Goal: Contribute content: Contribute content

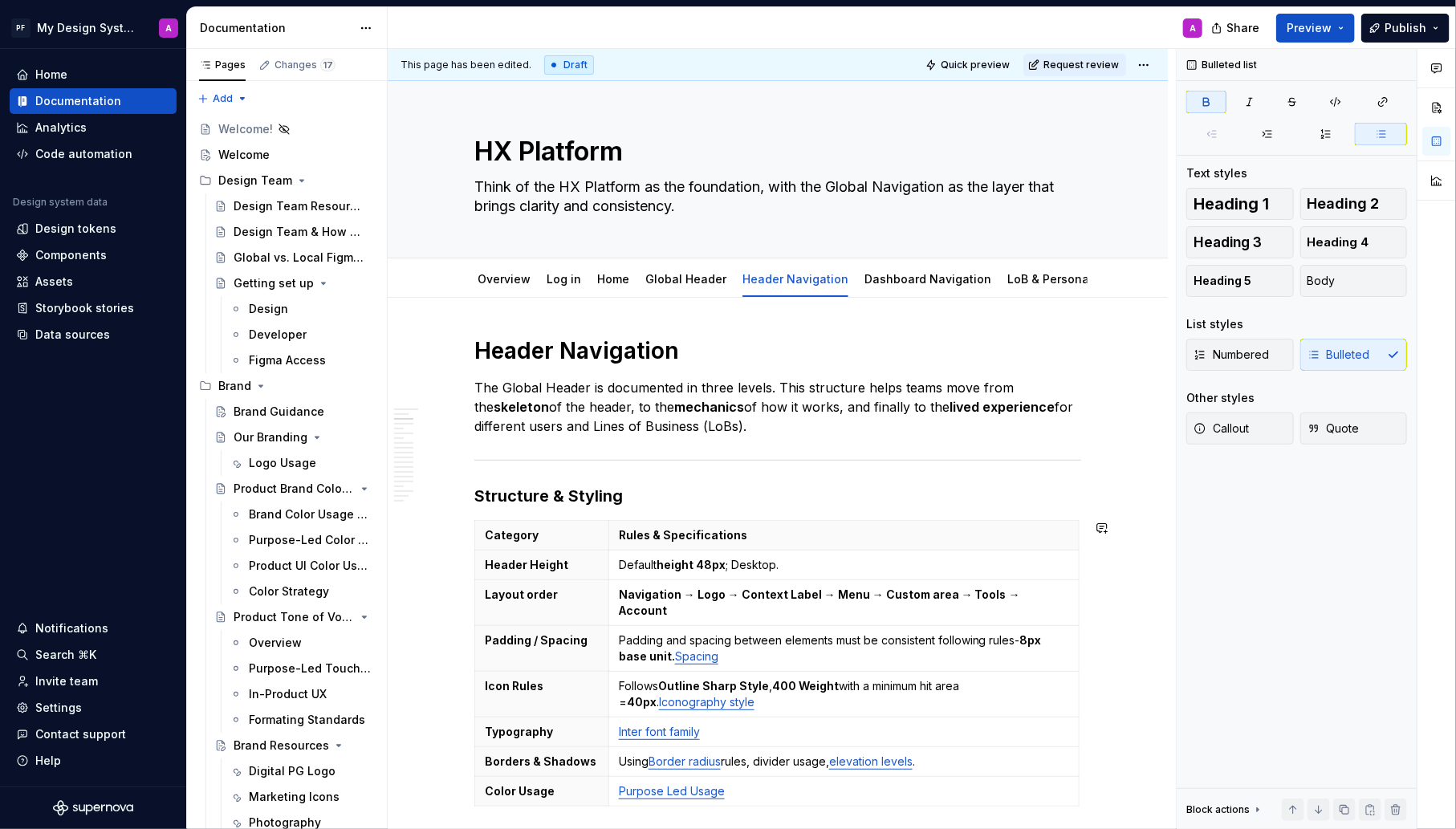
scroll to position [686, 0]
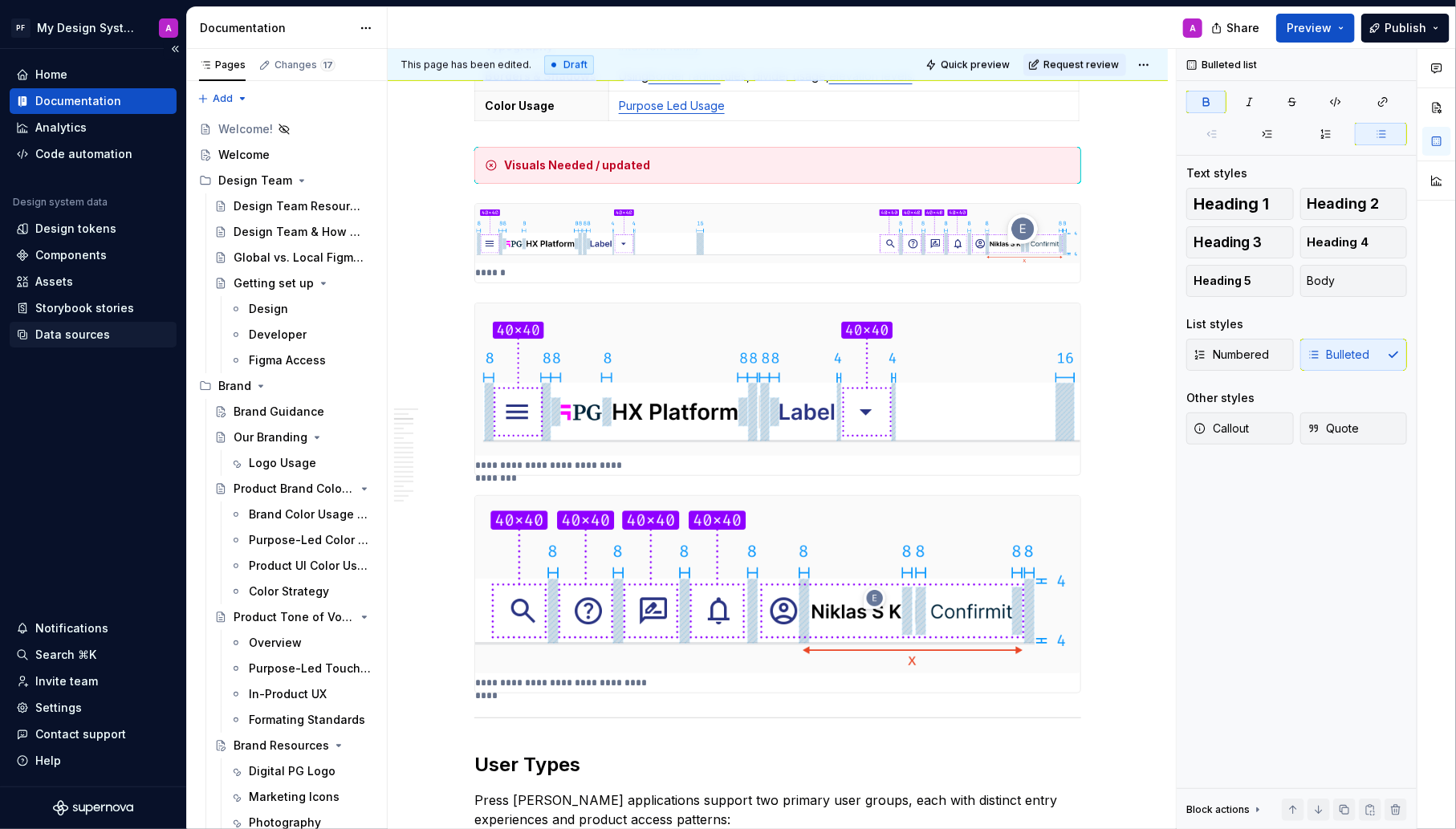
click at [68, 338] on div "Data sources" at bounding box center [72, 335] width 75 height 16
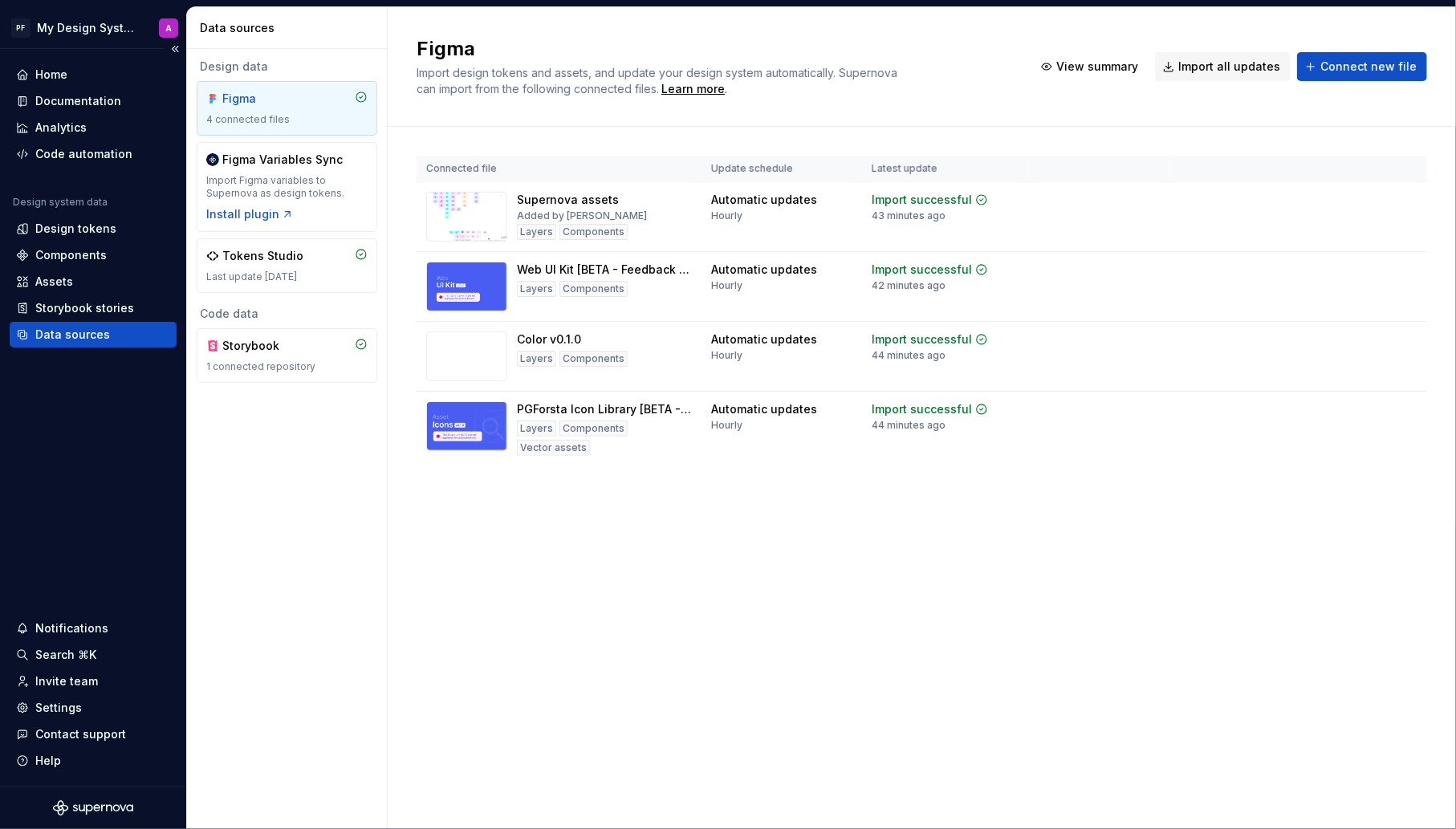
click at [61, 331] on div "Data sources" at bounding box center [72, 335] width 75 height 16
click at [1210, 64] on span "Import all updates" at bounding box center [1229, 66] width 102 height 16
click at [1210, 64] on span "Import all updates" at bounding box center [1229, 66] width 102 height 16
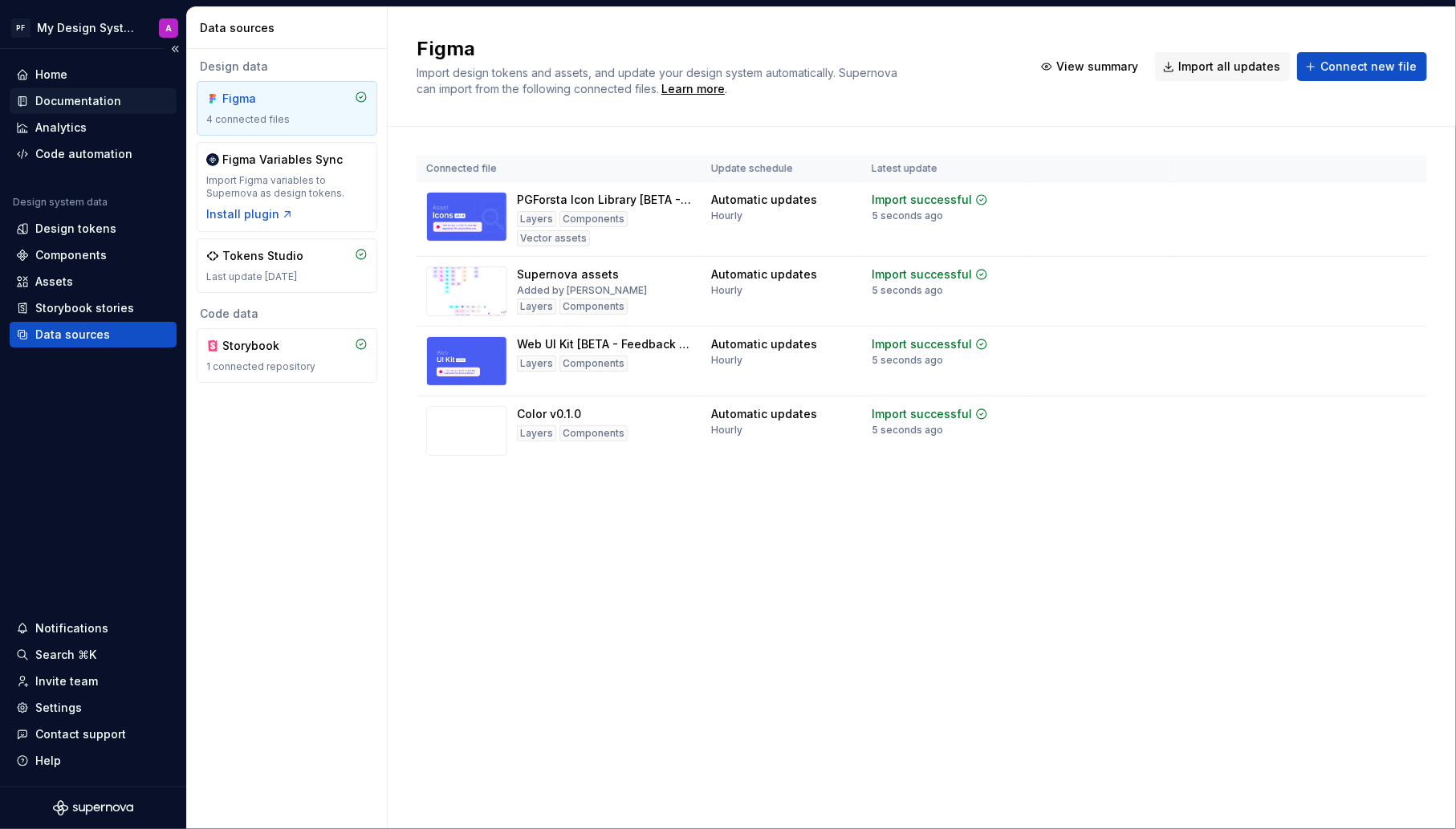
click at [95, 95] on div "Documentation" at bounding box center [78, 100] width 86 height 16
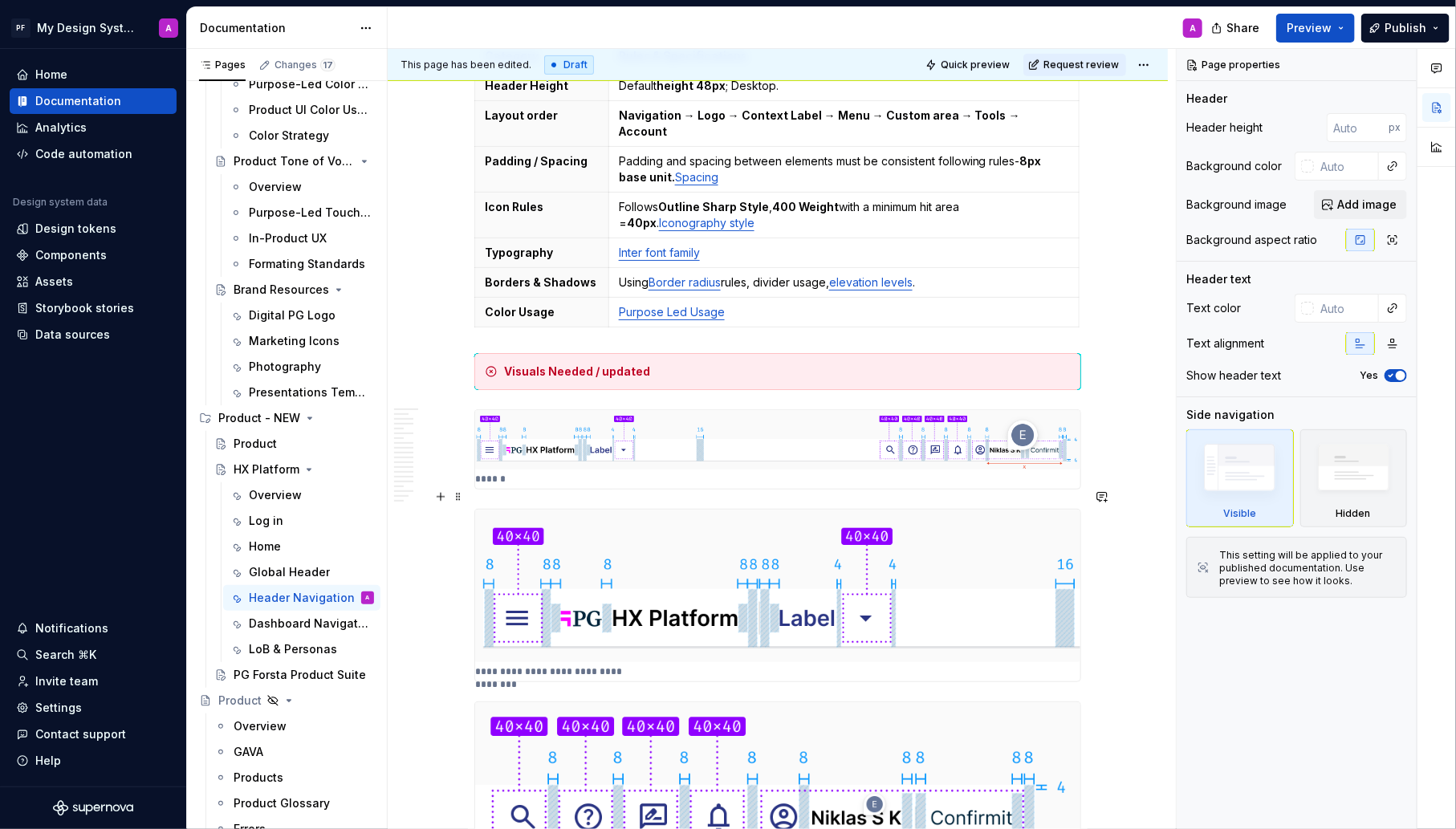
scroll to position [490, 0]
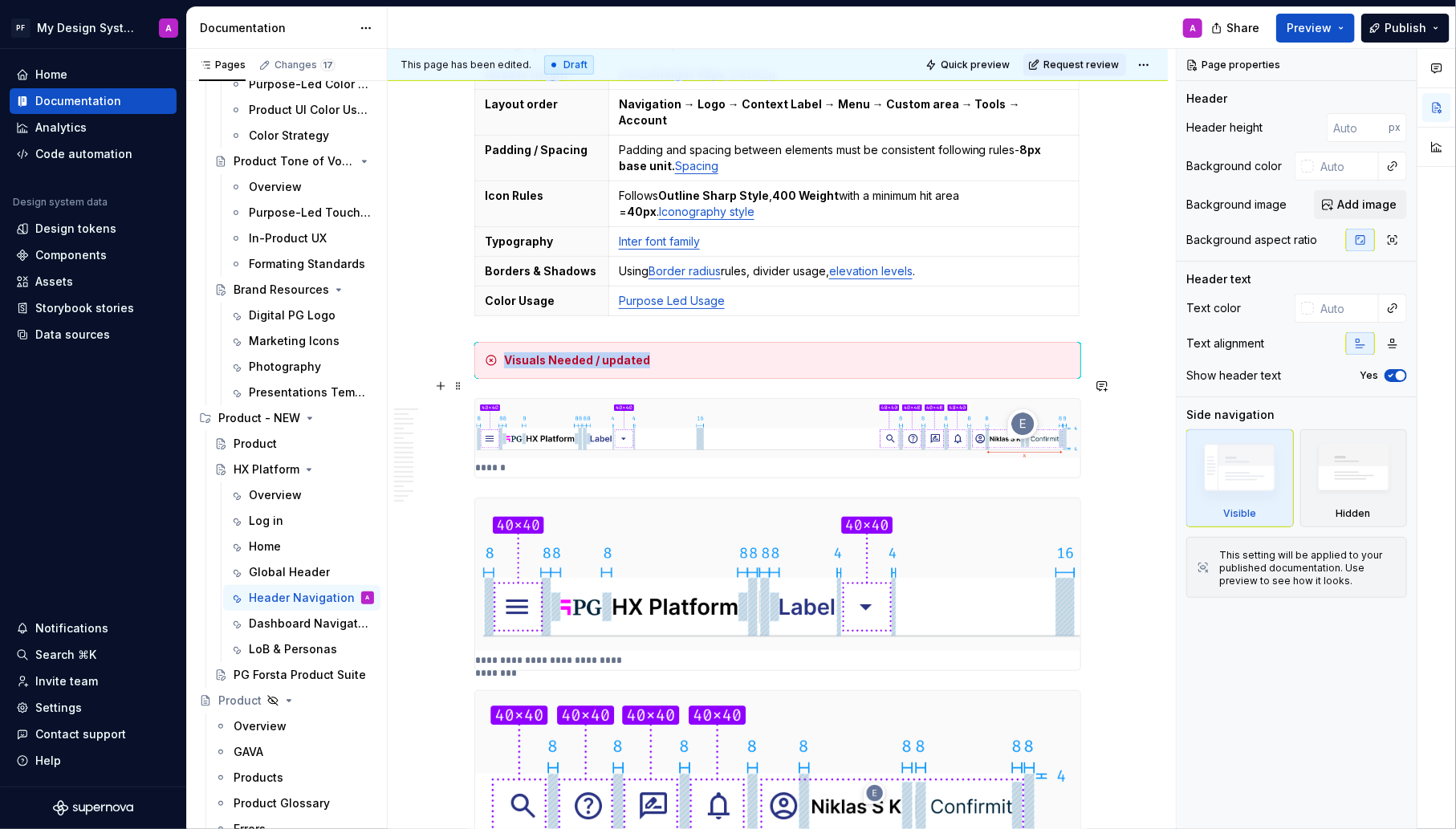
click at [737, 408] on img at bounding box center [778, 428] width 605 height 59
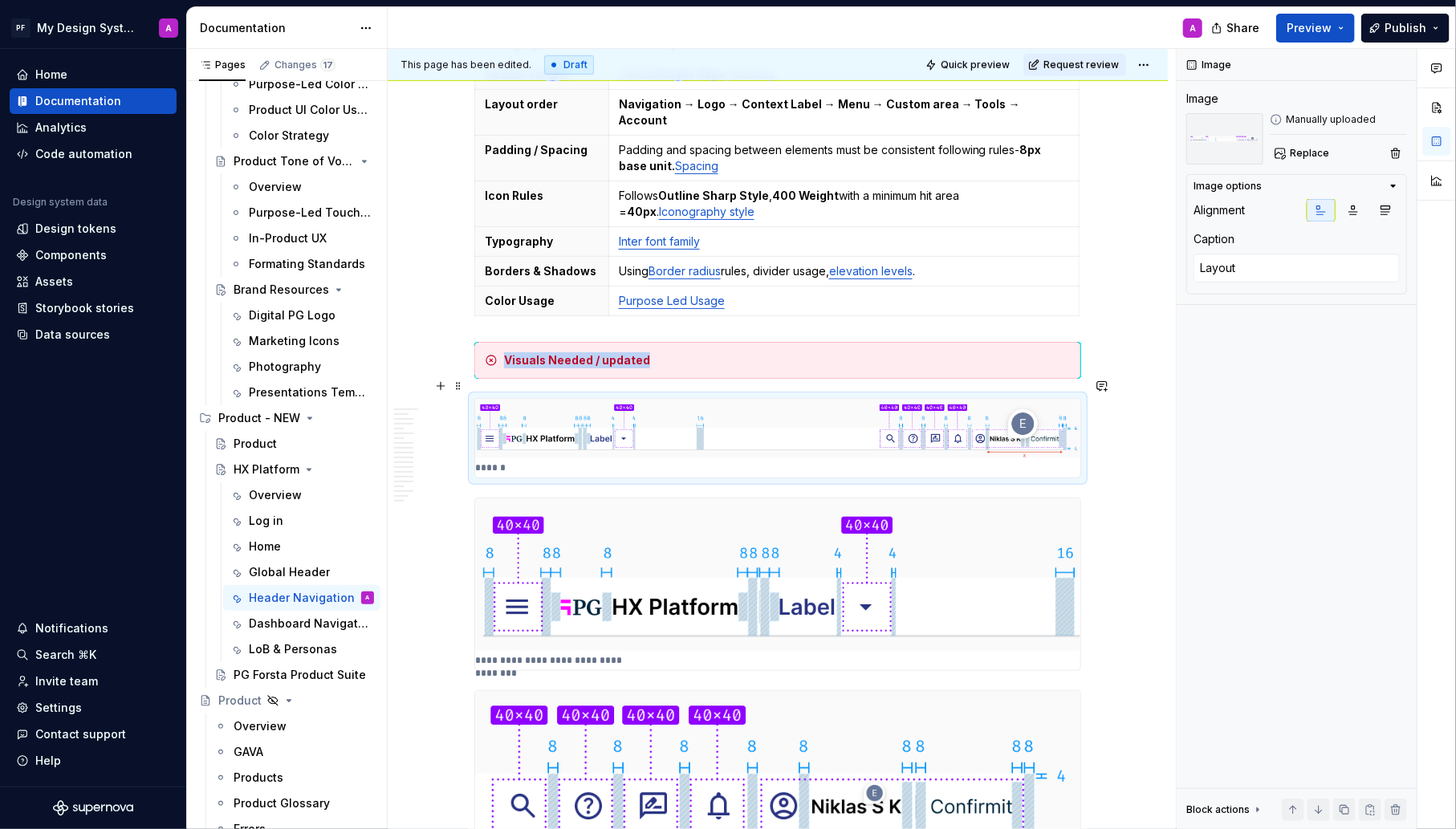
click at [856, 408] on img at bounding box center [778, 428] width 605 height 59
click at [1301, 154] on span "Replace" at bounding box center [1310, 153] width 39 height 13
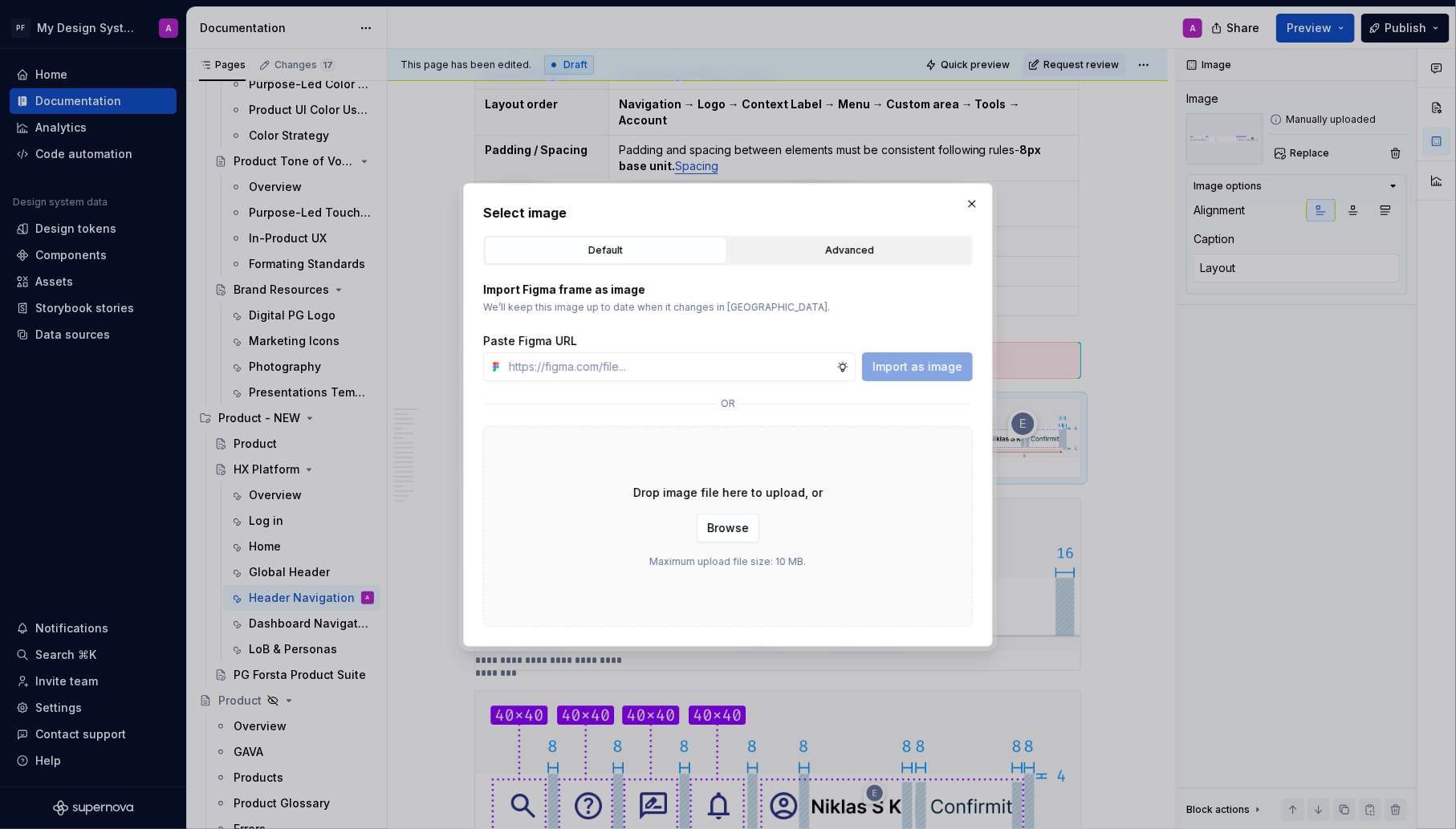
click at [849, 249] on div "Advanced" at bounding box center [850, 250] width 231 height 16
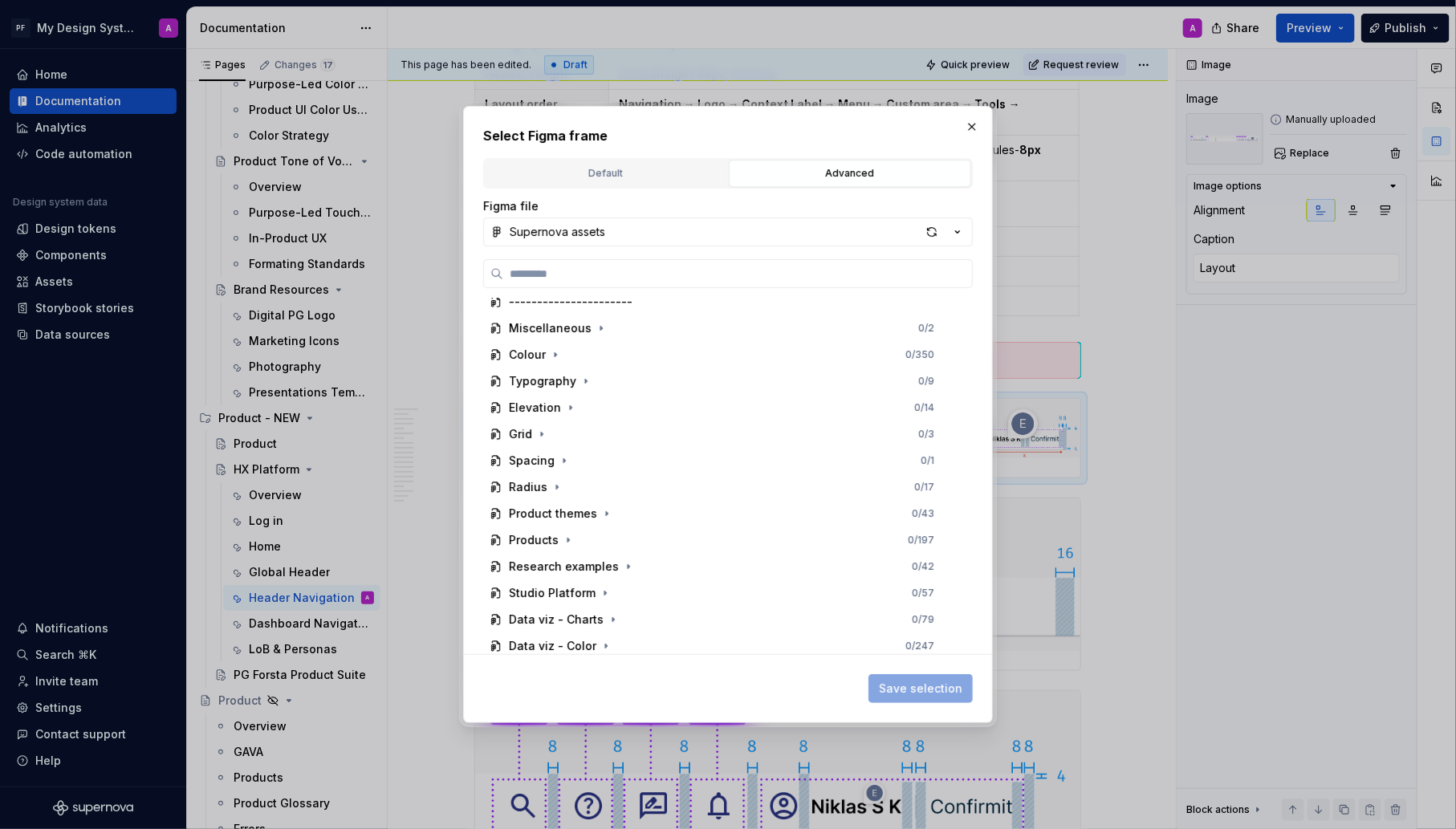
scroll to position [460, 0]
click at [528, 542] on div "Products" at bounding box center [534, 539] width 50 height 16
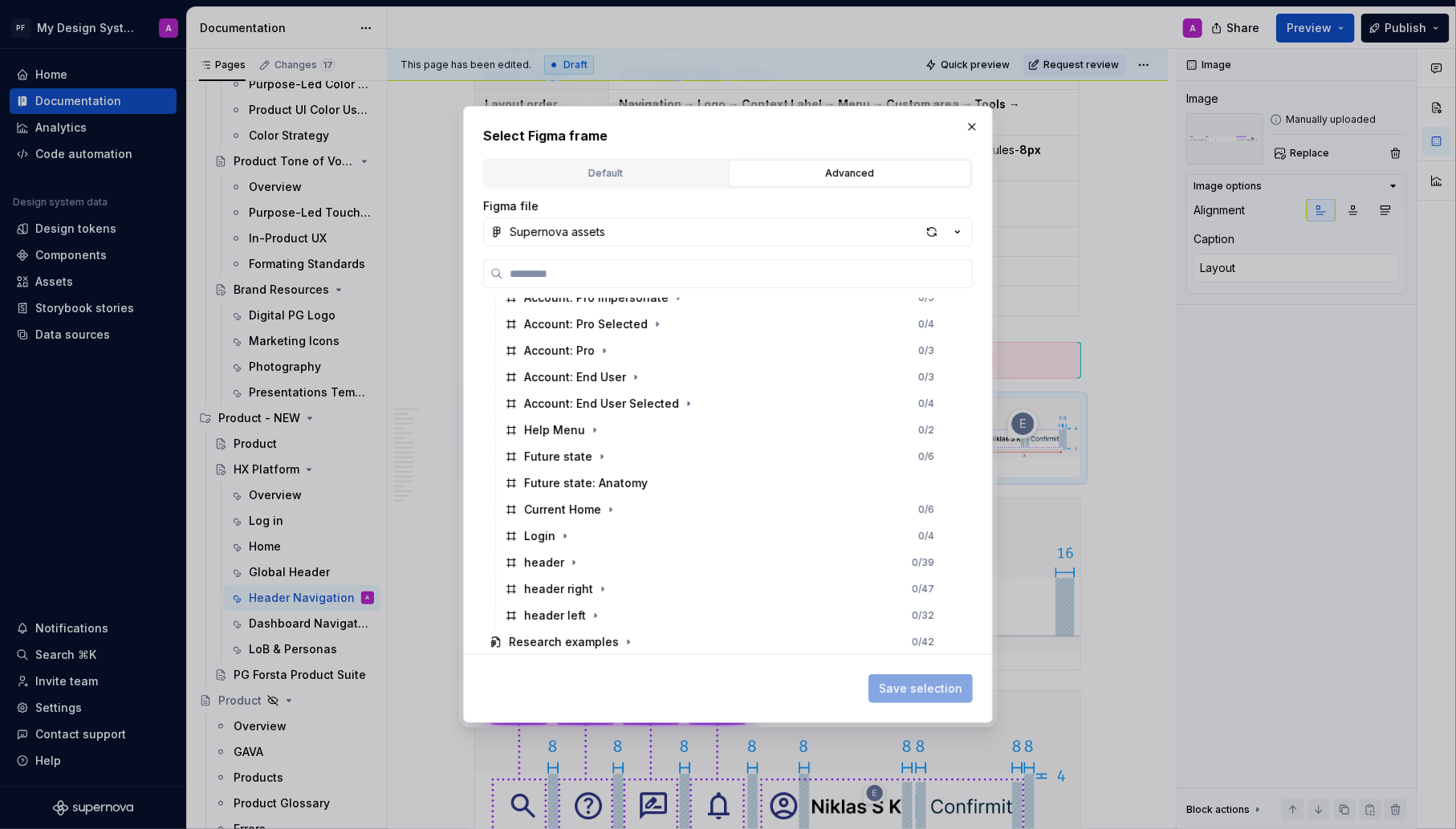
scroll to position [1040, 0]
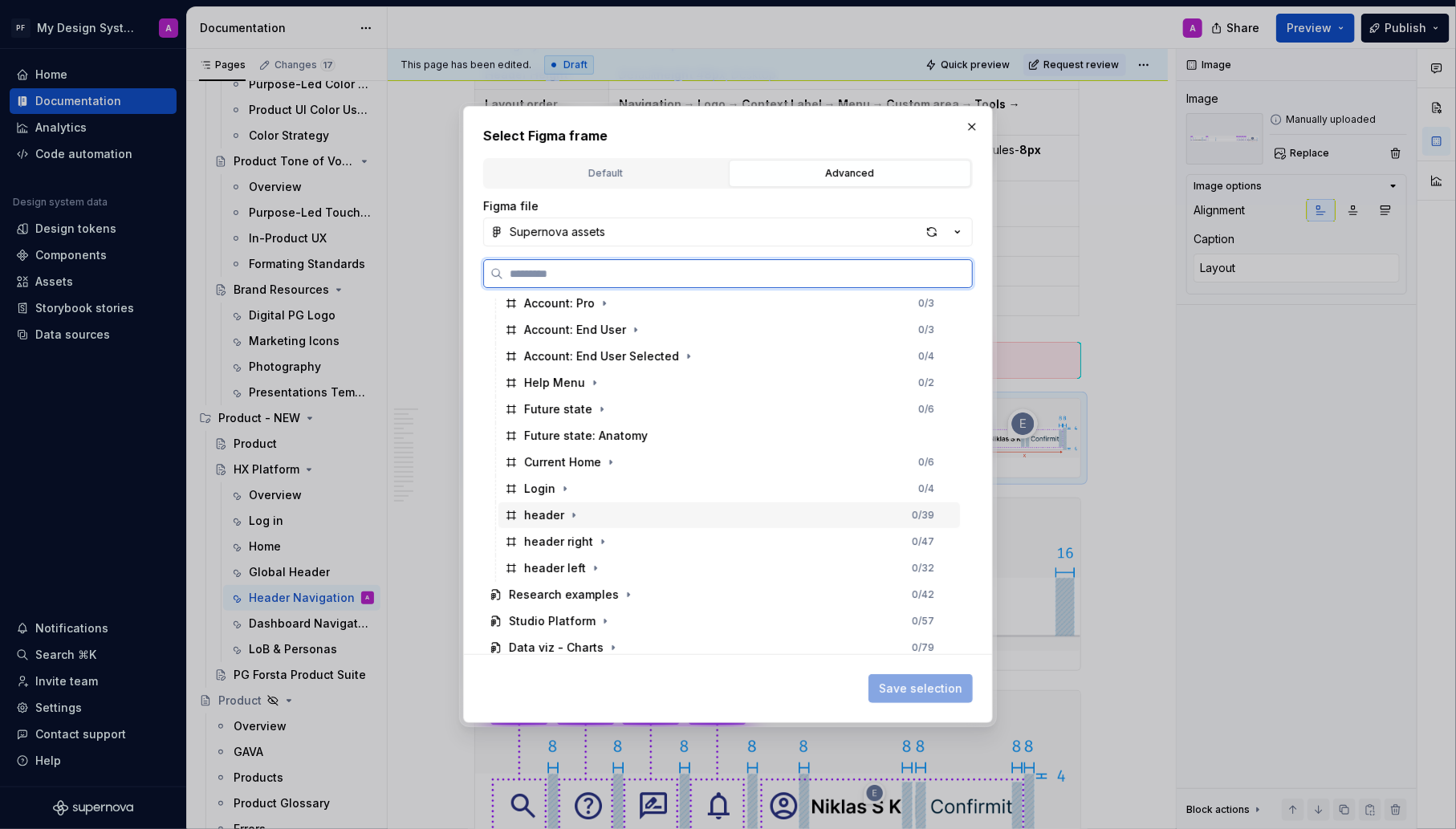
click at [543, 517] on div "header" at bounding box center [544, 515] width 40 height 16
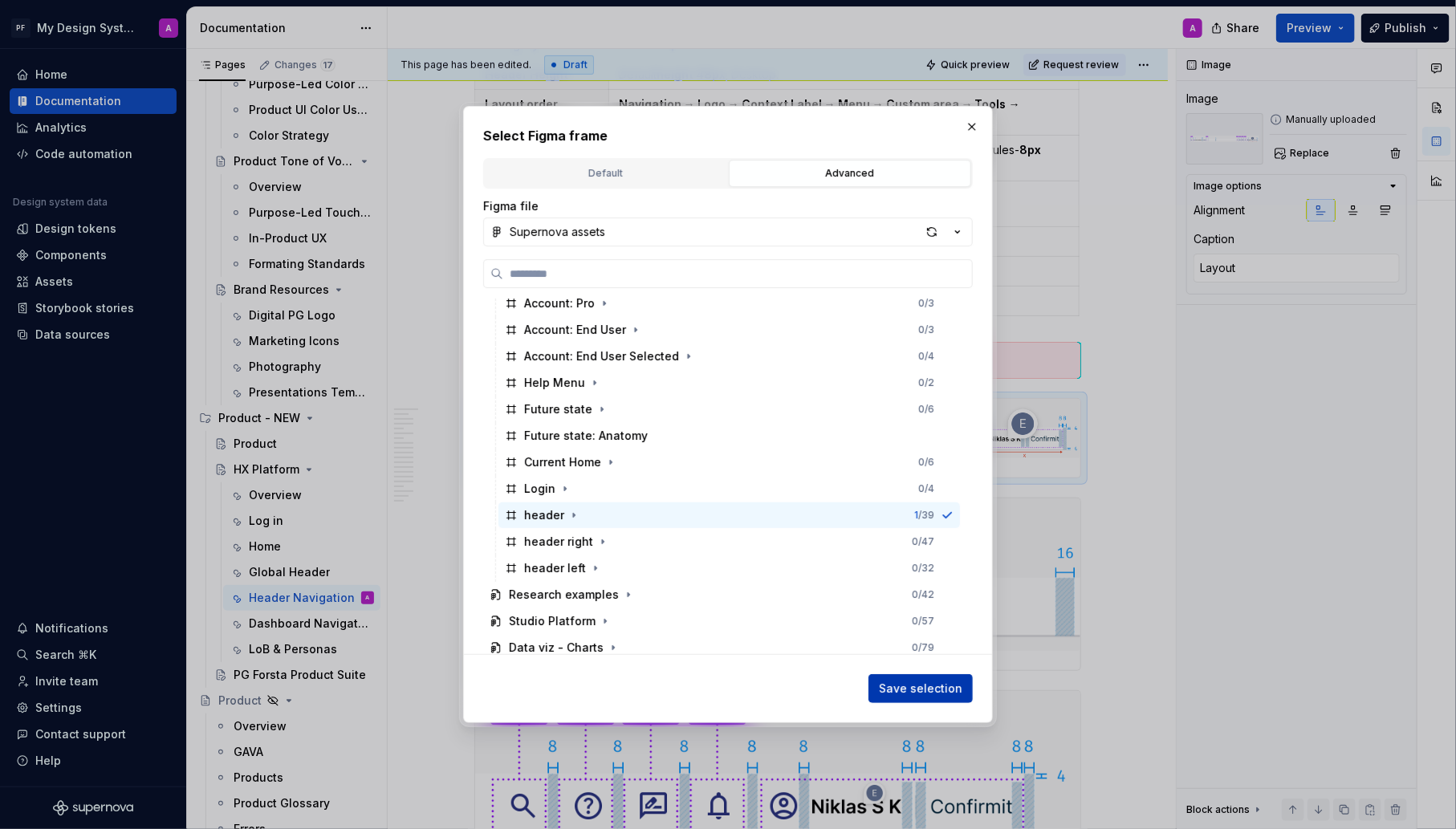
click at [948, 684] on span "Save selection" at bounding box center [920, 688] width 83 height 16
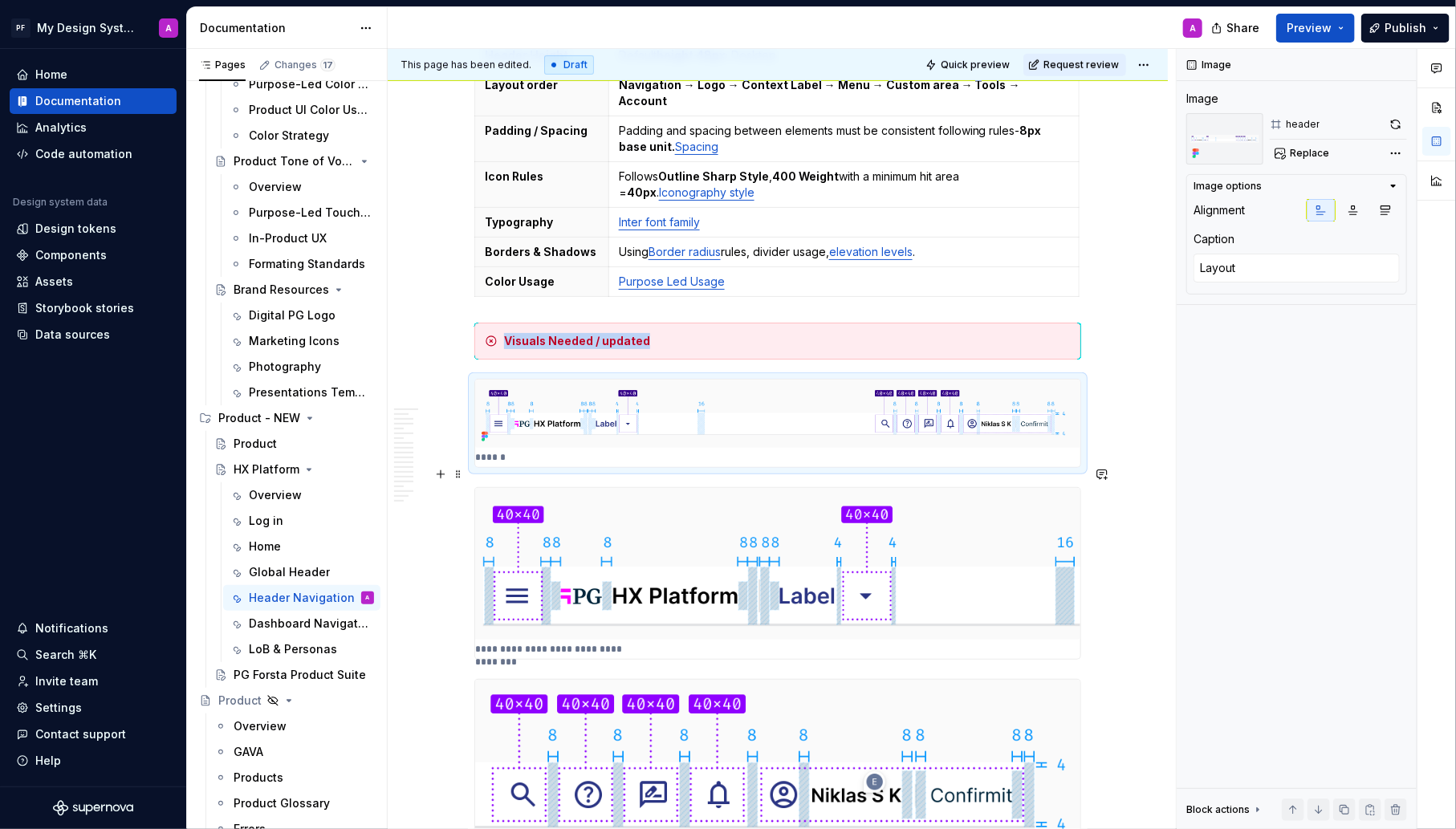
scroll to position [511, 0]
type textarea "*"
type textarea "Layout of left hand side of navigation"
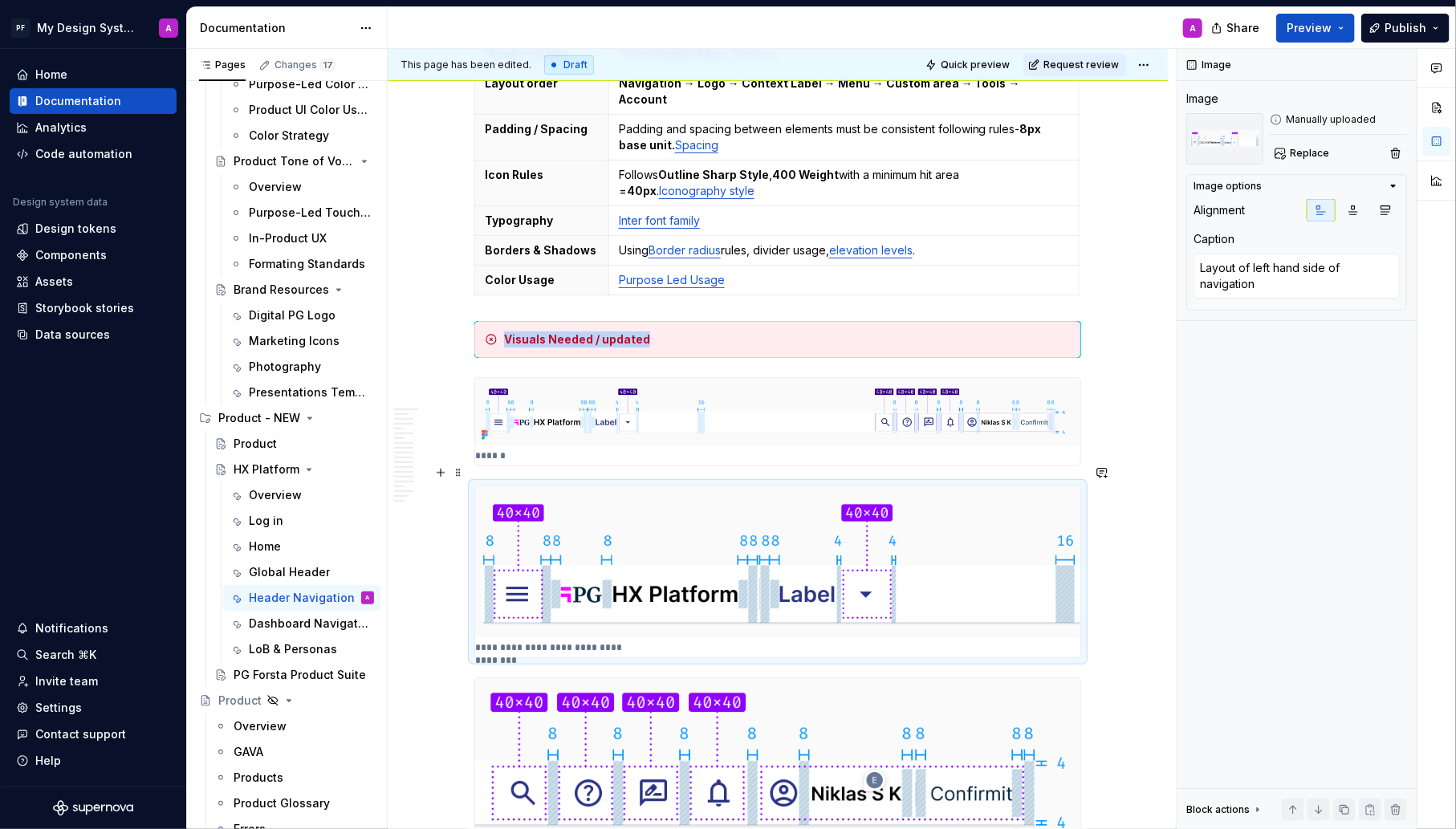
click at [640, 491] on img at bounding box center [778, 562] width 605 height 152
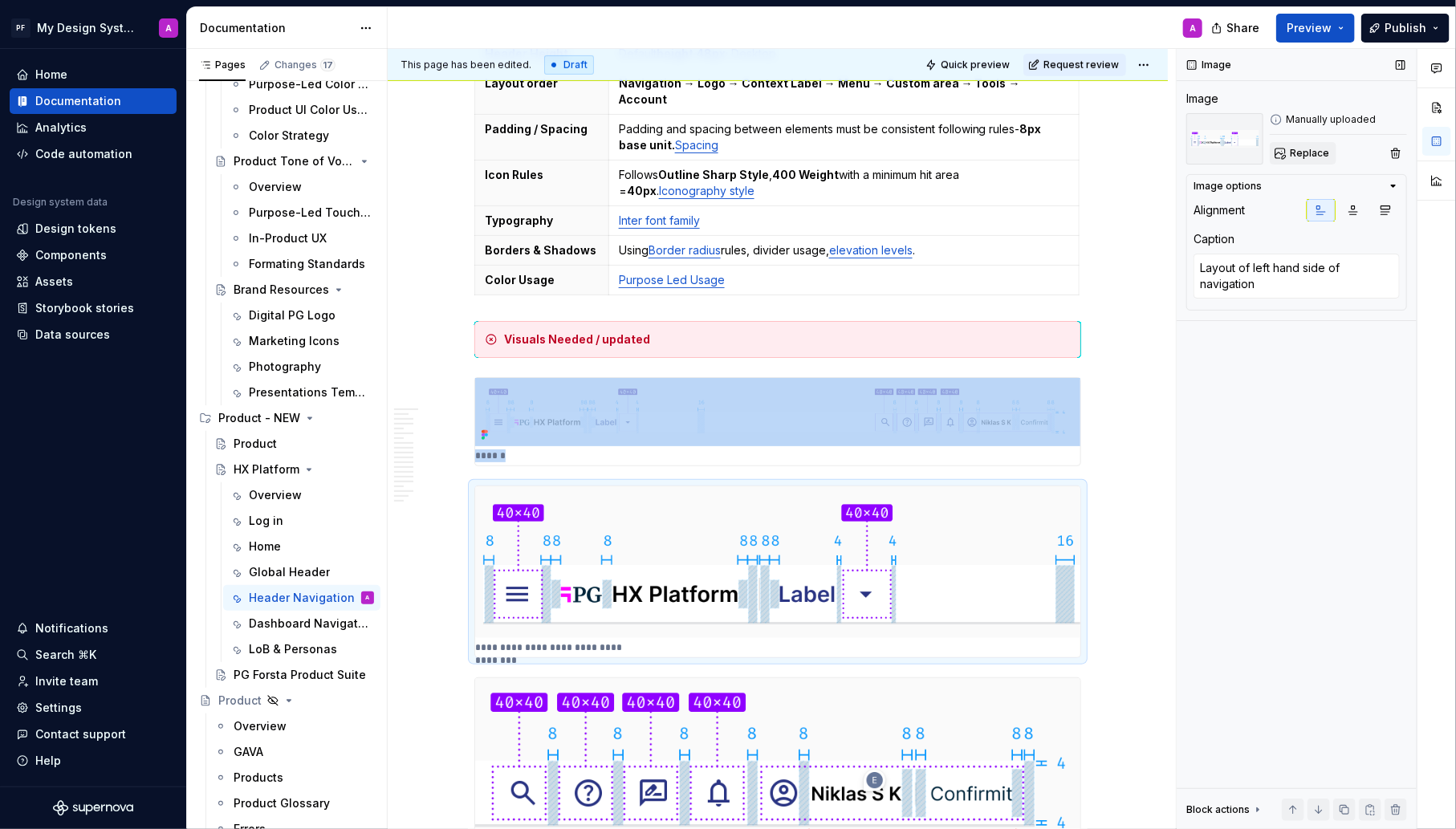
click at [1293, 157] on span "Replace" at bounding box center [1310, 153] width 39 height 13
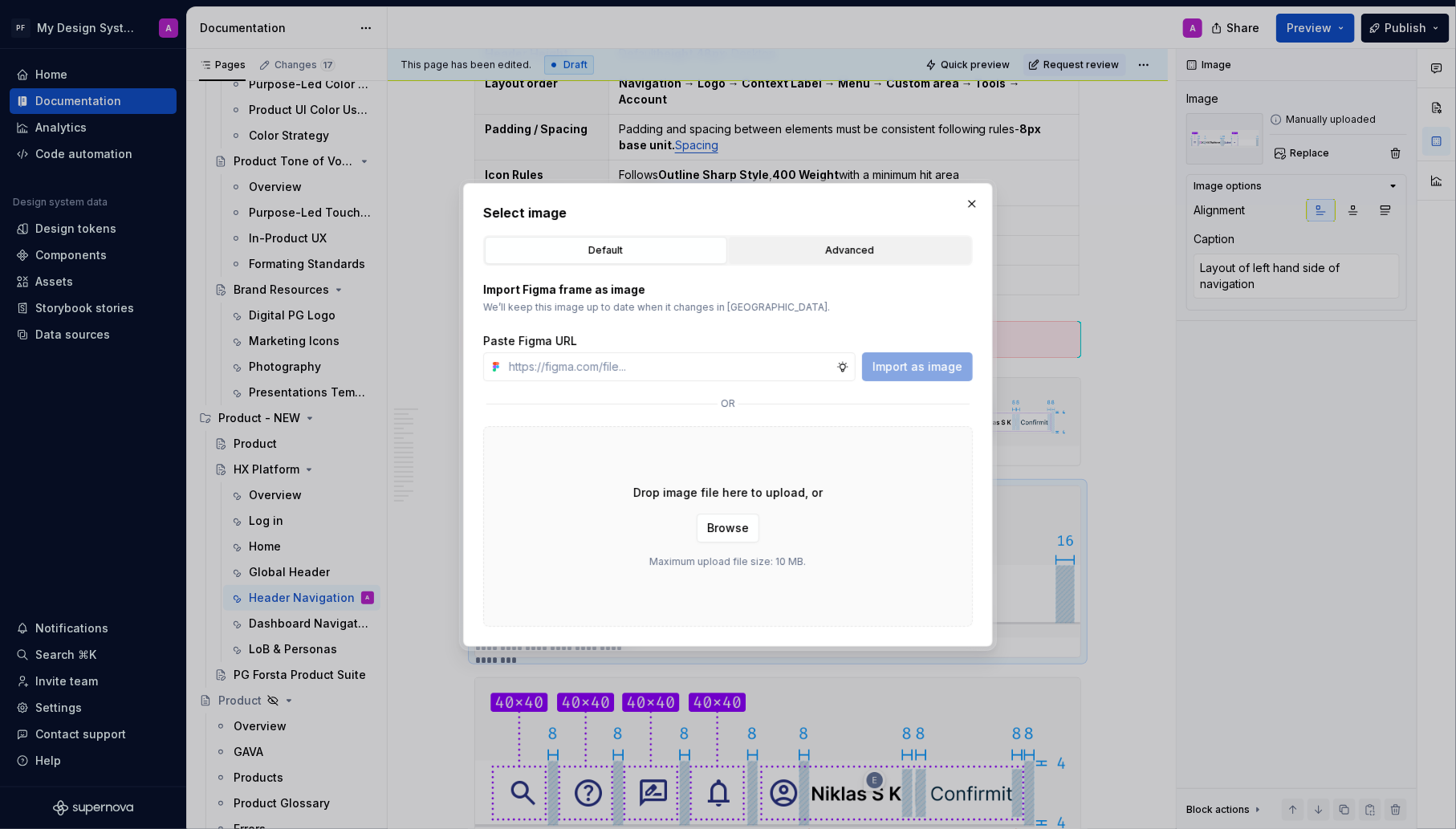
click at [853, 245] on div "Advanced" at bounding box center [850, 250] width 231 height 16
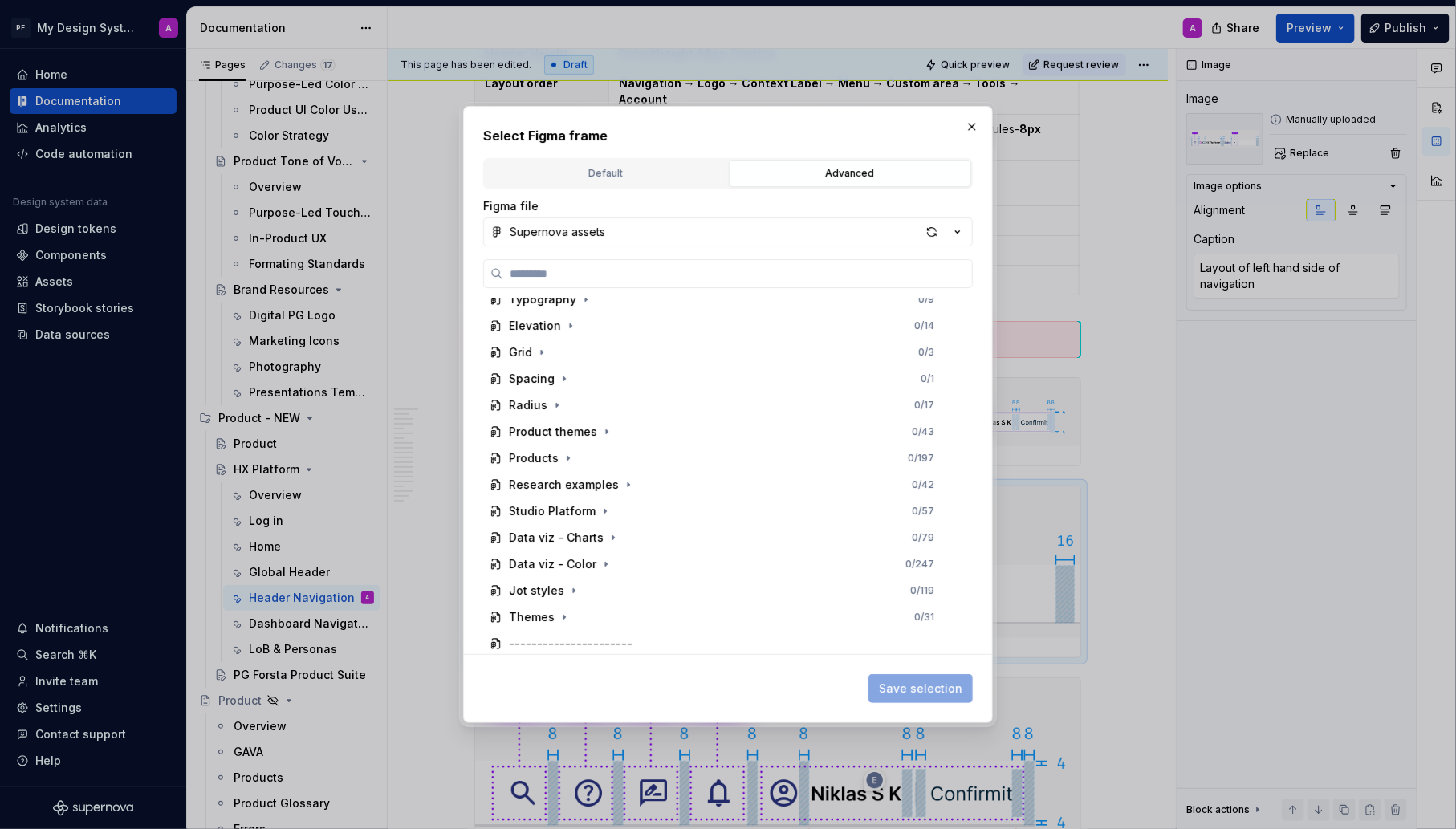
scroll to position [570, 0]
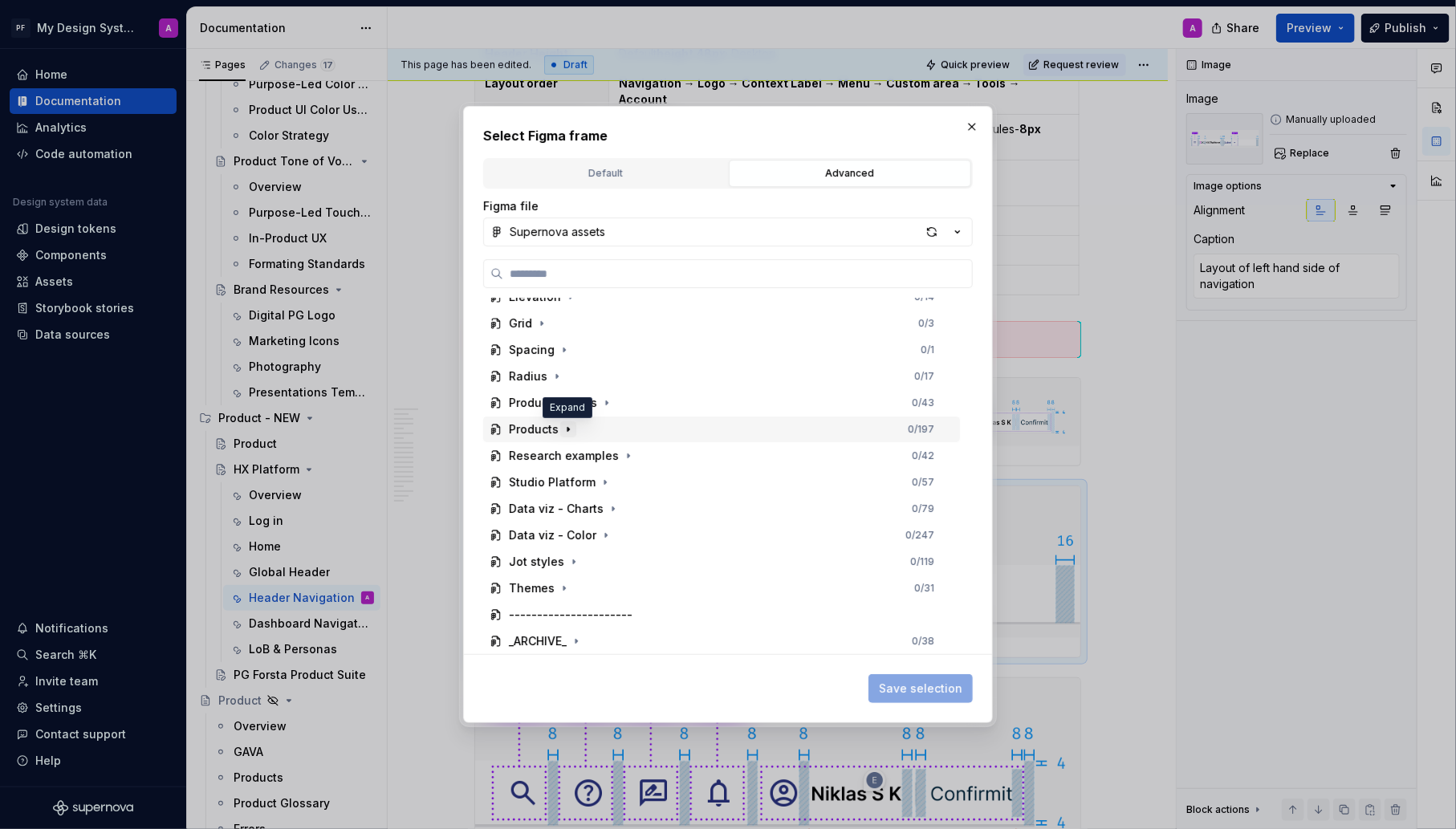
click at [570, 429] on icon "button" at bounding box center [568, 429] width 13 height 13
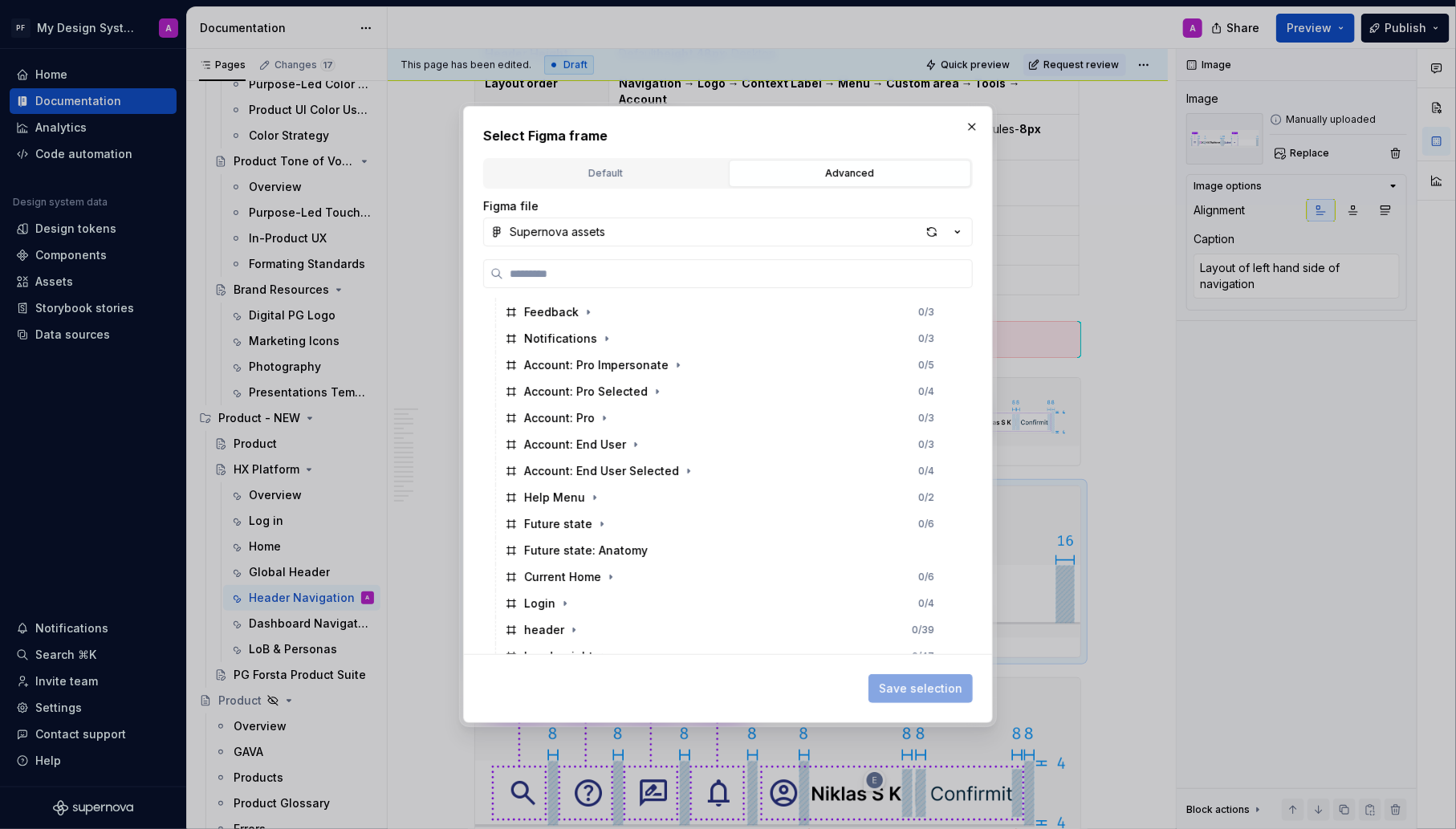
scroll to position [1061, 0]
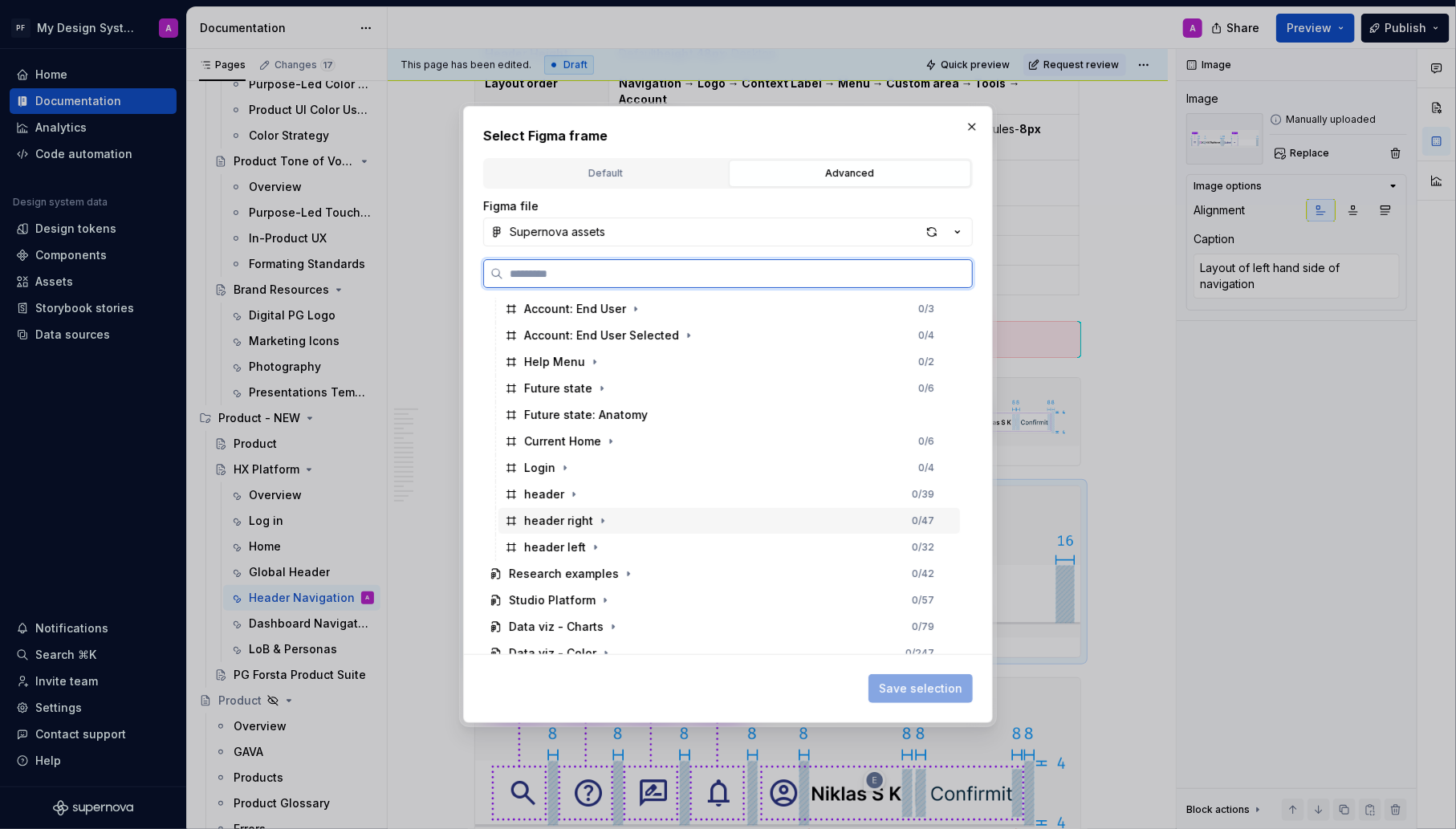
click at [579, 517] on div "header right" at bounding box center [559, 521] width 69 height 16
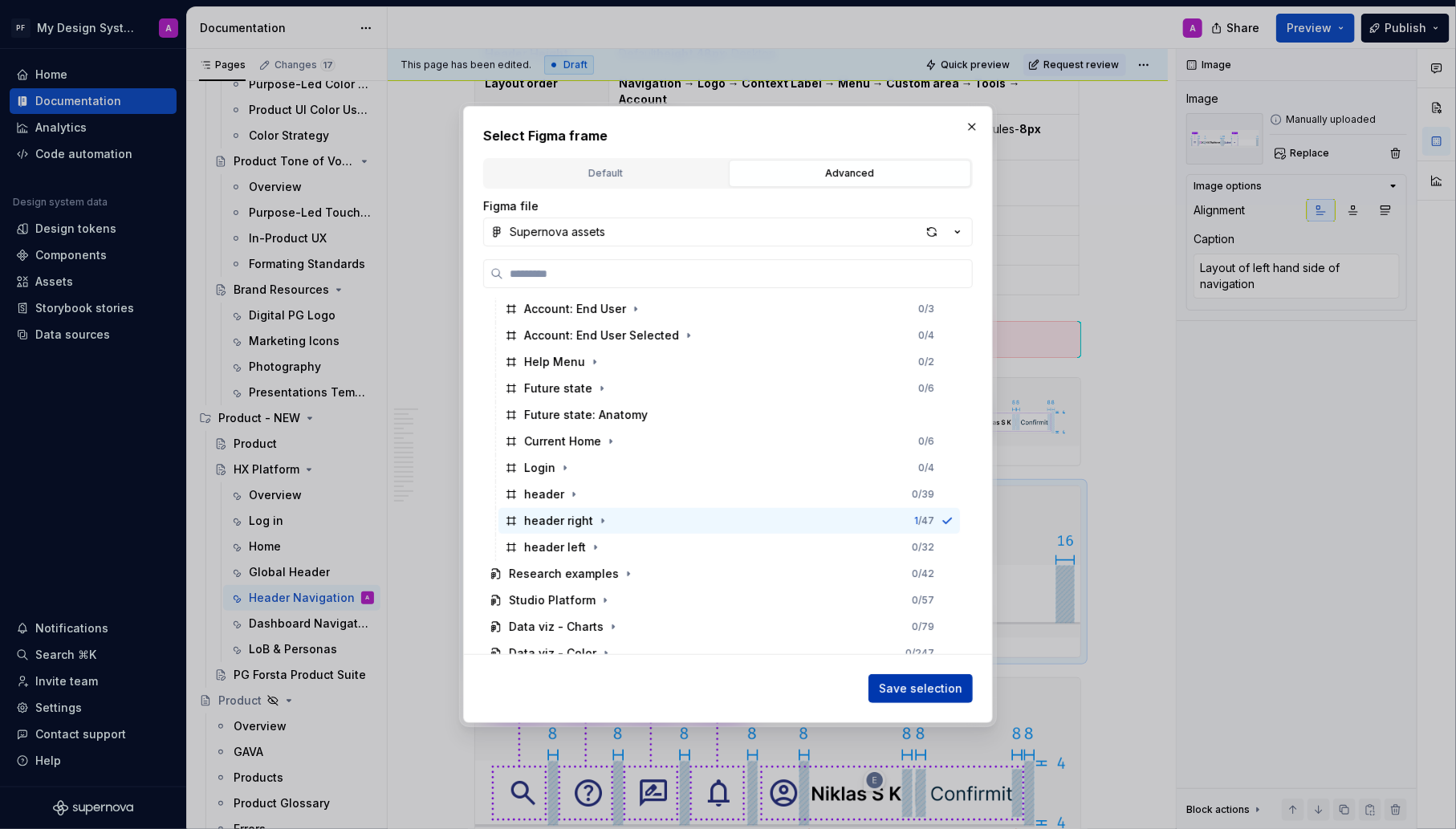
click at [912, 683] on span "Save selection" at bounding box center [920, 688] width 83 height 16
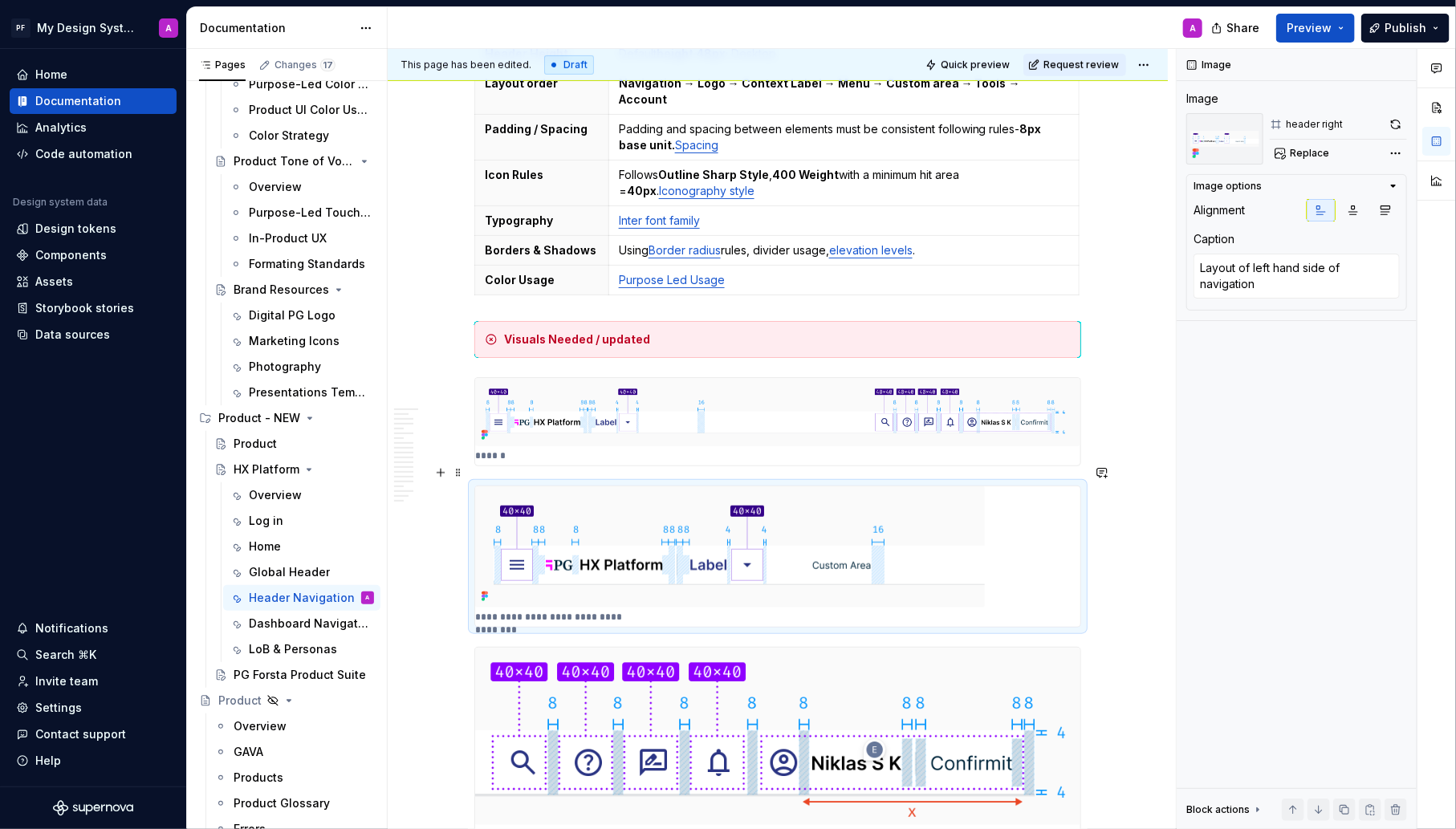
click at [1024, 501] on div "**********" at bounding box center [778, 557] width 605 height 141
click at [1357, 212] on icon "button" at bounding box center [1353, 210] width 13 height 13
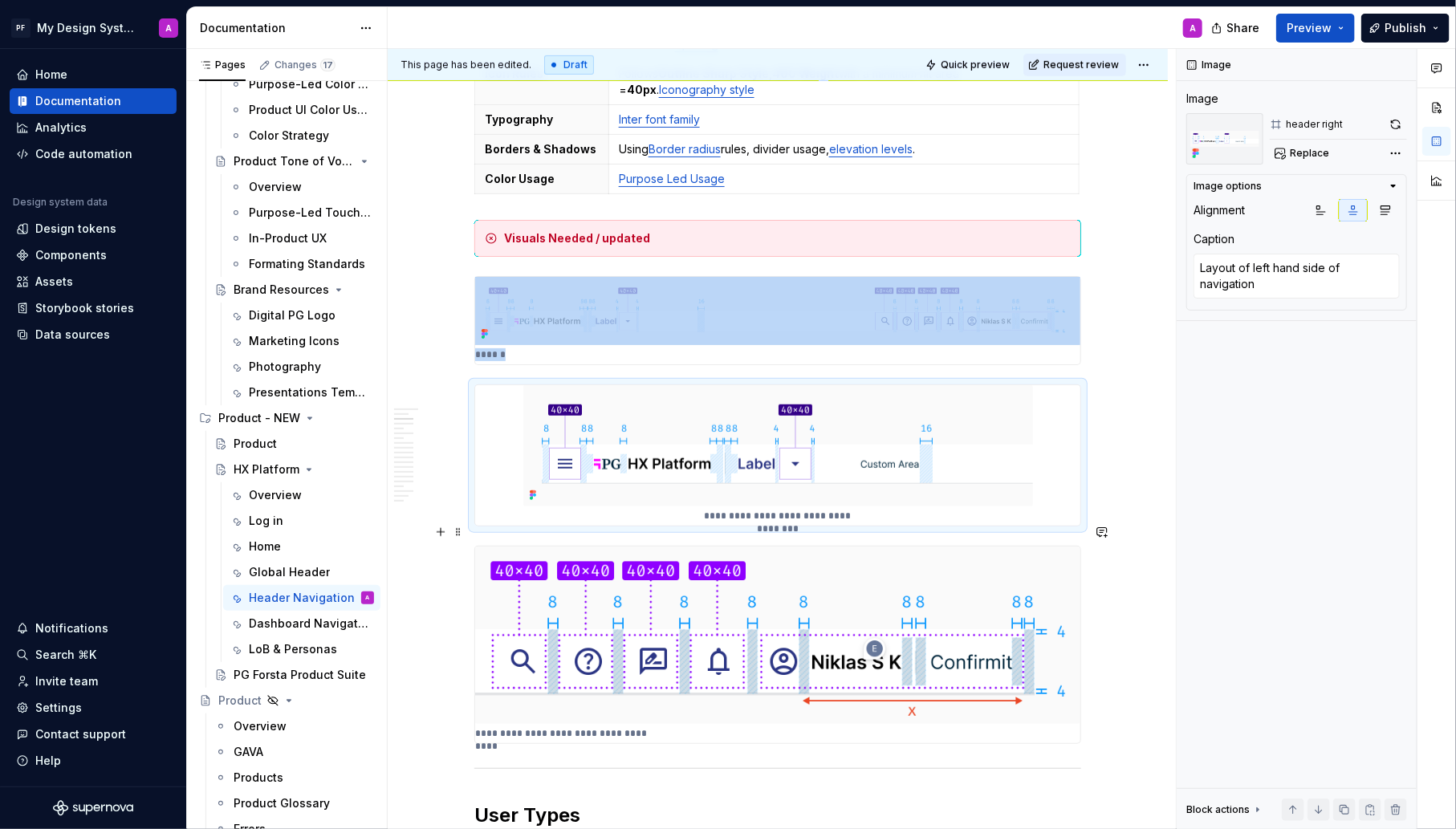
scroll to position [693, 0]
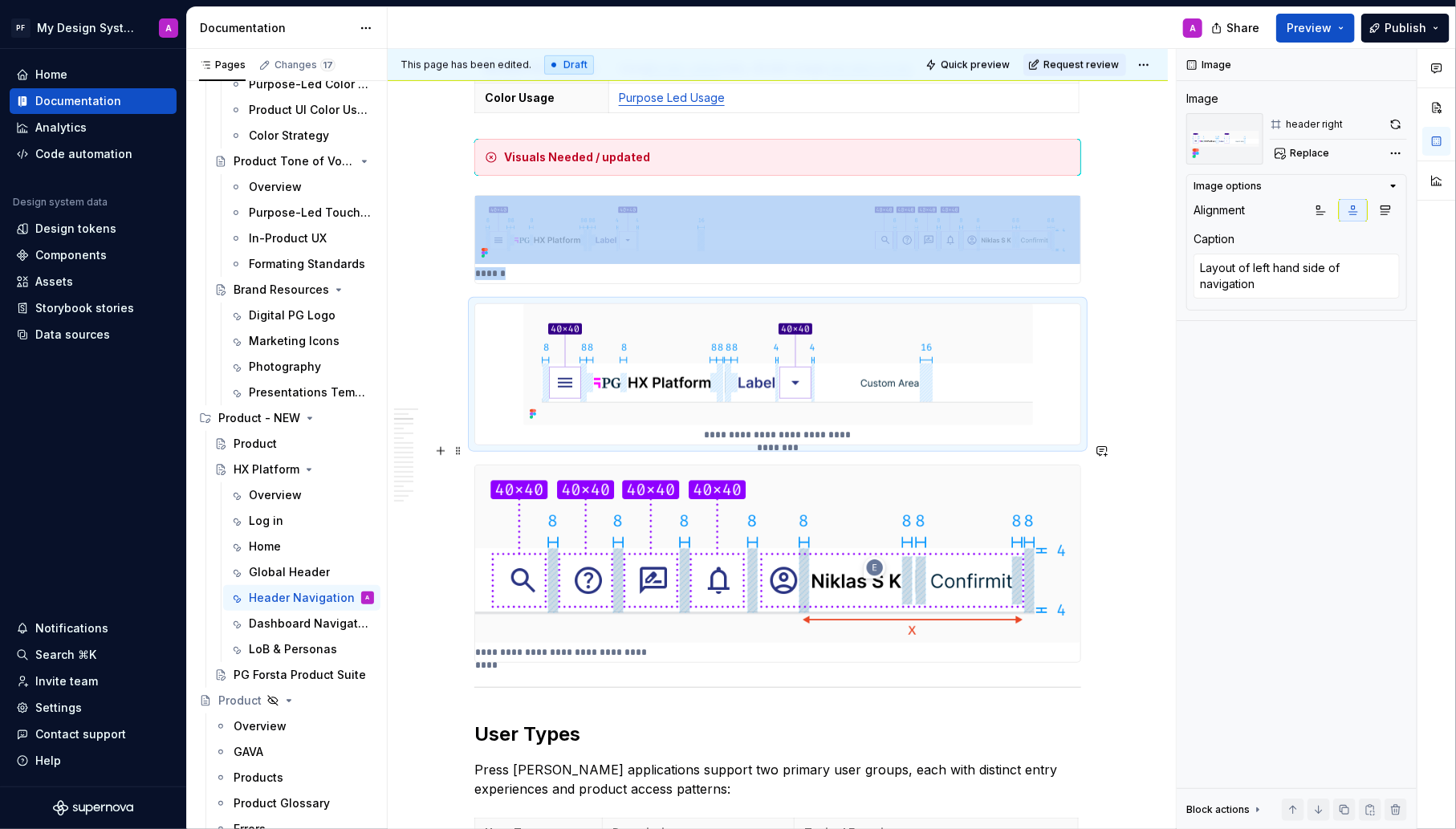
type textarea "*"
type textarea "Layout of right hand side of navigation"
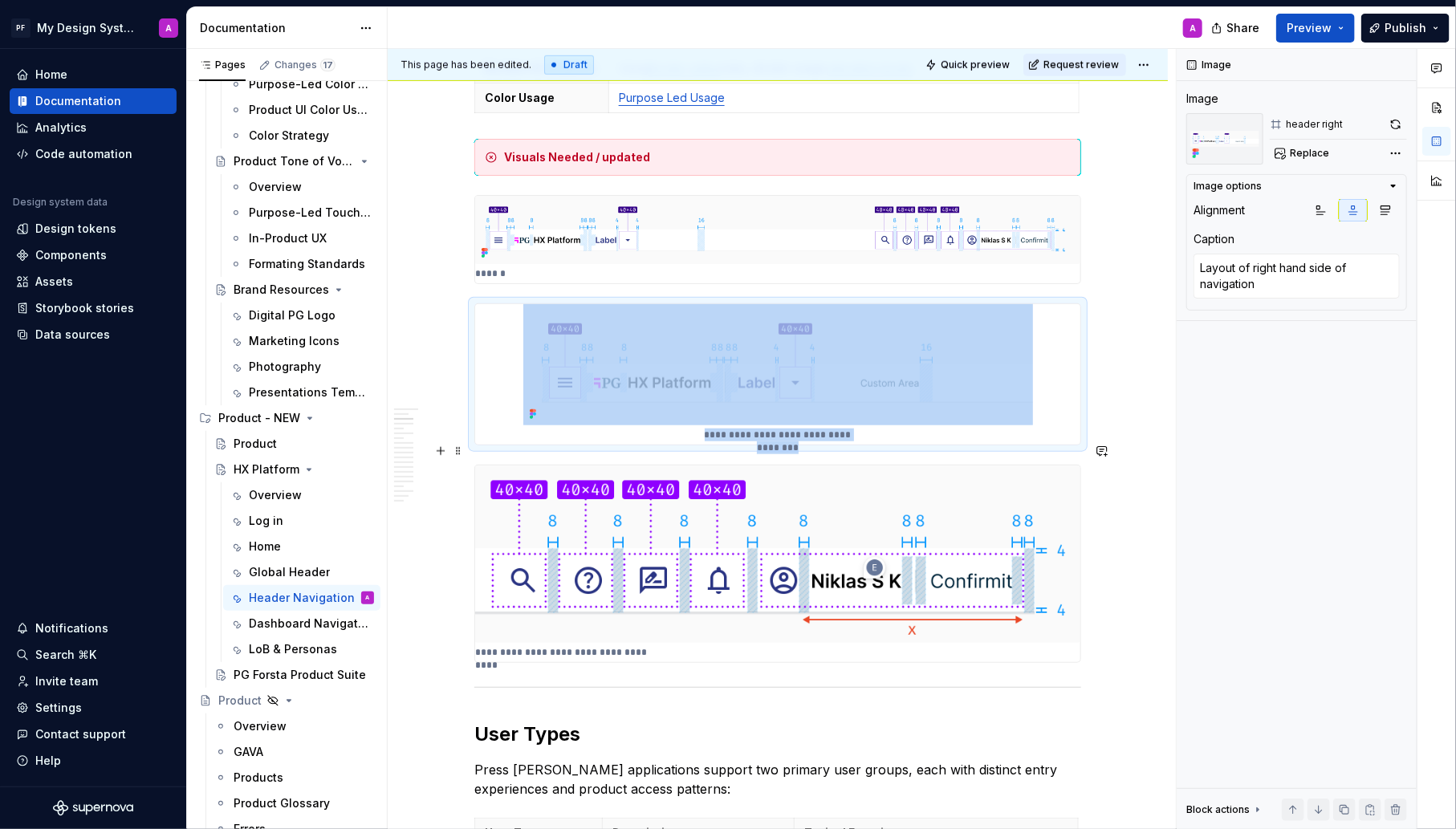
click at [980, 546] on img at bounding box center [778, 554] width 605 height 178
click at [1317, 154] on span "Replace" at bounding box center [1310, 153] width 39 height 13
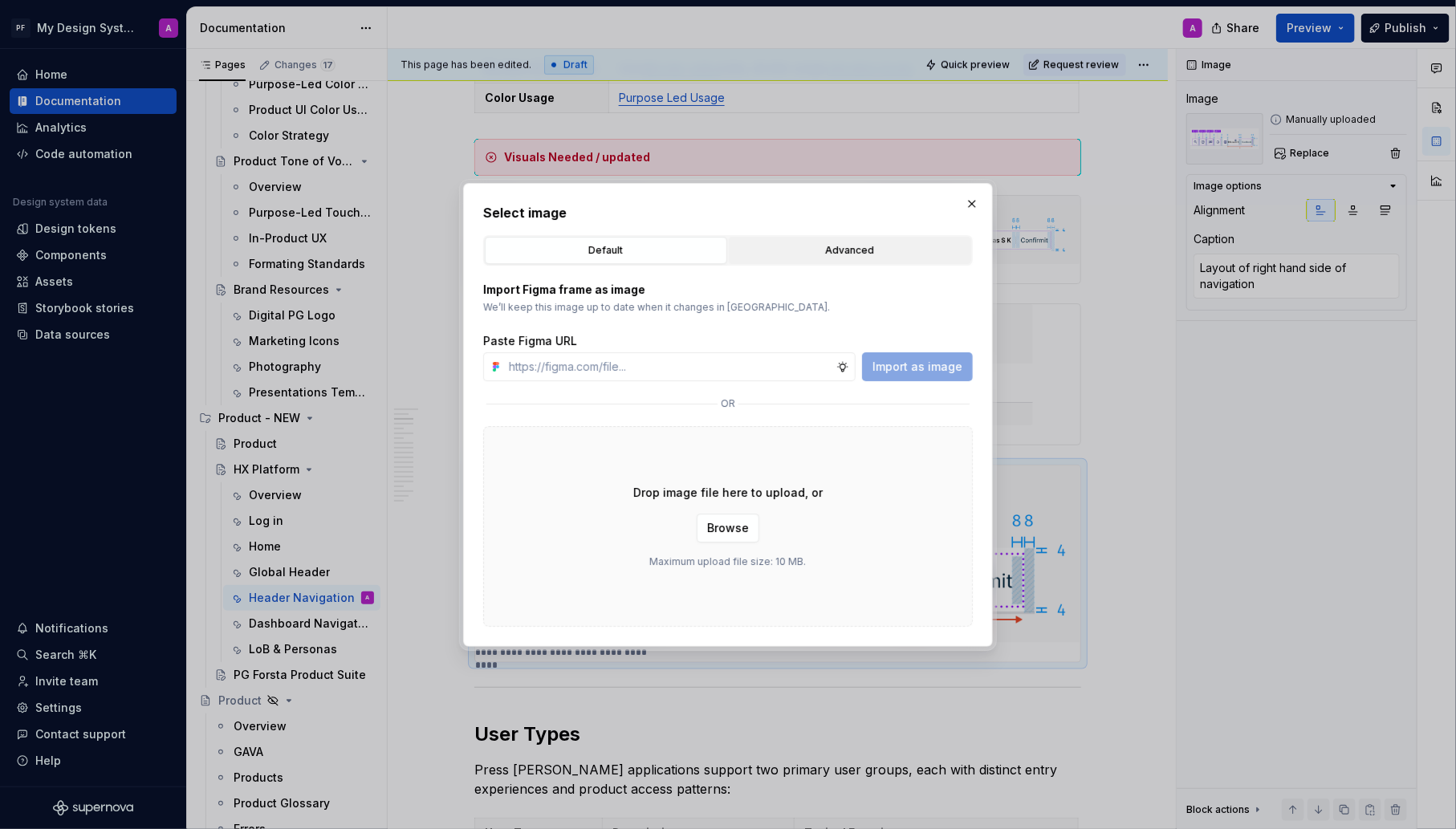
click at [827, 248] on div "Advanced" at bounding box center [850, 250] width 231 height 16
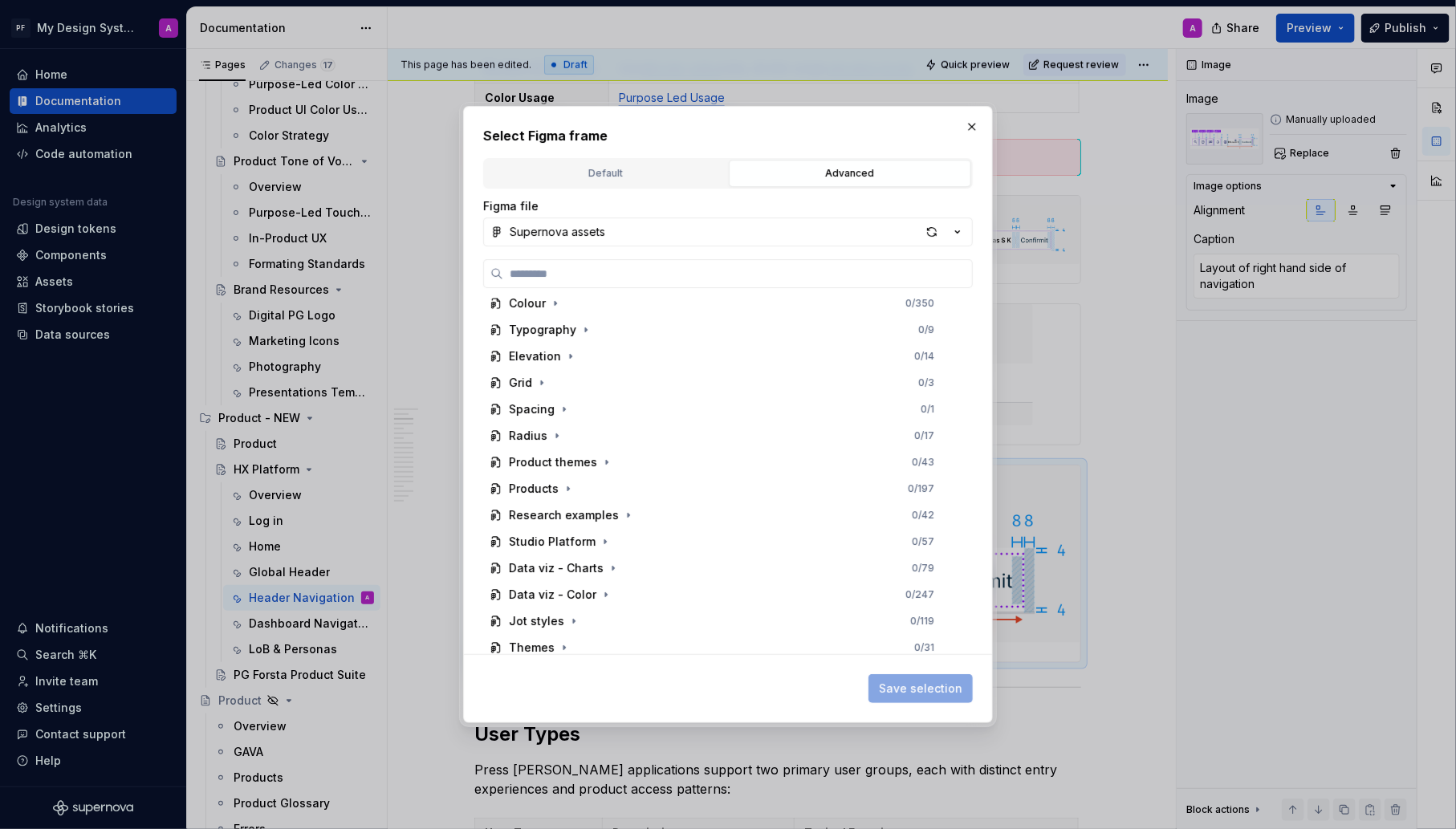
scroll to position [530, 0]
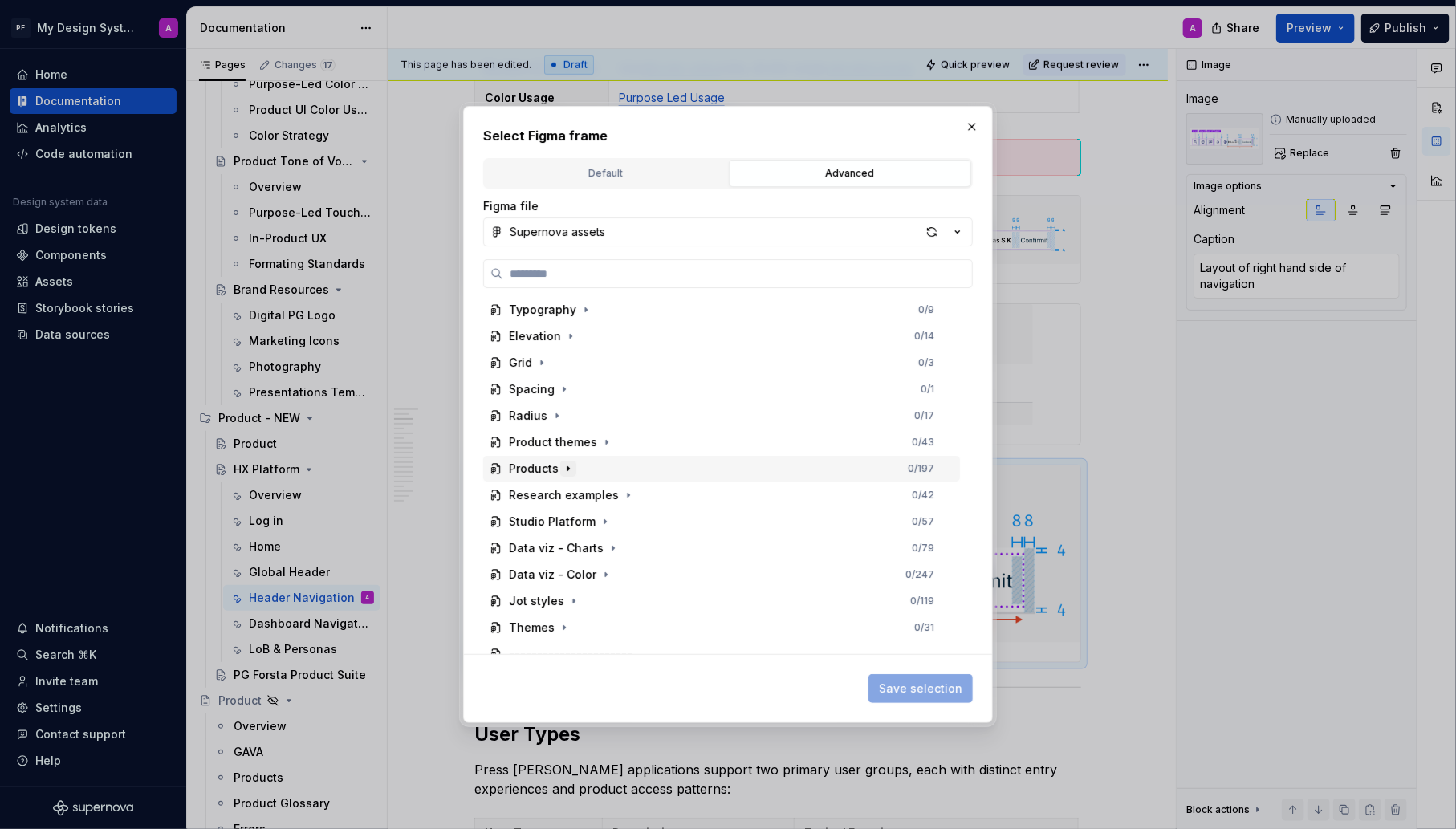
click at [568, 471] on icon "button" at bounding box center [568, 469] width 13 height 13
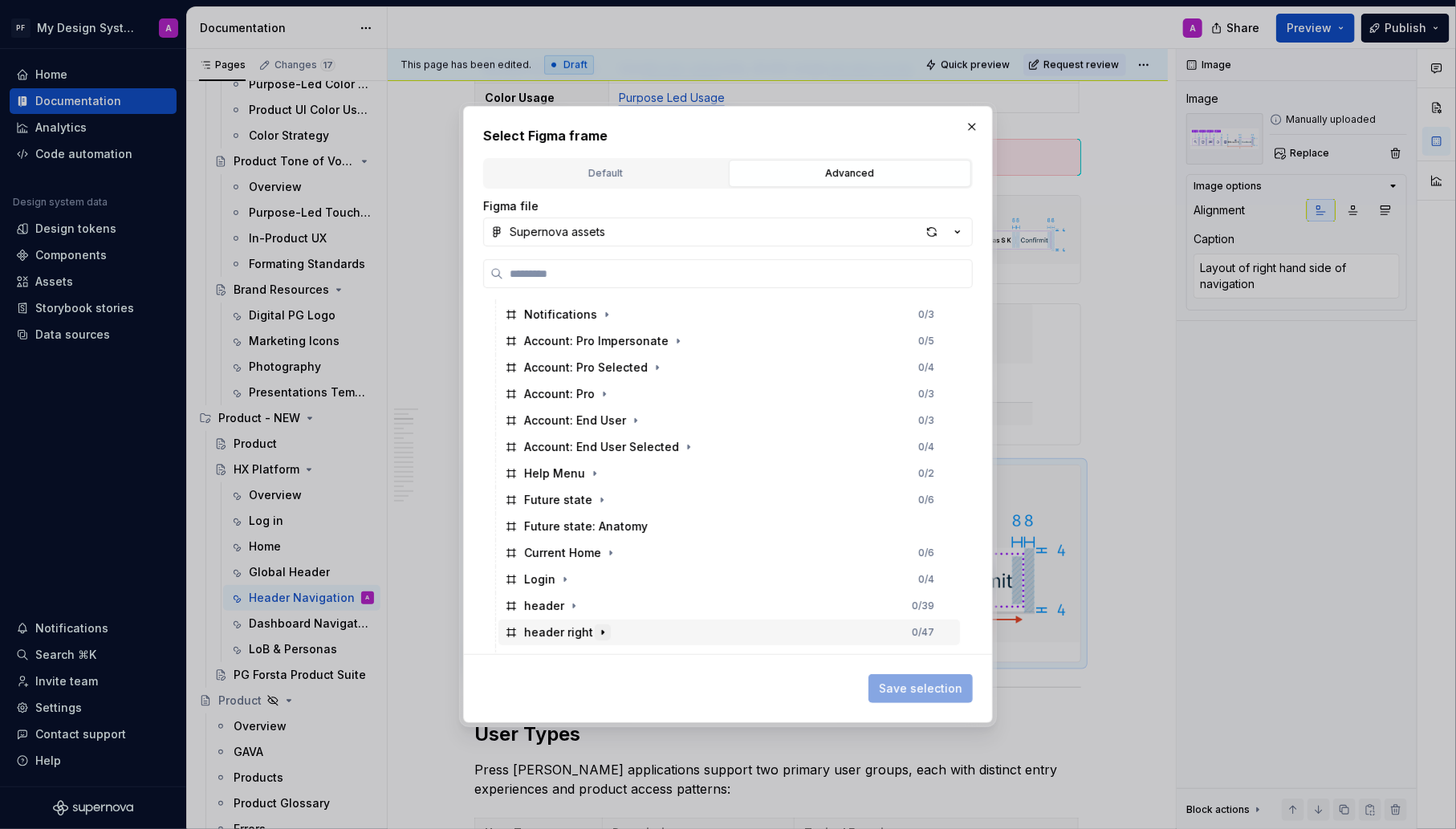
click at [597, 633] on icon "button" at bounding box center [603, 632] width 13 height 13
click at [939, 697] on span "Save selection" at bounding box center [921, 688] width 105 height 29
click at [853, 629] on div "header right 0 / 47" at bounding box center [730, 632] width 462 height 26
click at [955, 682] on span "Save selection" at bounding box center [920, 688] width 83 height 16
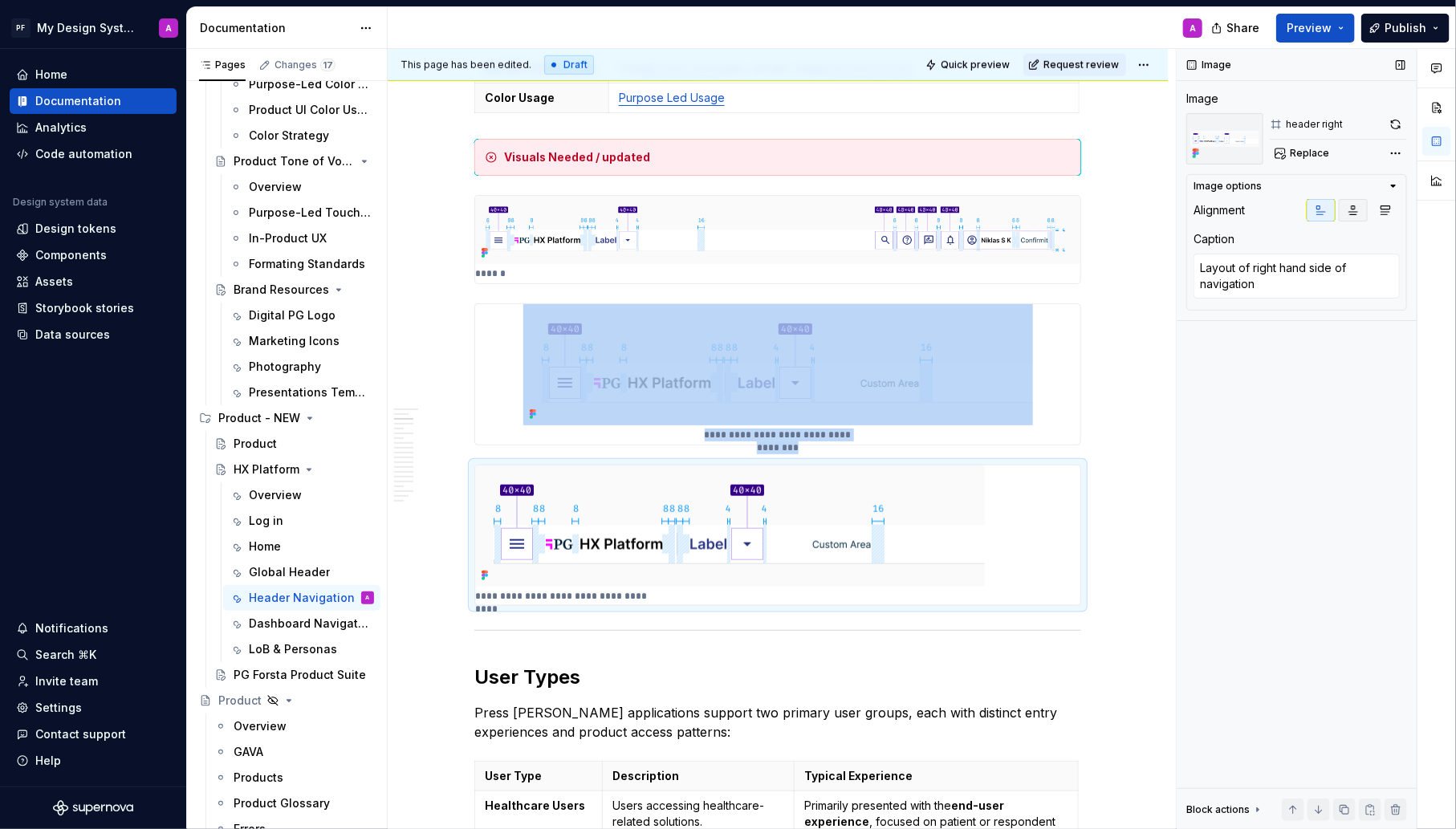
click at [1350, 209] on icon "button" at bounding box center [1353, 210] width 13 height 13
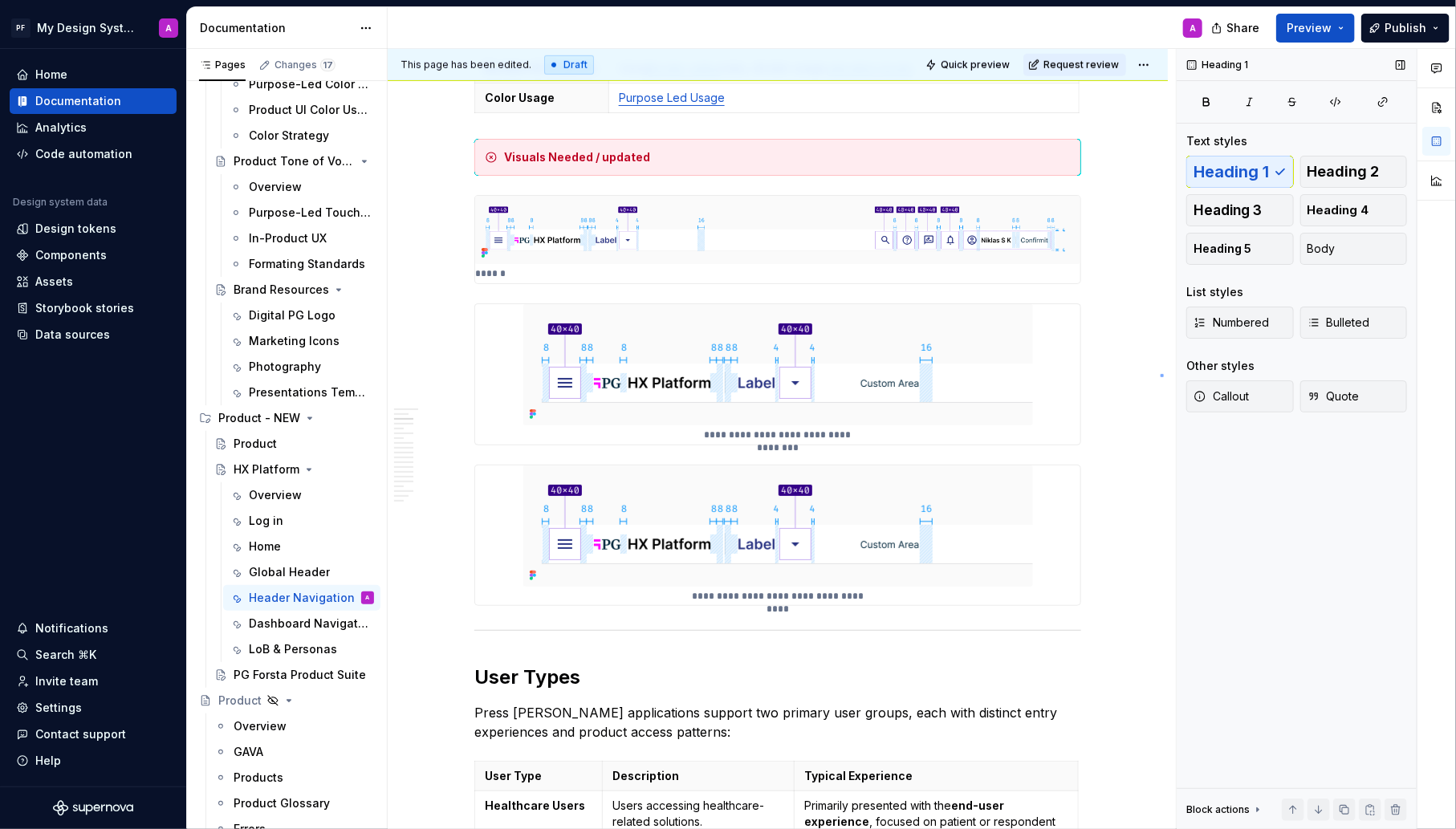
click at [1161, 375] on div "This page has been edited. Draft Quick preview Request review HX Platform Think…" at bounding box center [782, 439] width 788 height 781
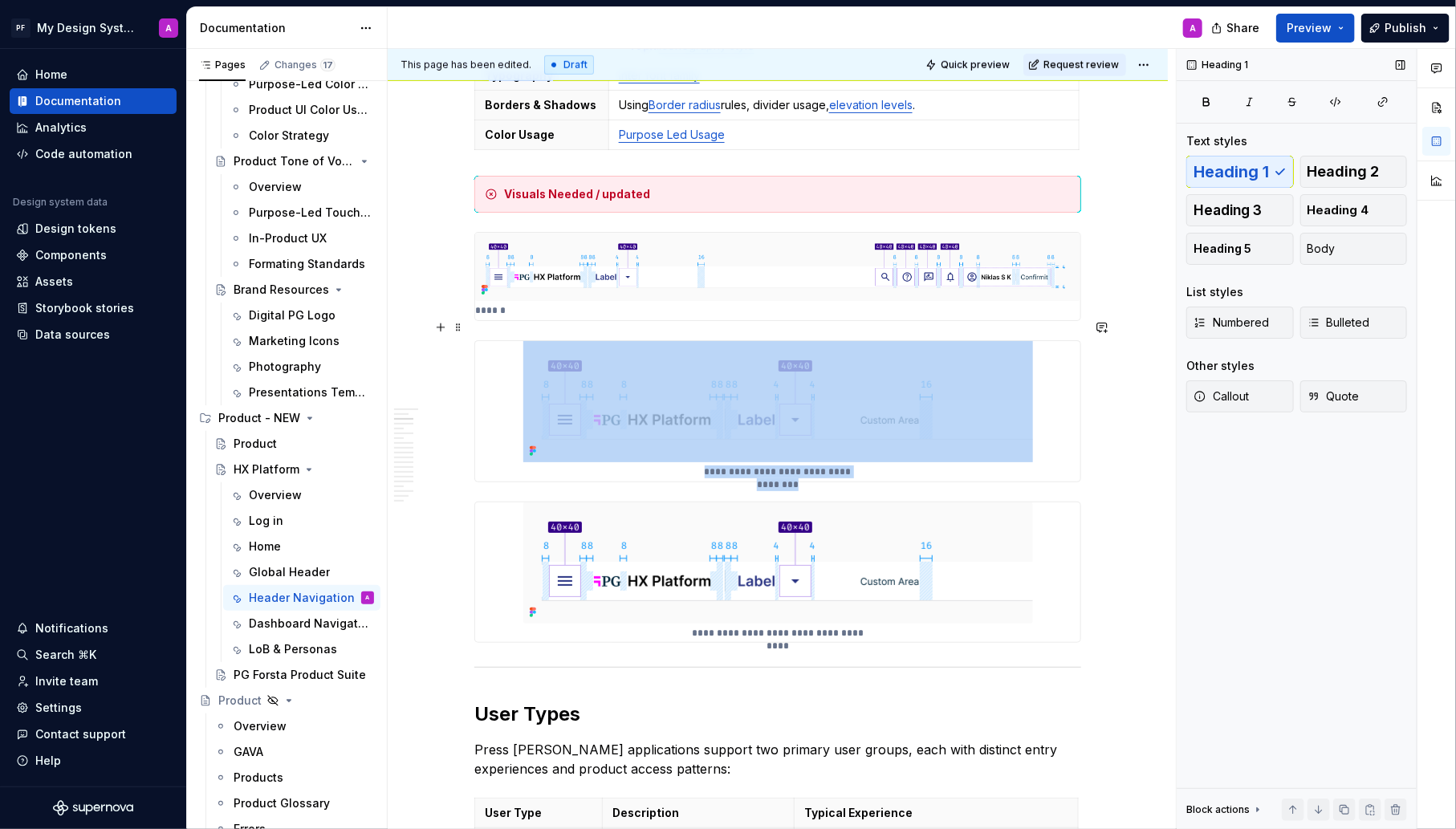
scroll to position [662, 0]
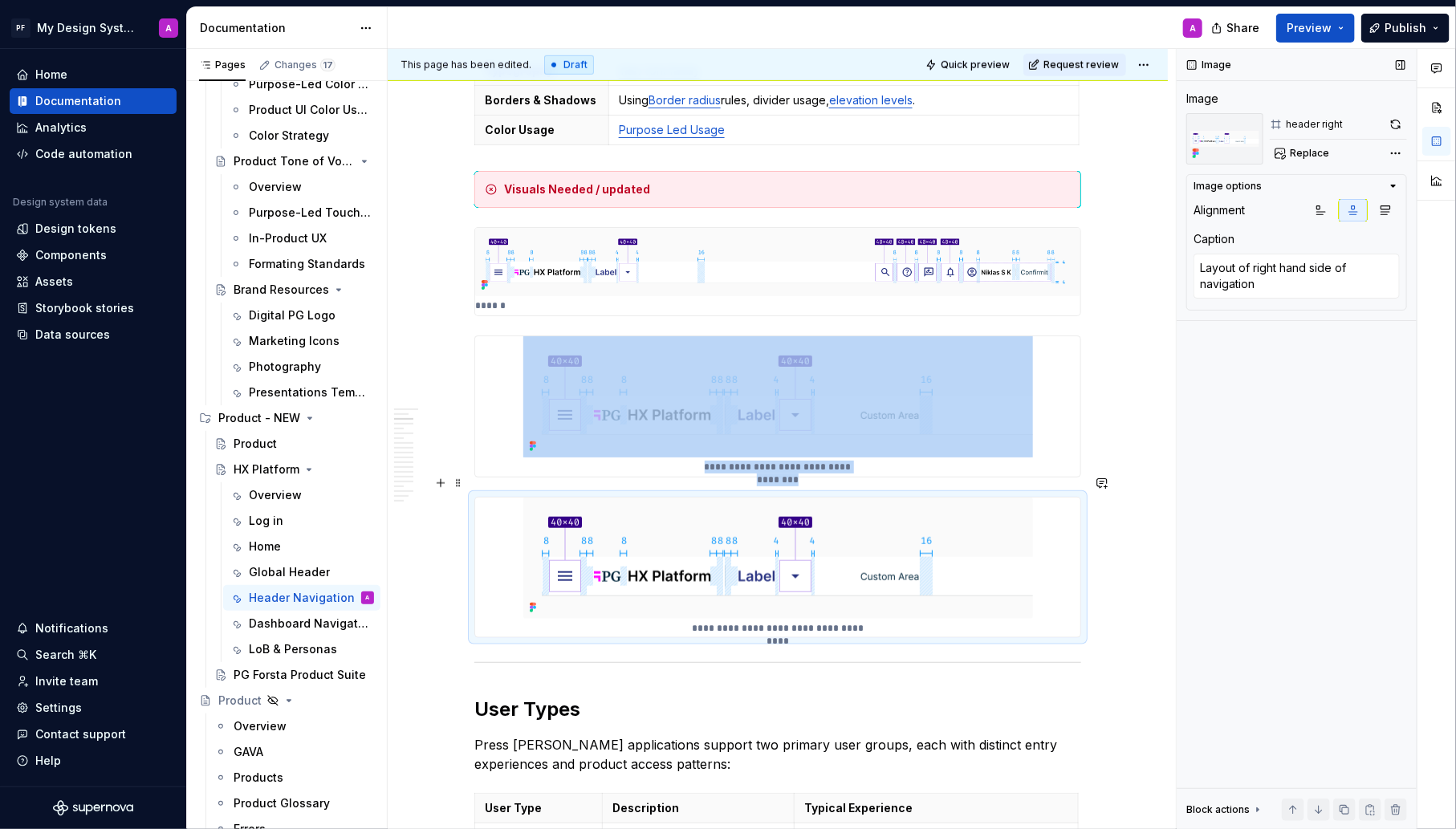
click at [986, 498] on img at bounding box center [779, 558] width 510 height 121
click at [1310, 154] on span "Replace" at bounding box center [1310, 153] width 39 height 13
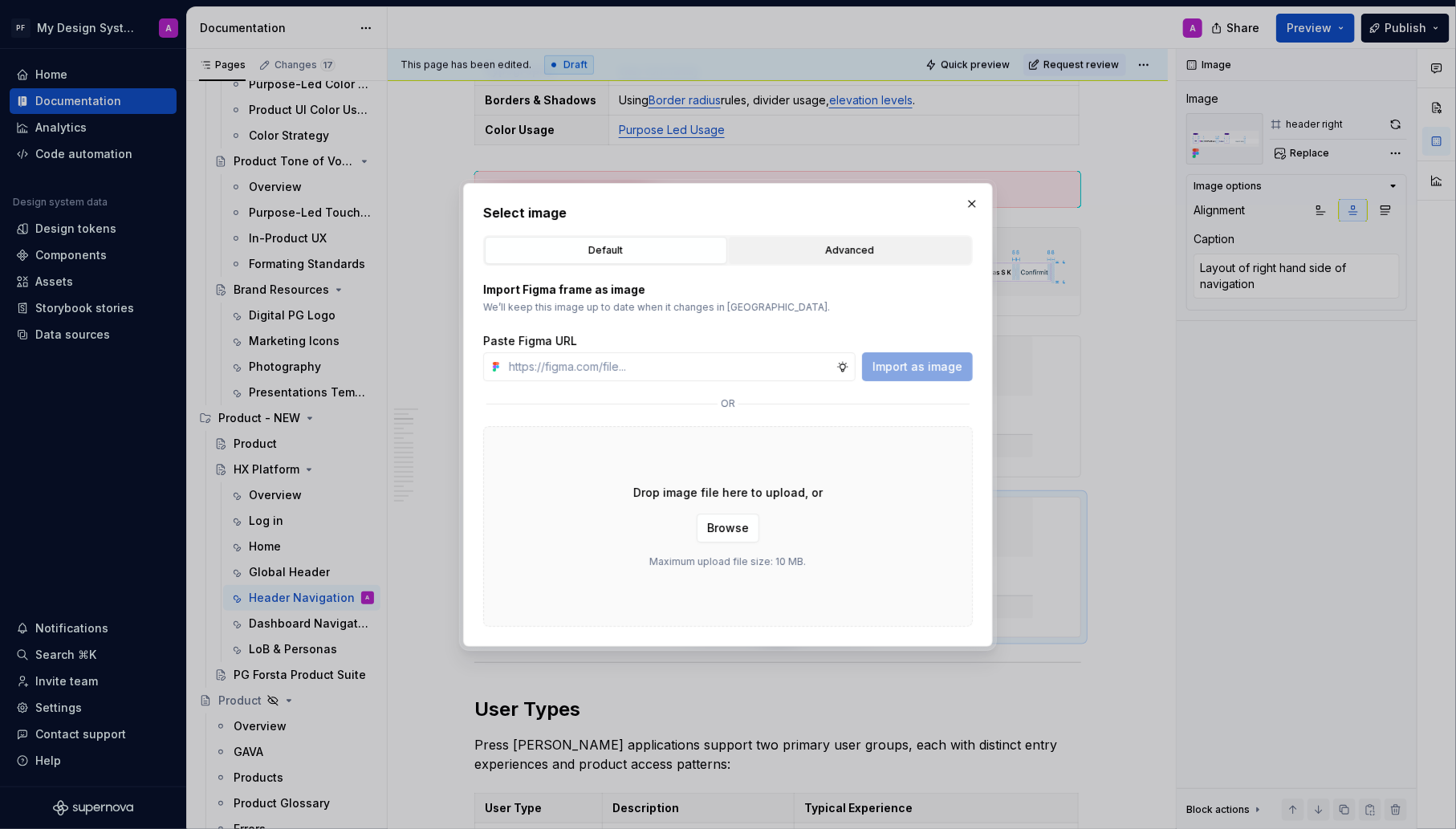
click at [817, 255] on div "Advanced" at bounding box center [850, 250] width 231 height 16
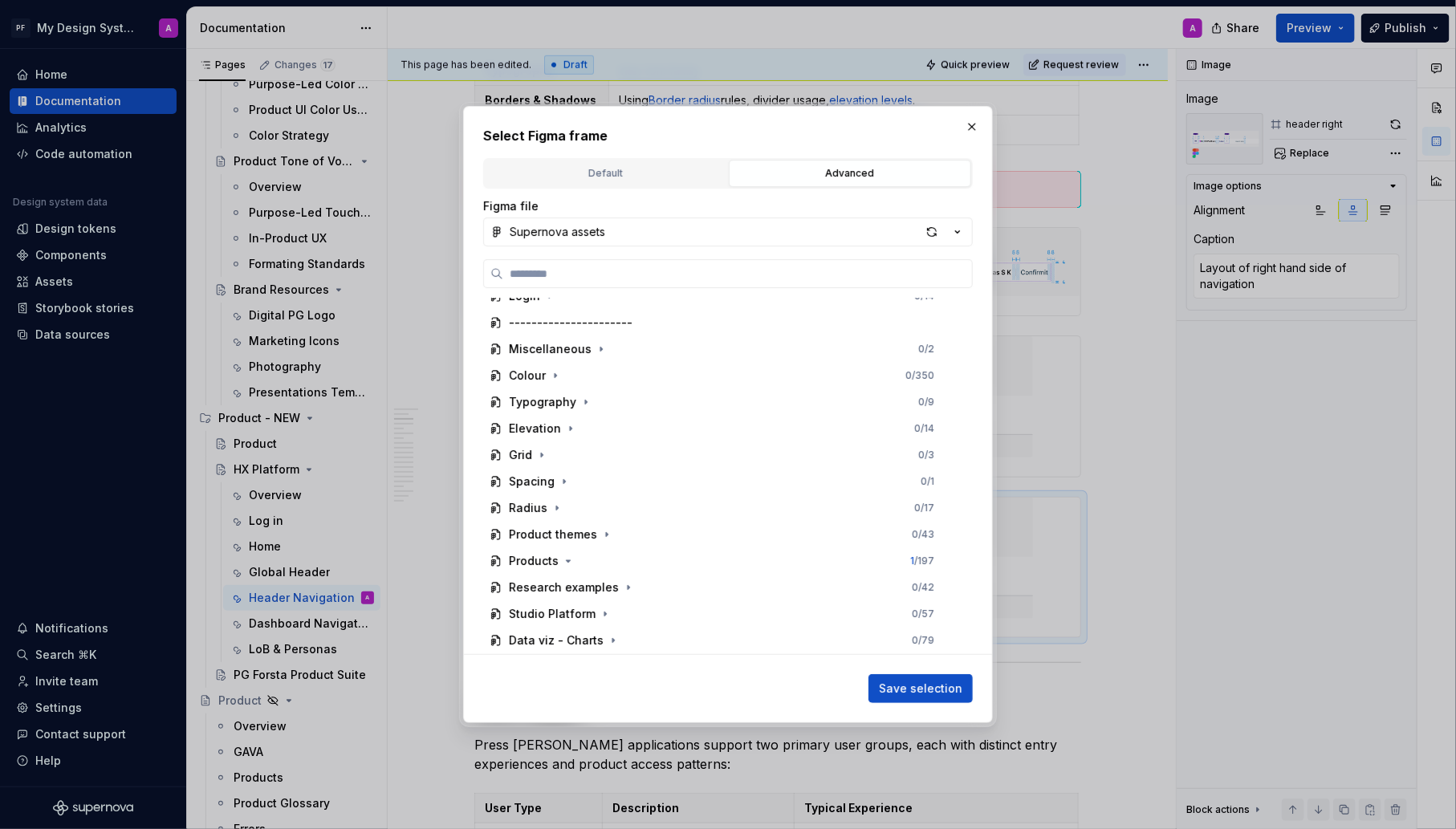
scroll to position [445, 0]
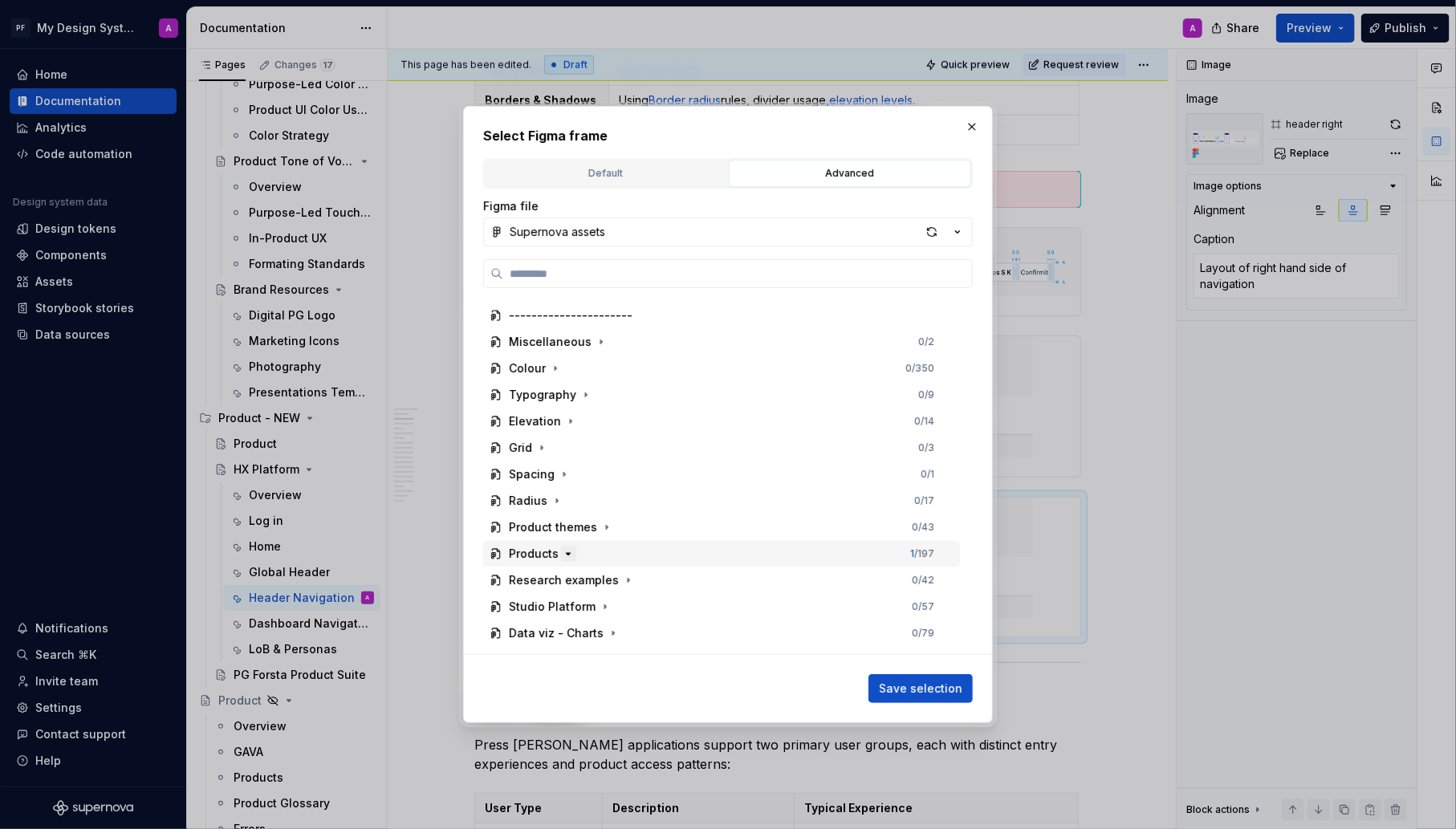
click at [568, 551] on icon "button" at bounding box center [568, 554] width 13 height 13
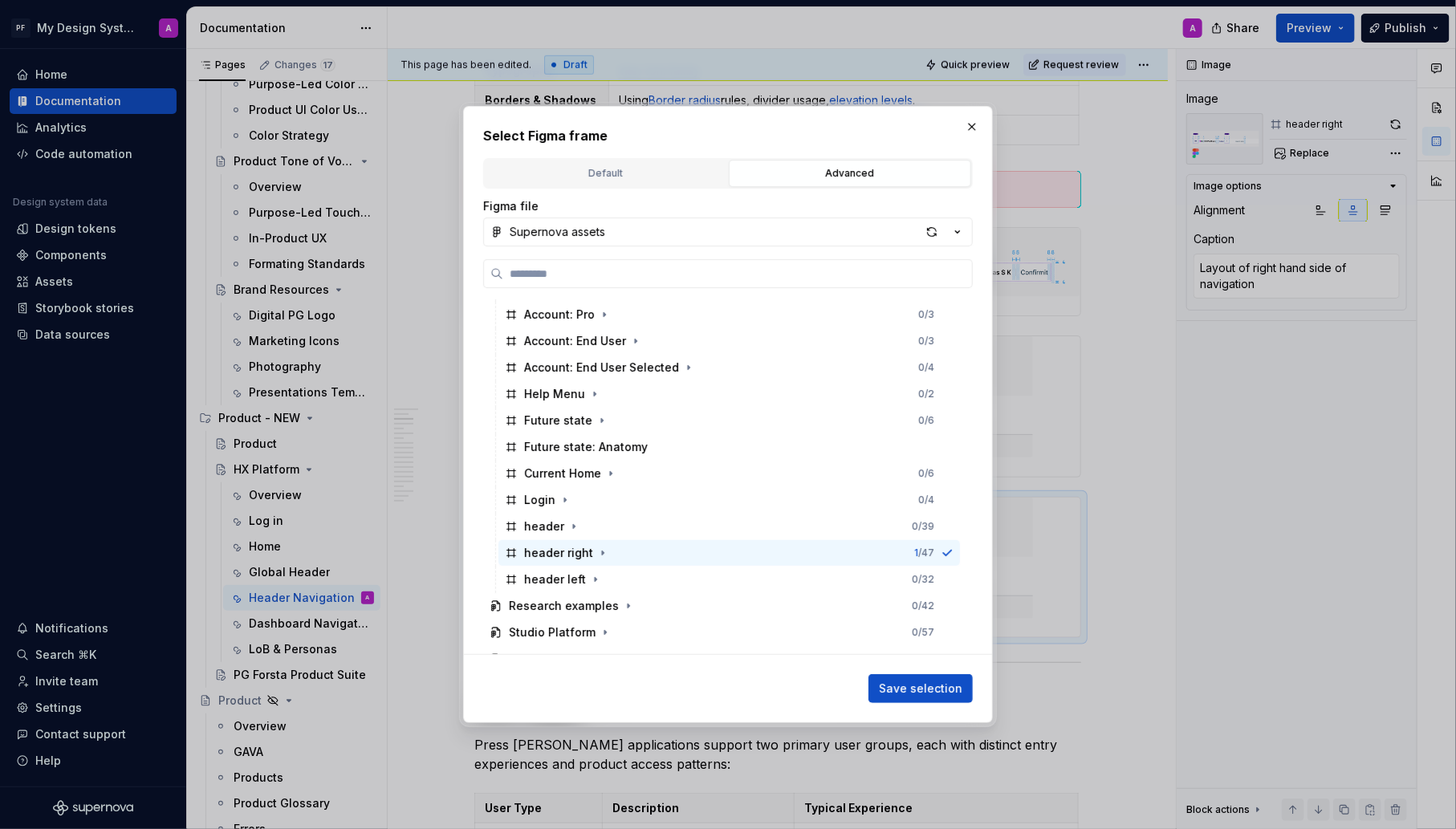
scroll to position [1032, 0]
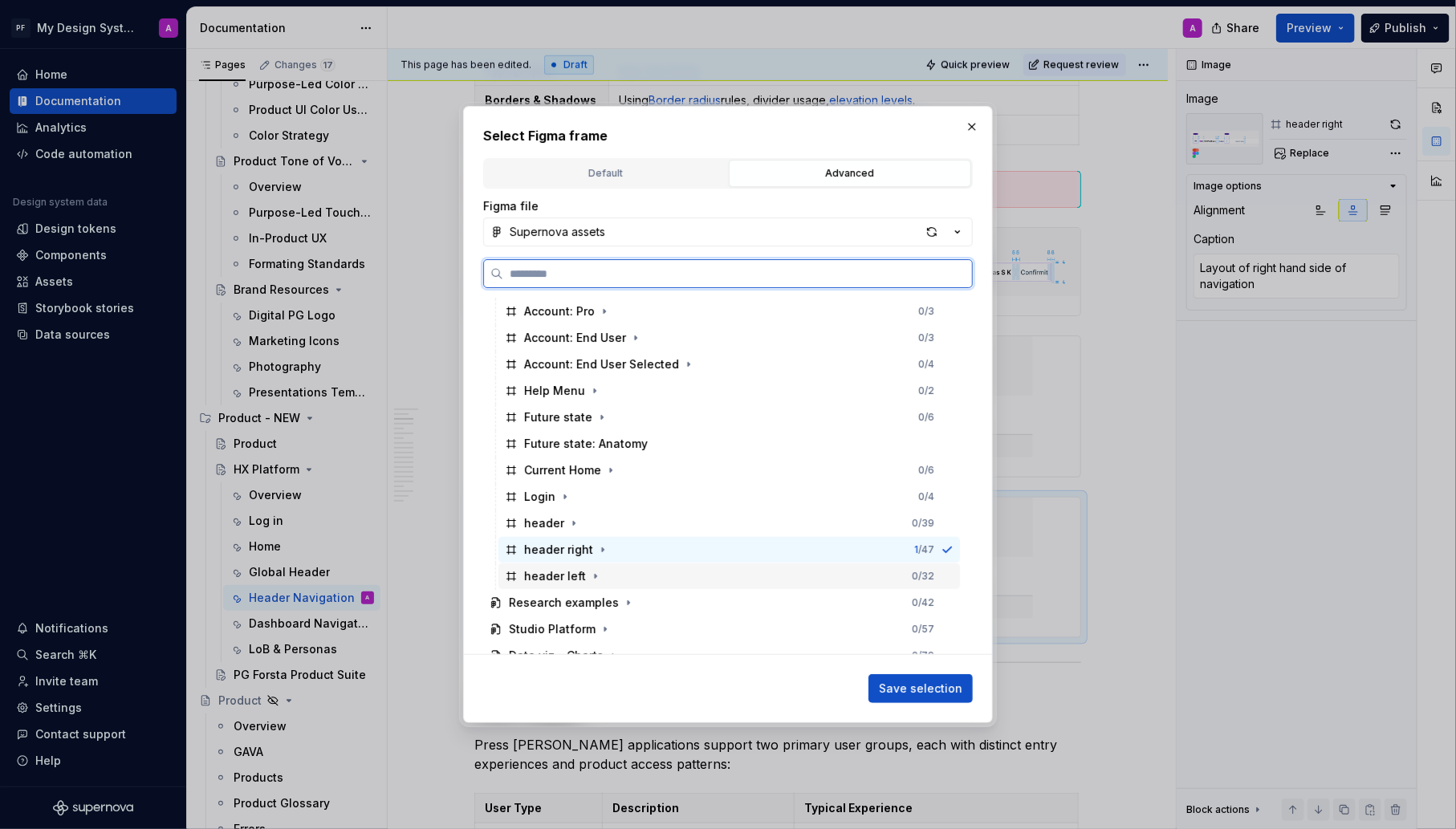
click at [626, 574] on div "header left 0 / 32" at bounding box center [730, 576] width 462 height 26
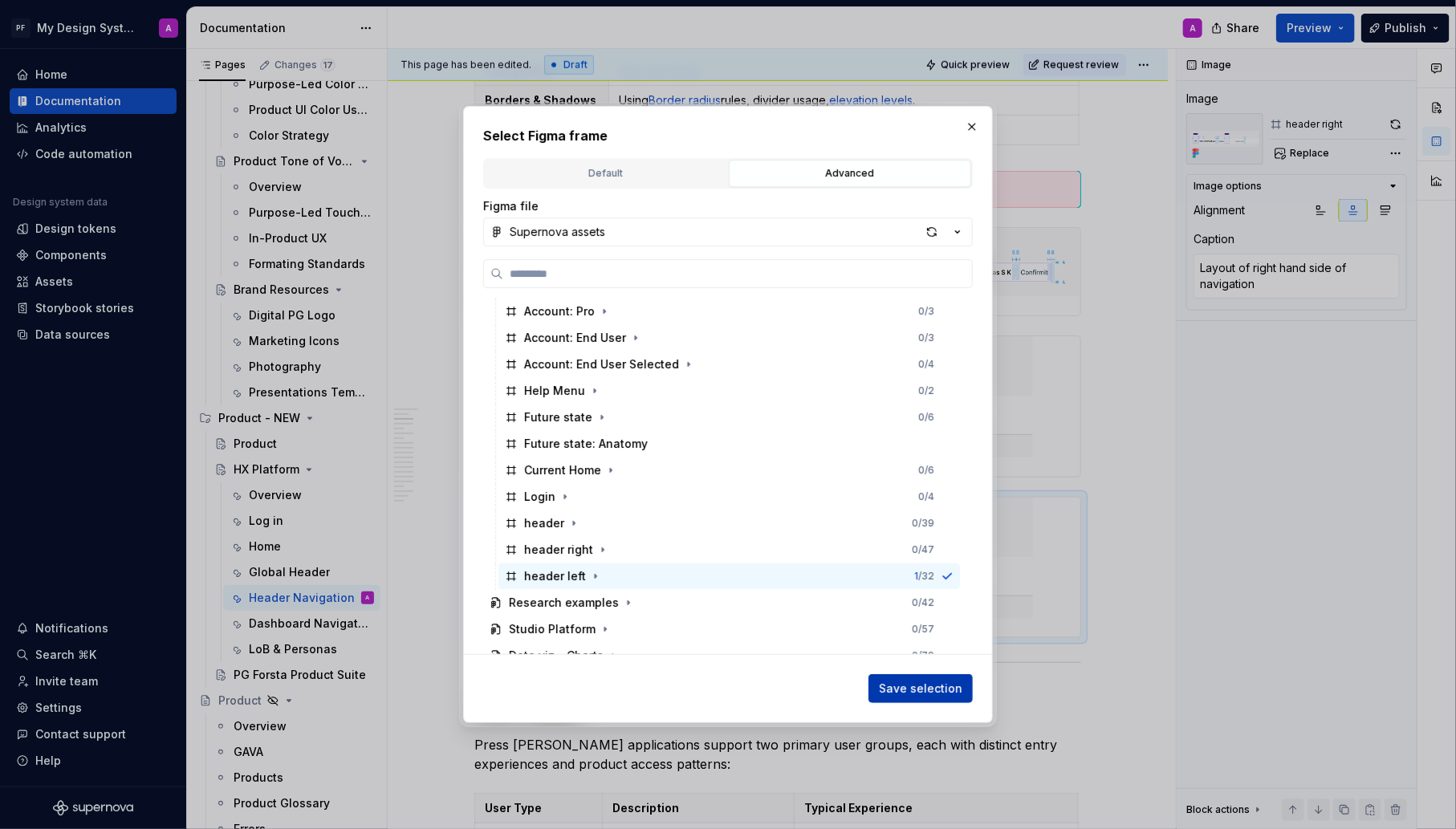
click at [933, 697] on button "Save selection" at bounding box center [921, 688] width 105 height 29
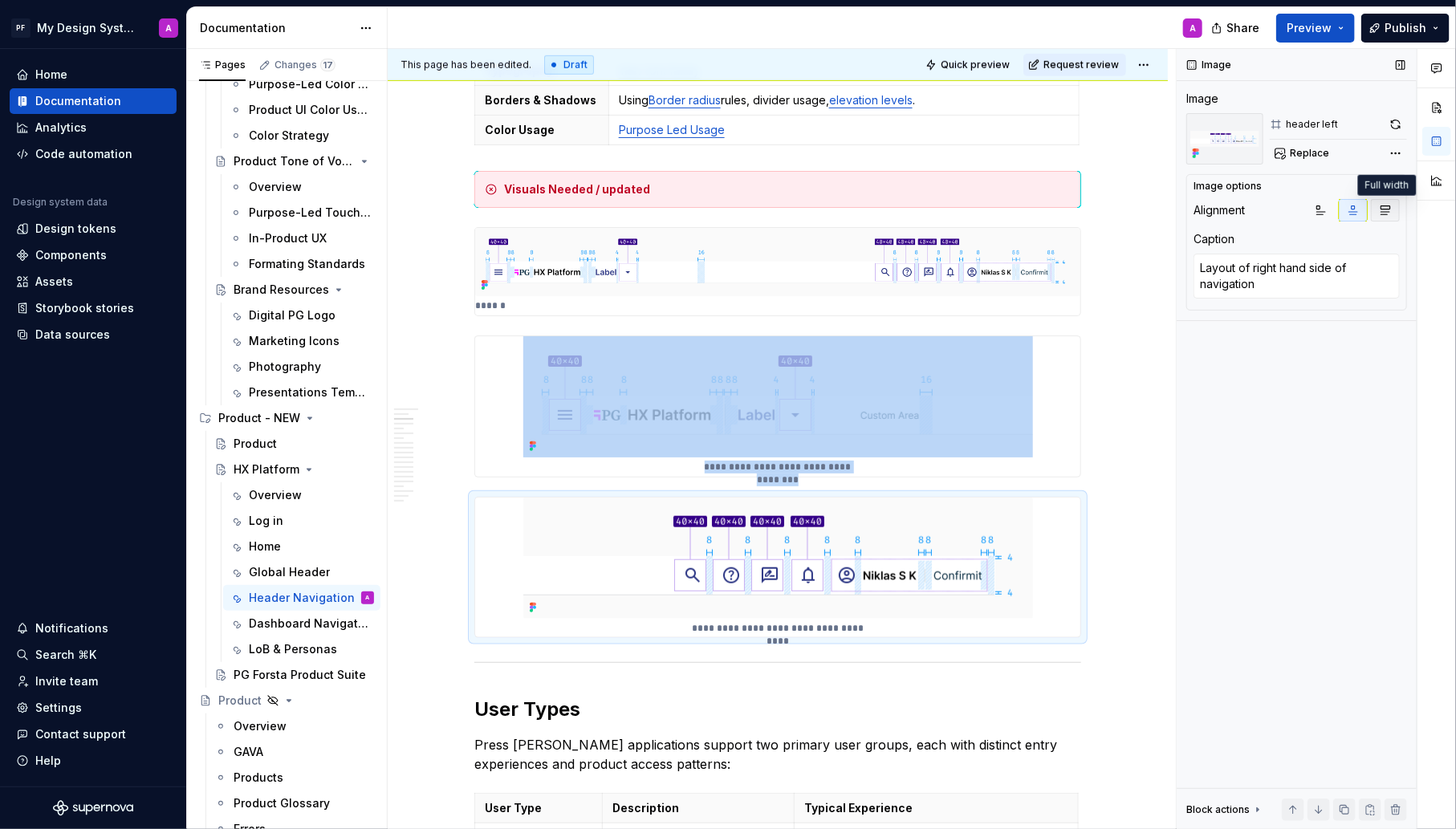
click at [1386, 209] on icon "button" at bounding box center [1385, 210] width 13 height 13
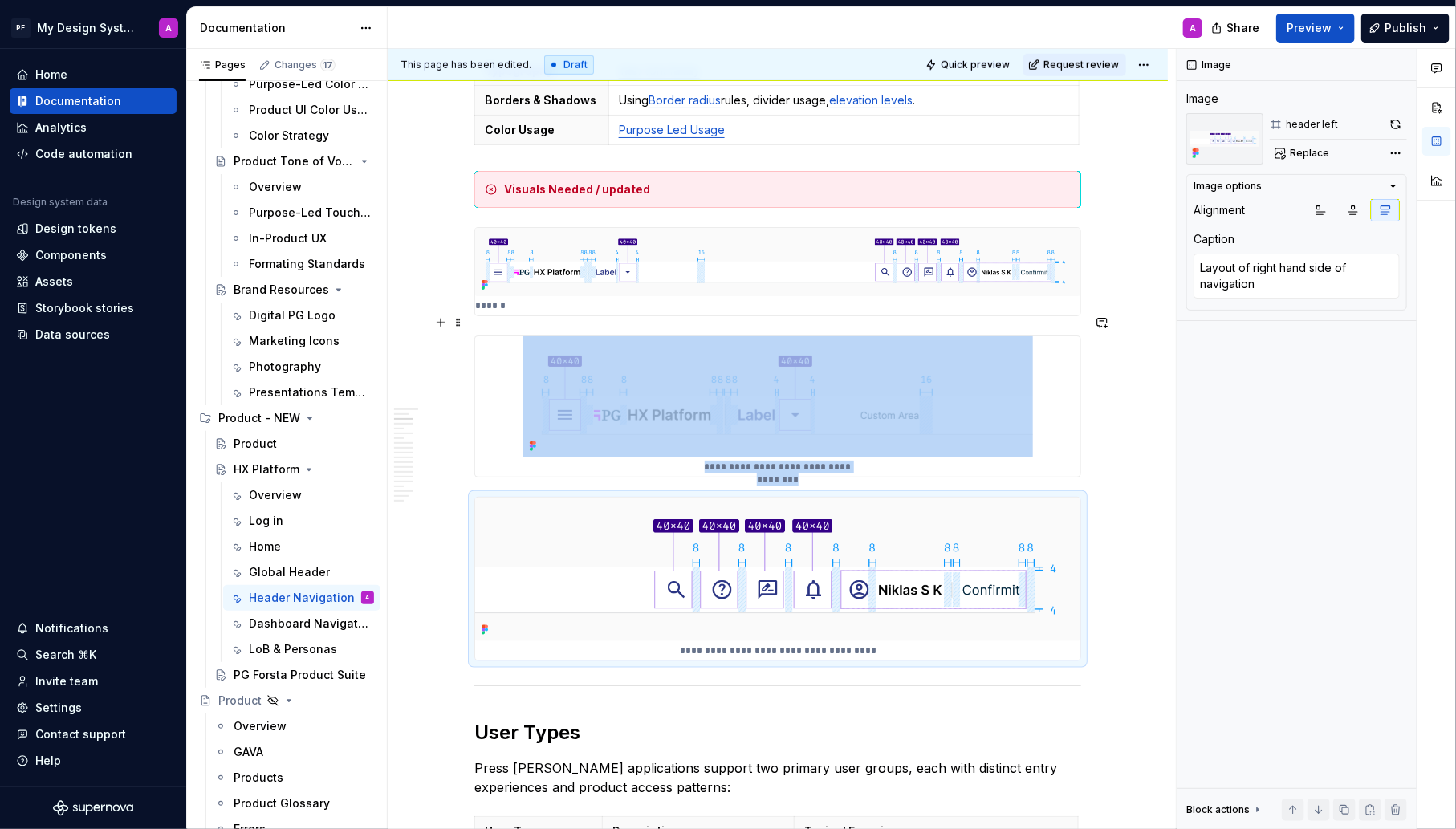
type textarea "*"
type textarea "Layout of left hand side of navigation"
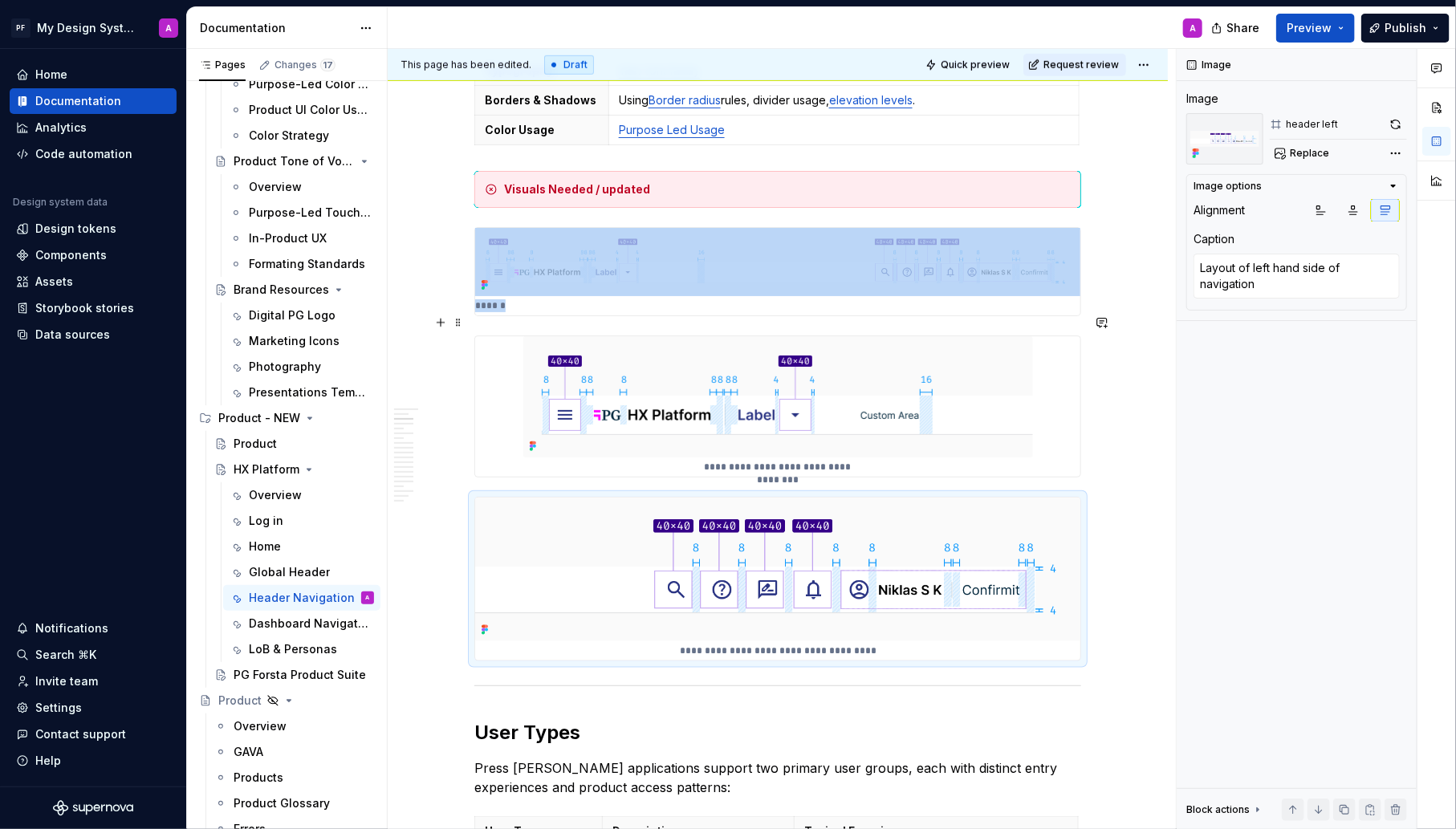
click at [1014, 360] on img at bounding box center [779, 396] width 510 height 121
click at [1384, 209] on icon "button" at bounding box center [1385, 210] width 13 height 13
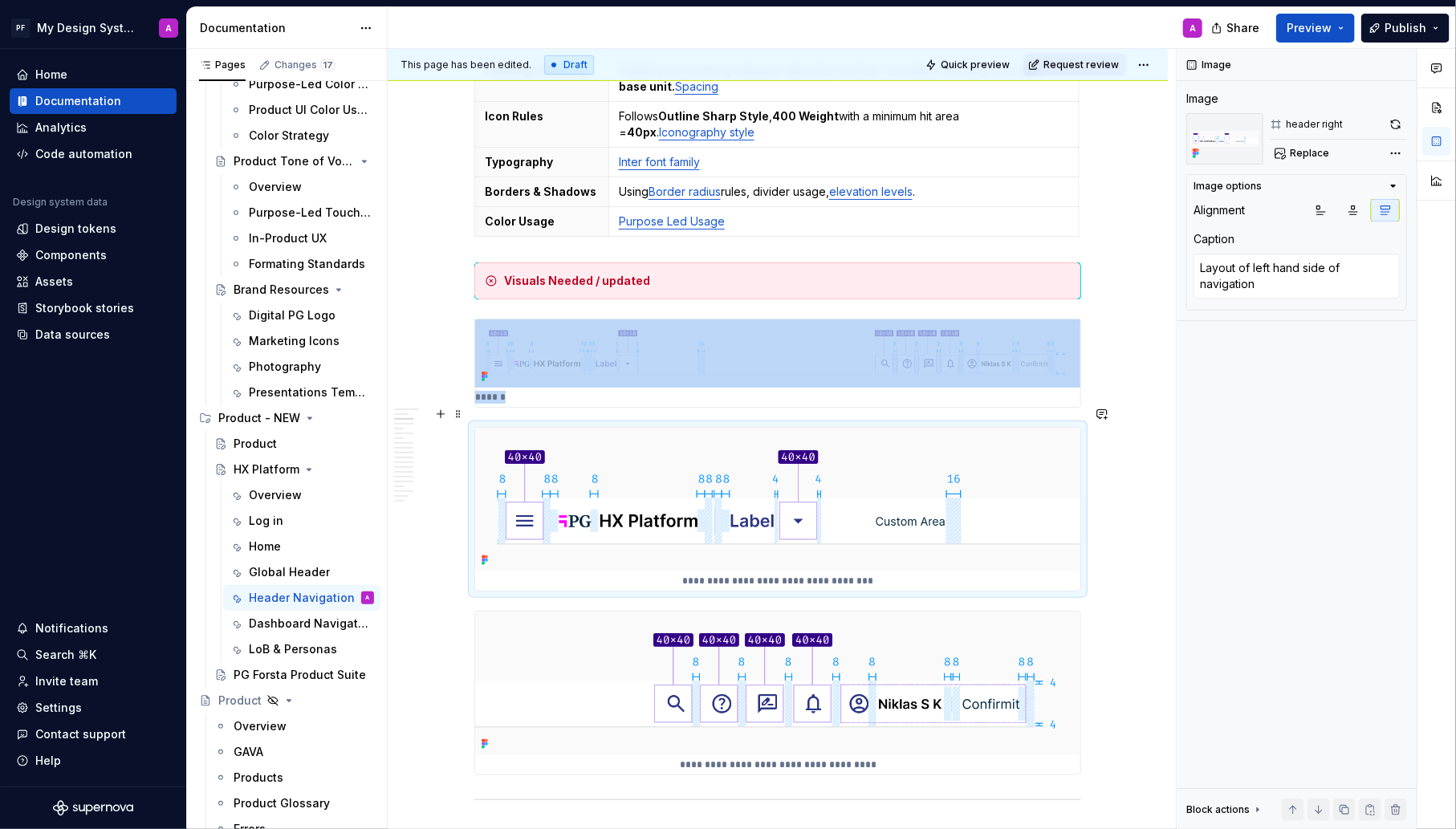
scroll to position [613, 0]
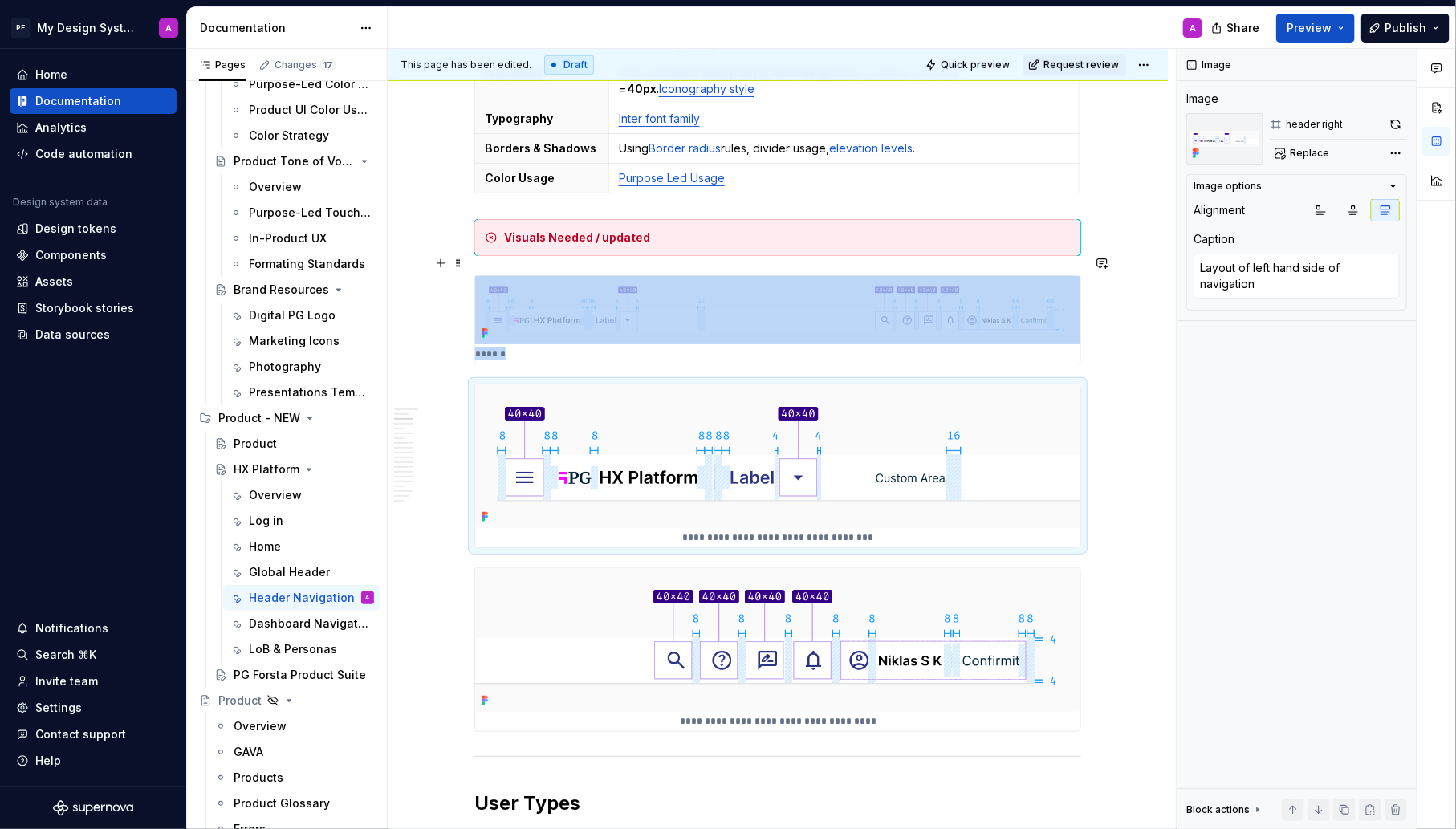
type textarea "*"
type textarea "Layout"
click at [1022, 293] on img at bounding box center [778, 310] width 605 height 68
click at [1392, 207] on button "button" at bounding box center [1386, 210] width 29 height 22
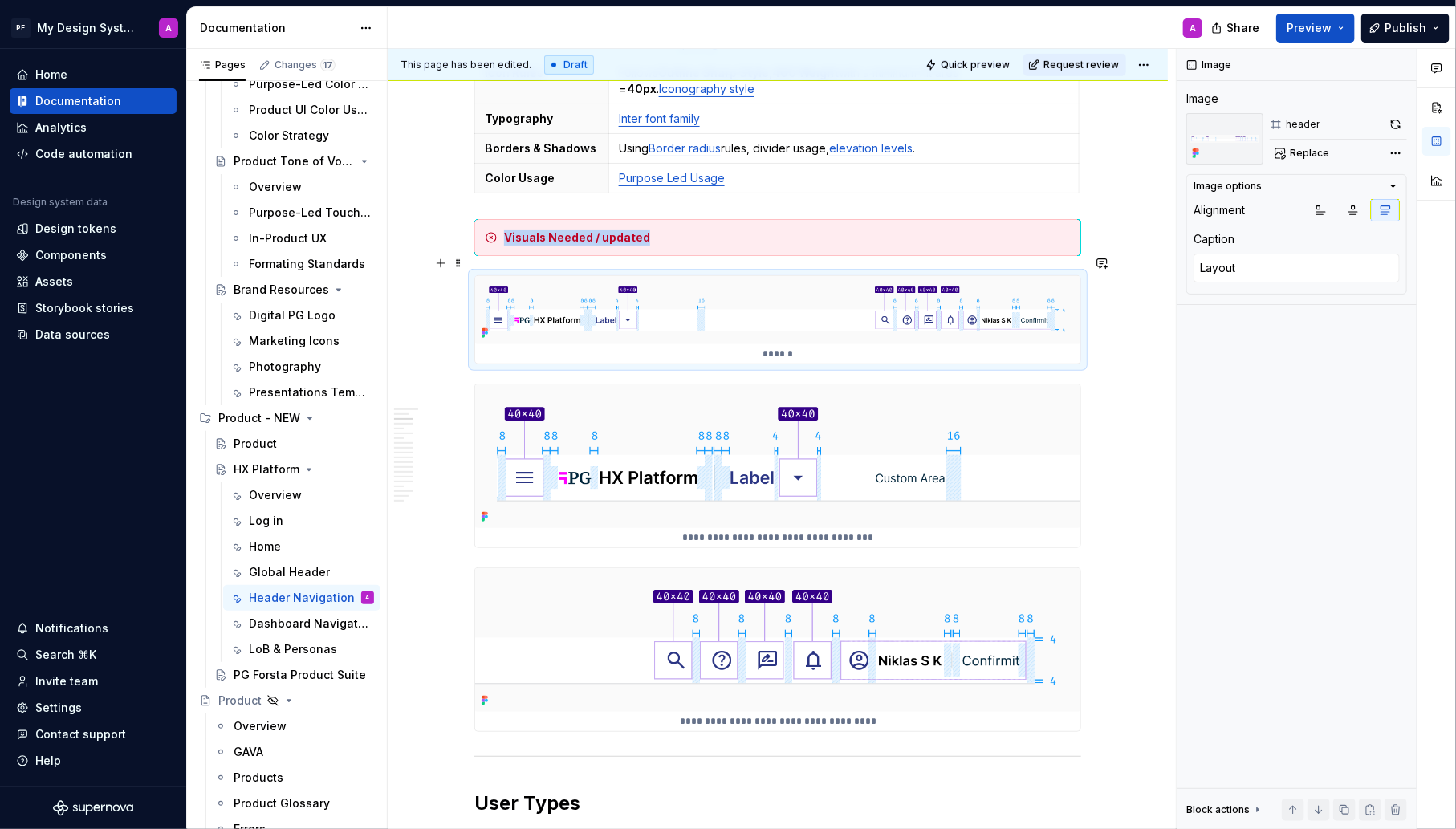
click at [464, 221] on span at bounding box center [458, 217] width 13 height 22
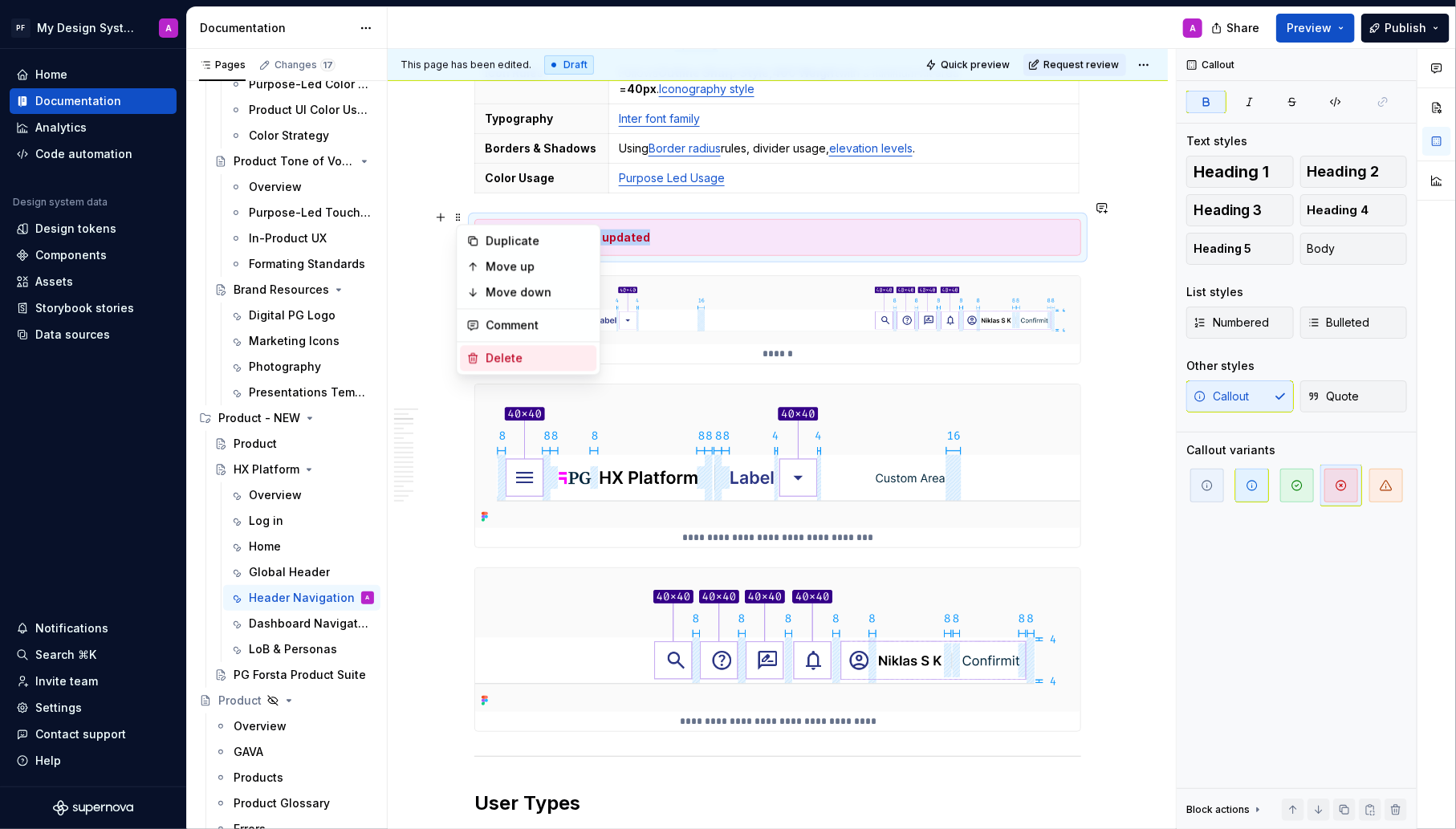
click at [543, 357] on div "Delete" at bounding box center [538, 358] width 105 height 16
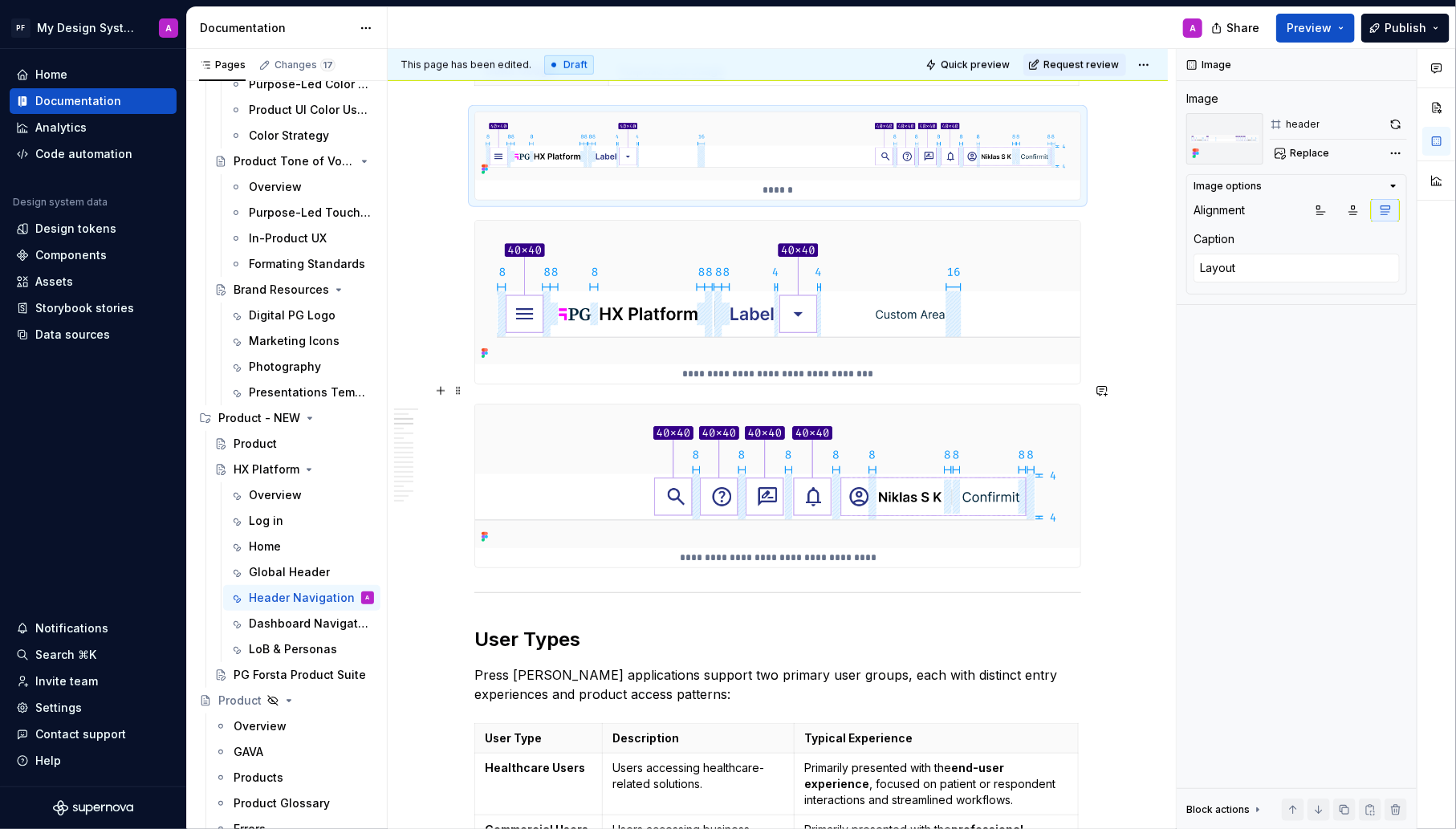
scroll to position [860, 0]
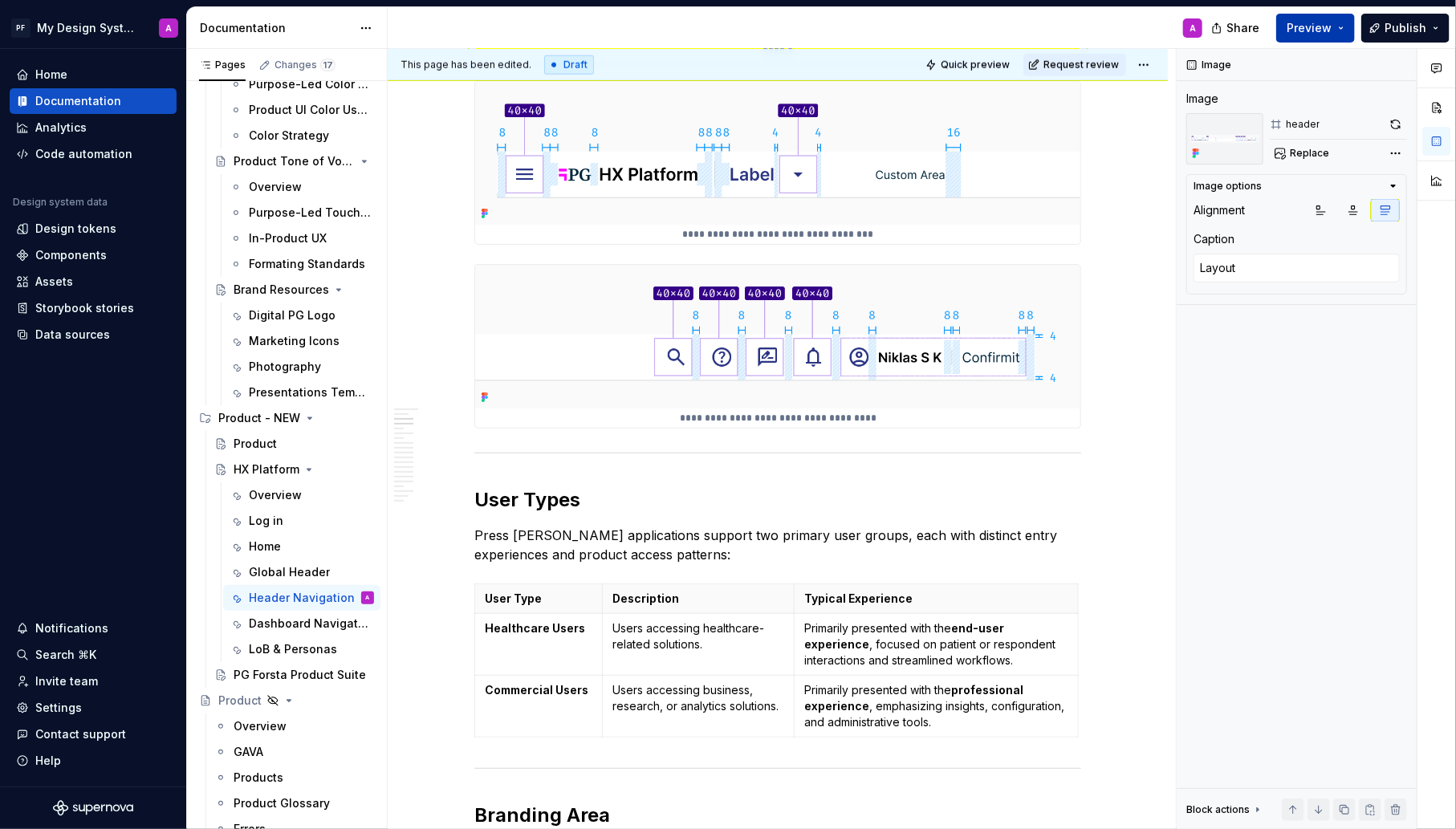
click at [1309, 31] on span "Preview" at bounding box center [1309, 27] width 45 height 16
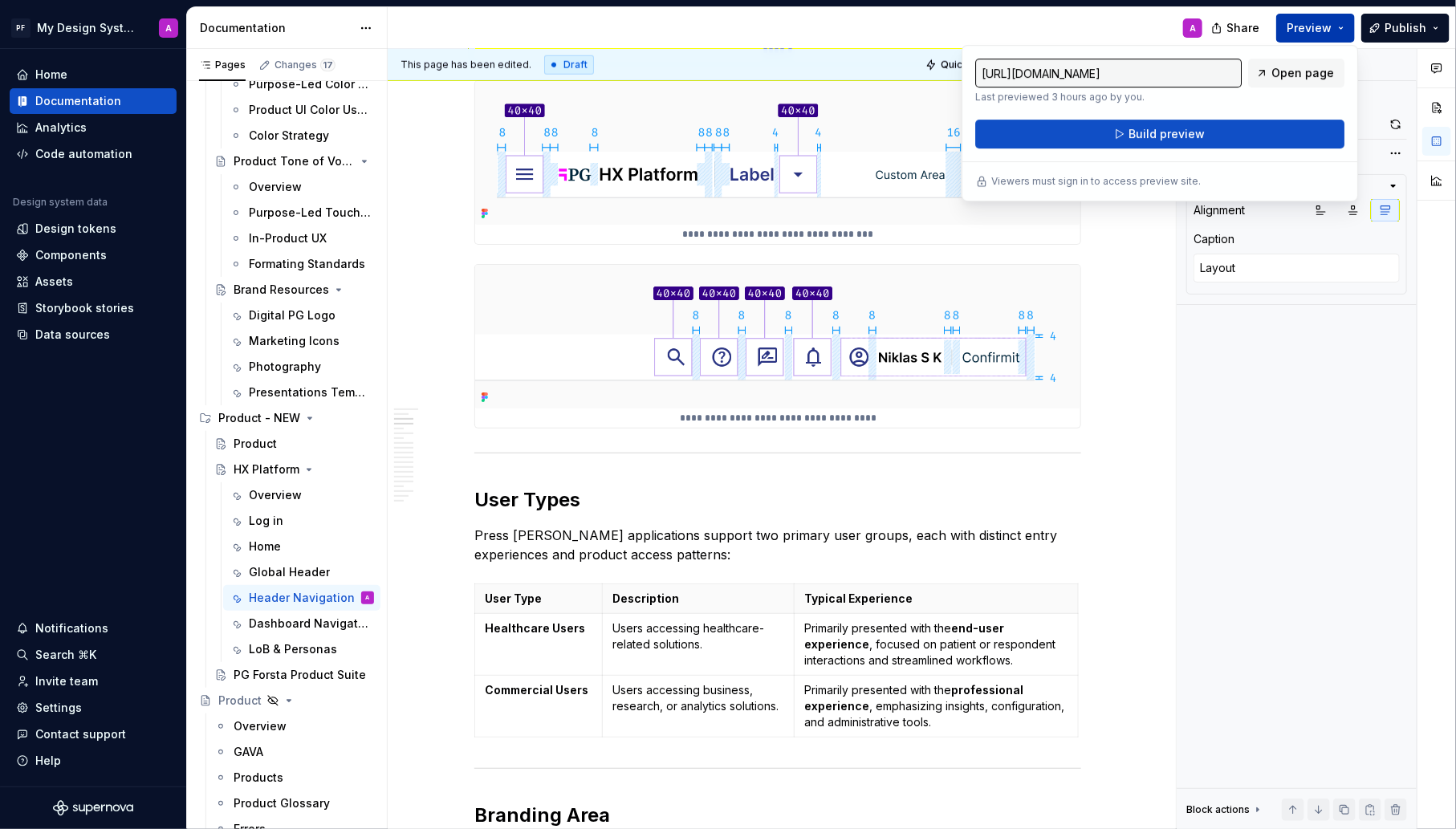
click at [1202, 134] on span "Build preview" at bounding box center [1167, 134] width 76 height 16
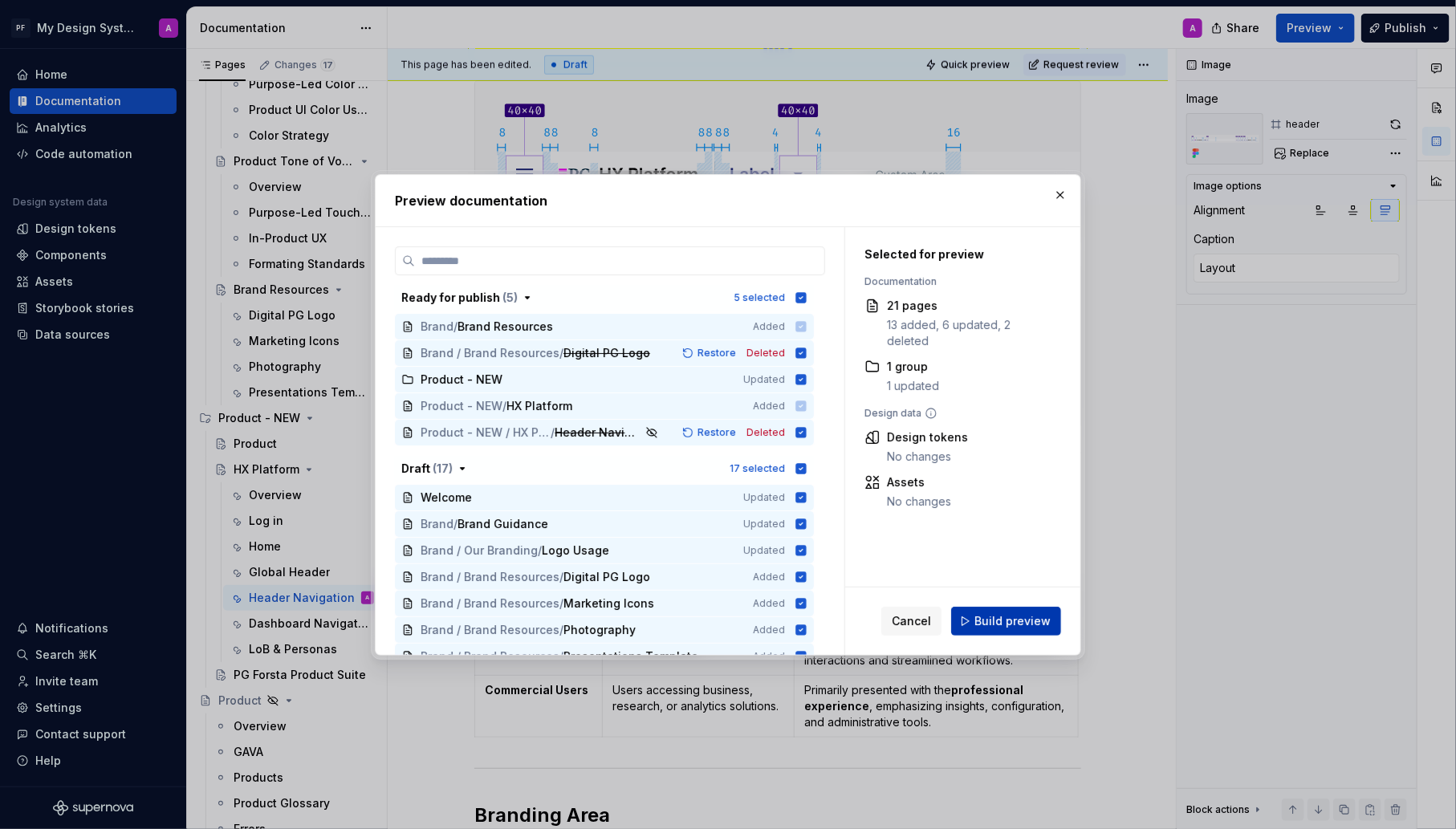
click at [1033, 619] on span "Build preview" at bounding box center [1012, 620] width 76 height 16
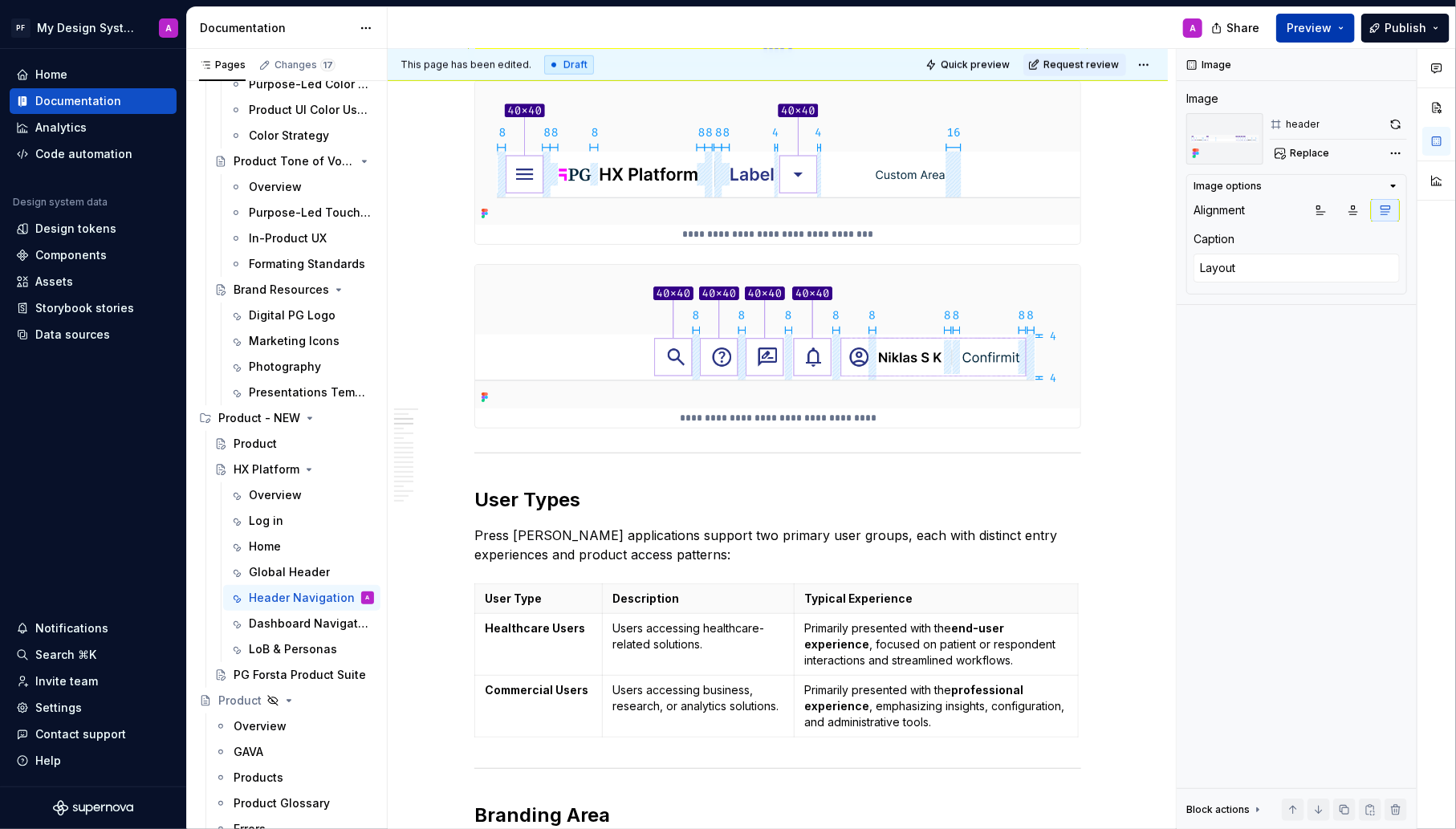
click at [1306, 23] on span "Preview" at bounding box center [1309, 27] width 45 height 16
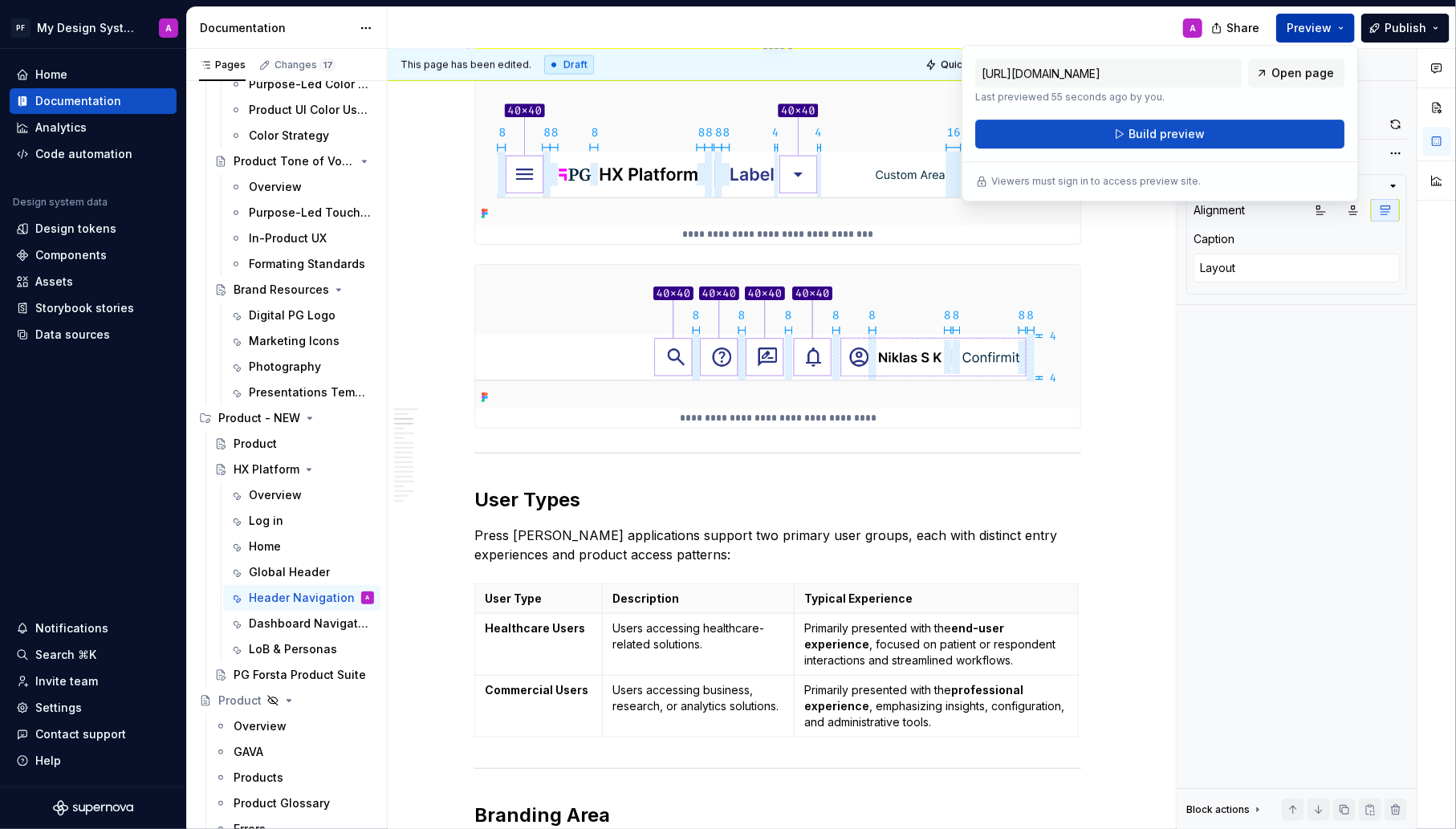
click at [1277, 72] on span "Open page" at bounding box center [1302, 73] width 63 height 16
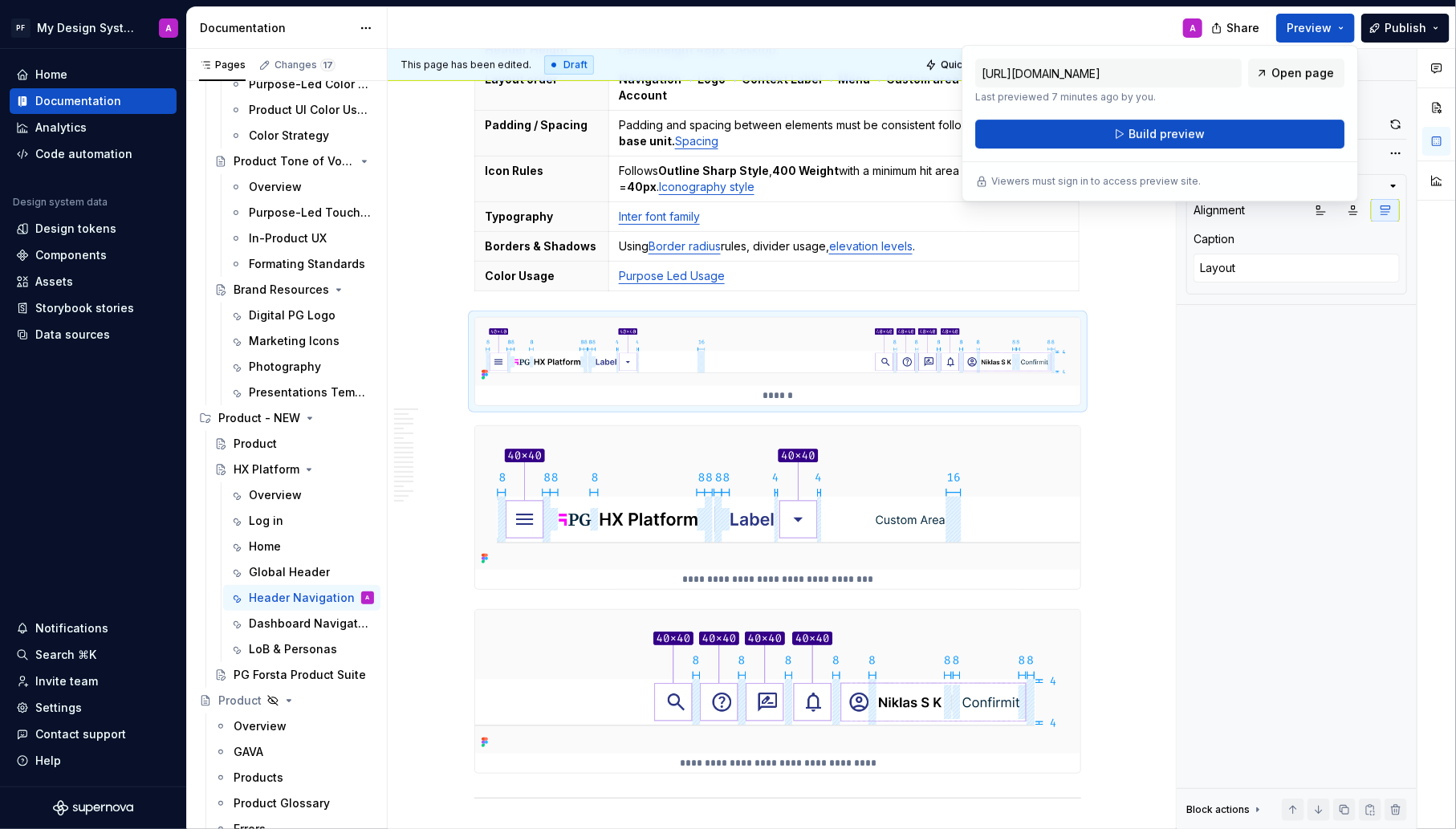
scroll to position [475, 0]
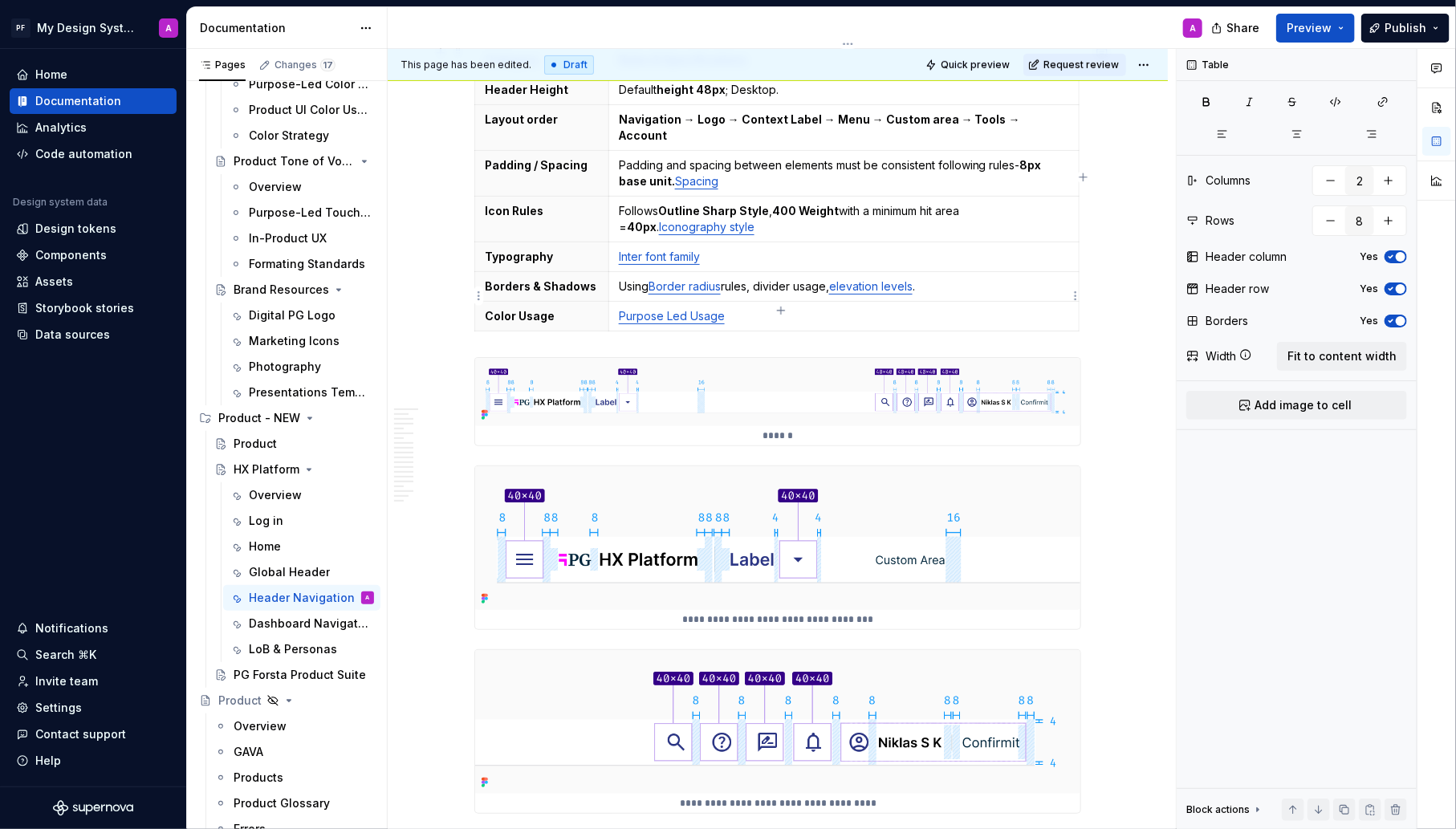
click at [919, 308] on p "Purpose Led Usage" at bounding box center [844, 316] width 451 height 16
click at [445, 344] on button "button" at bounding box center [440, 346] width 22 height 22
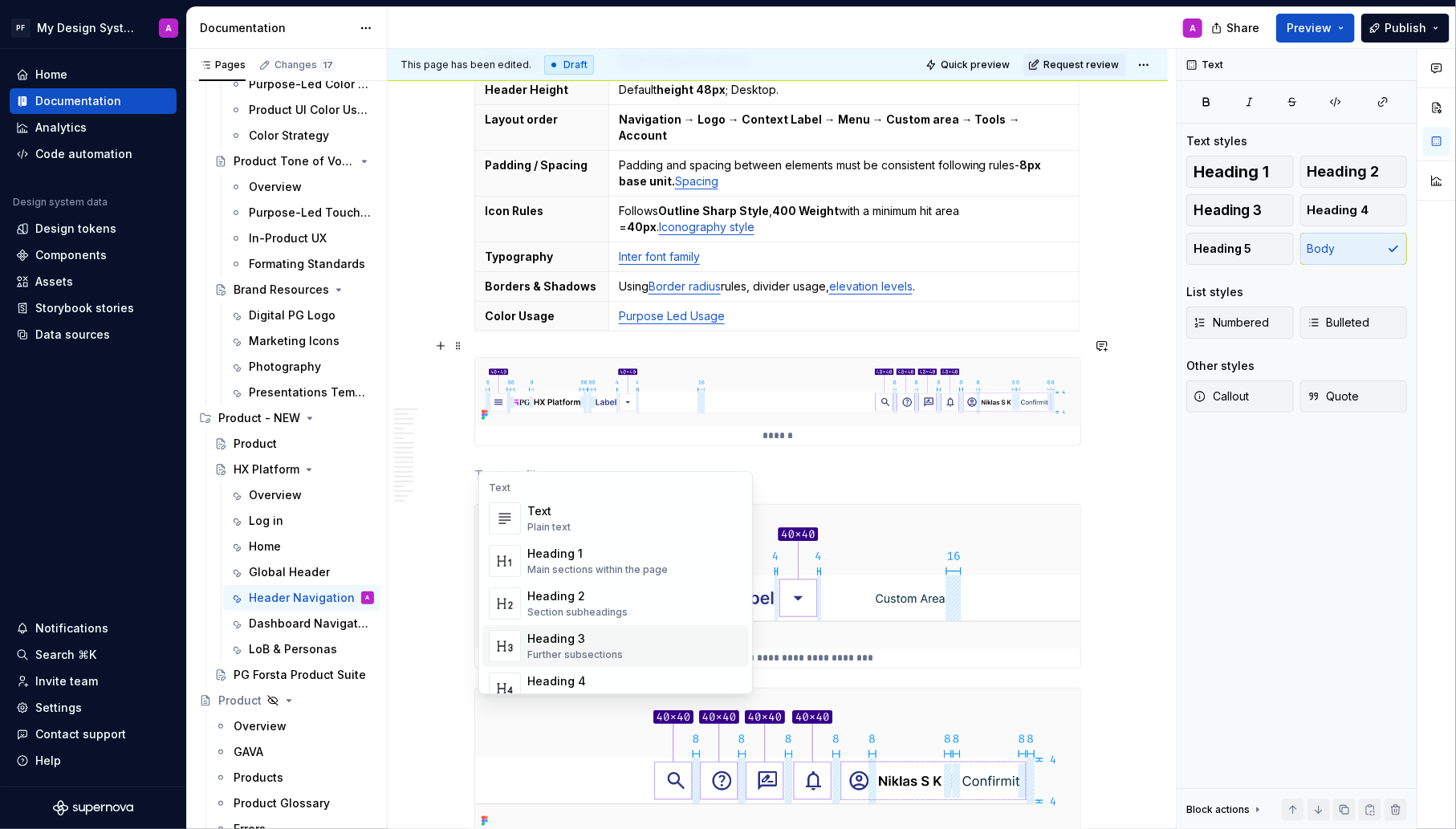
click at [578, 628] on span "Heading 3 Further subsections" at bounding box center [616, 645] width 266 height 42
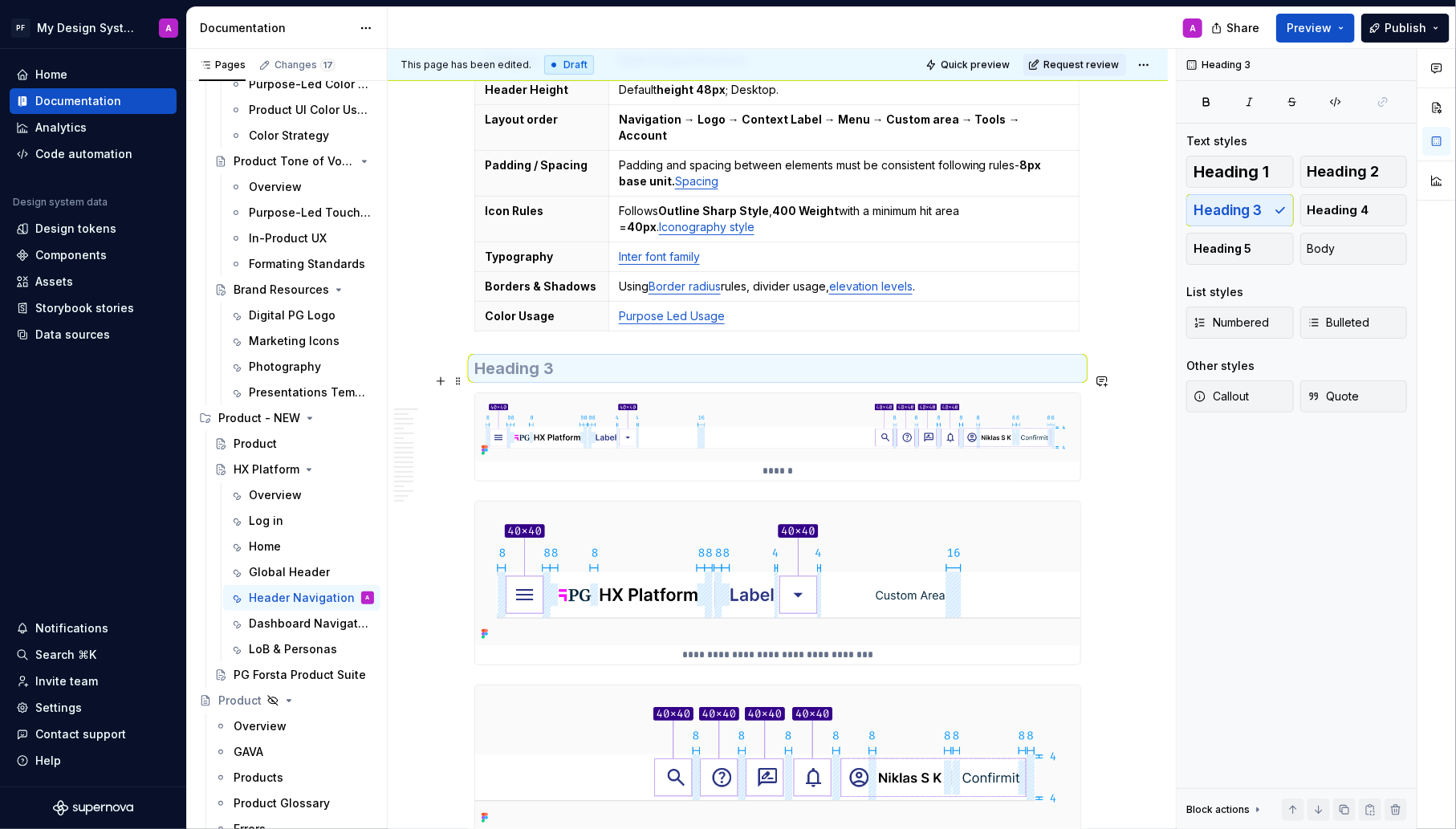
click at [502, 463] on div "******" at bounding box center [778, 437] width 607 height 89
type textarea "*"
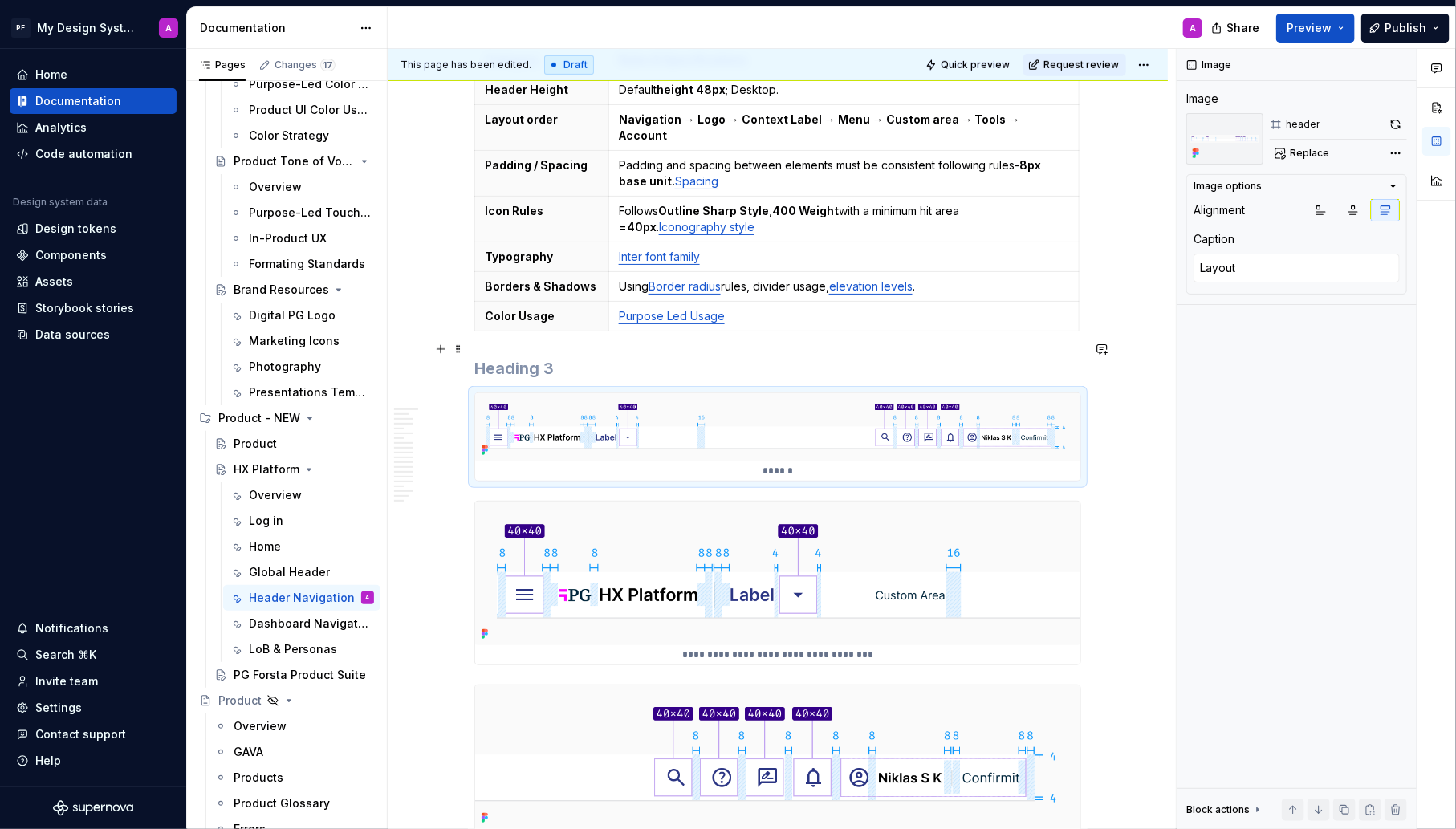
click at [503, 357] on h3 at bounding box center [778, 368] width 607 height 22
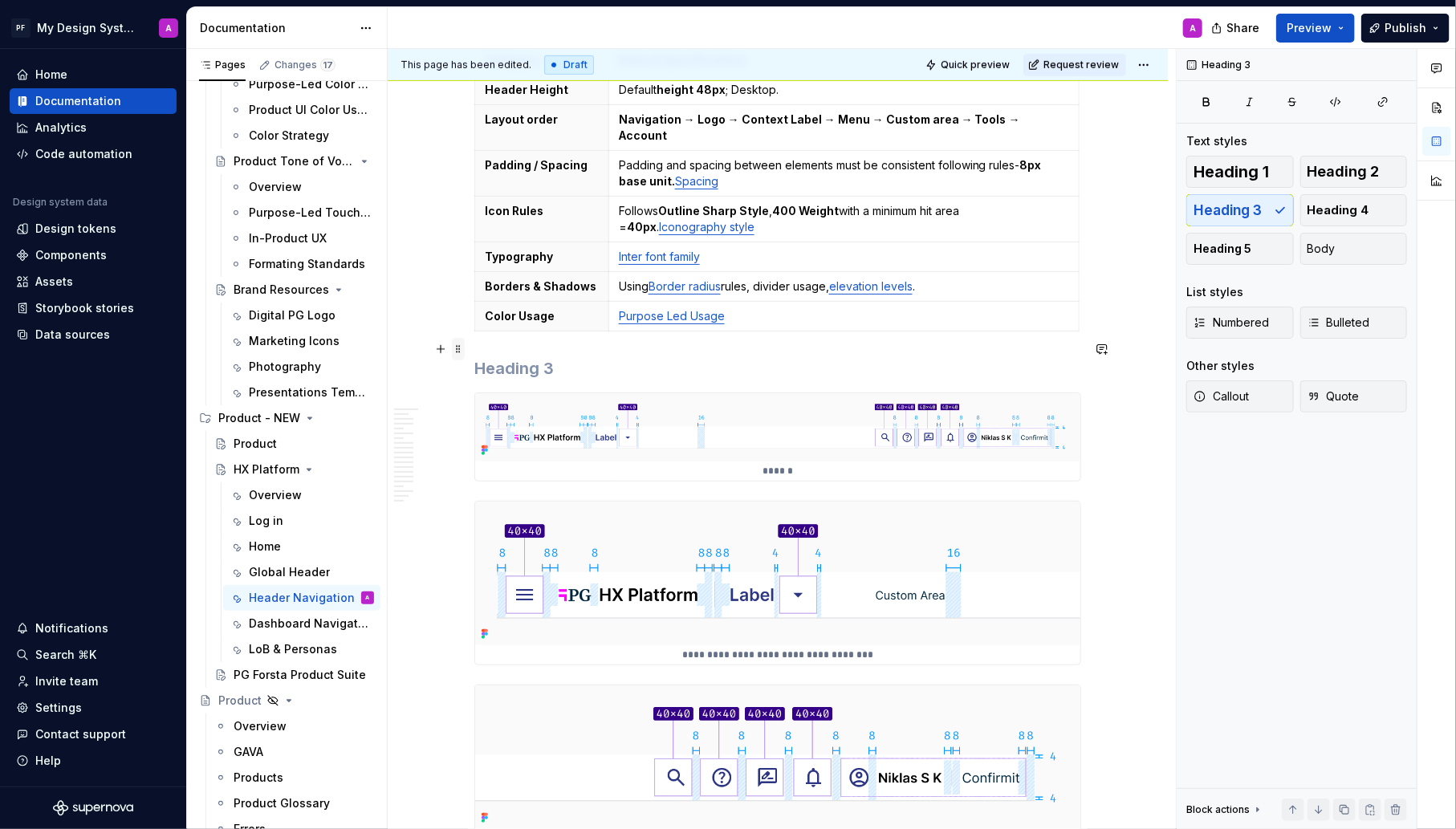
click at [464, 349] on span at bounding box center [458, 349] width 13 height 22
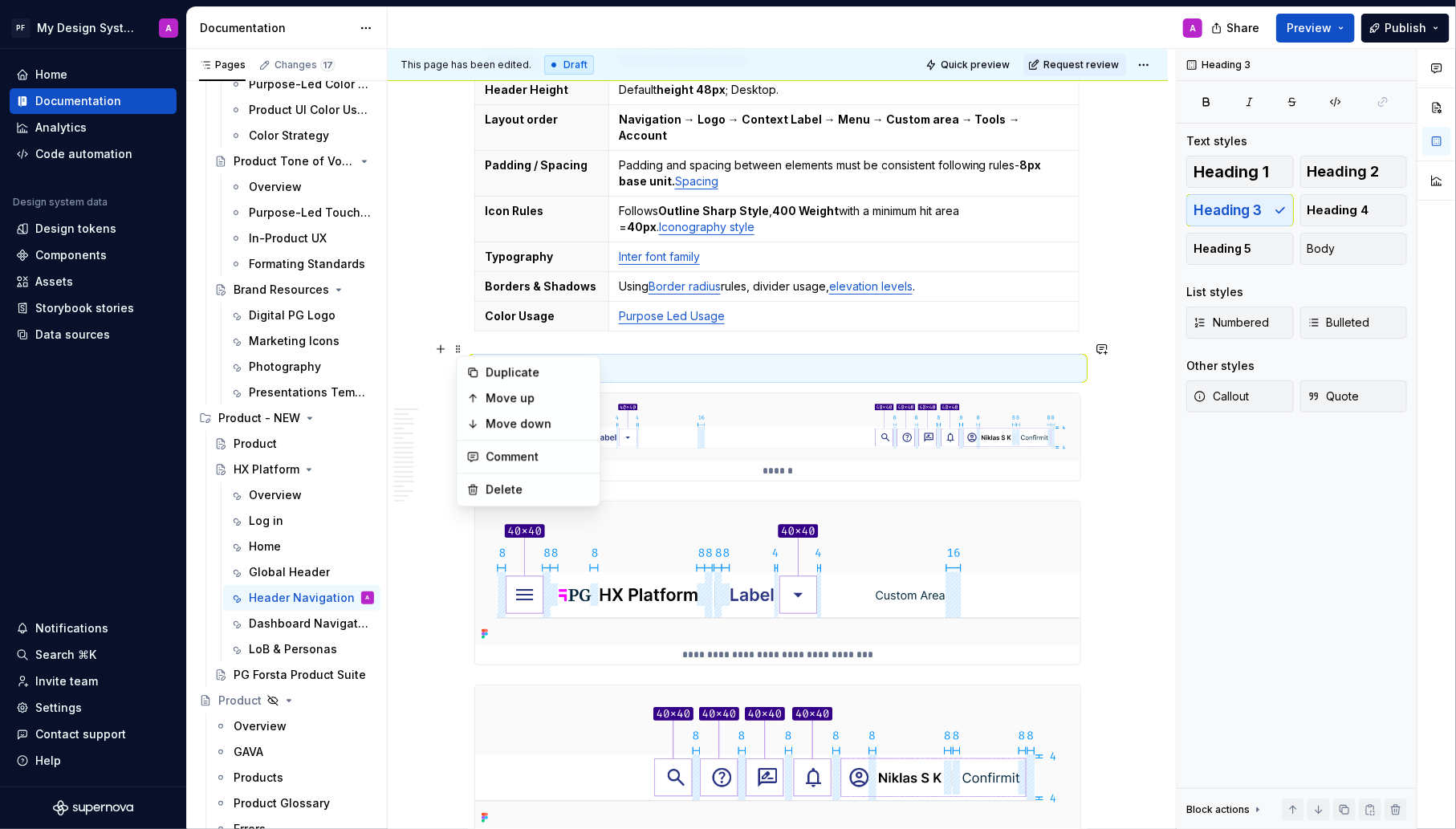
click at [480, 357] on h3 at bounding box center [778, 368] width 607 height 22
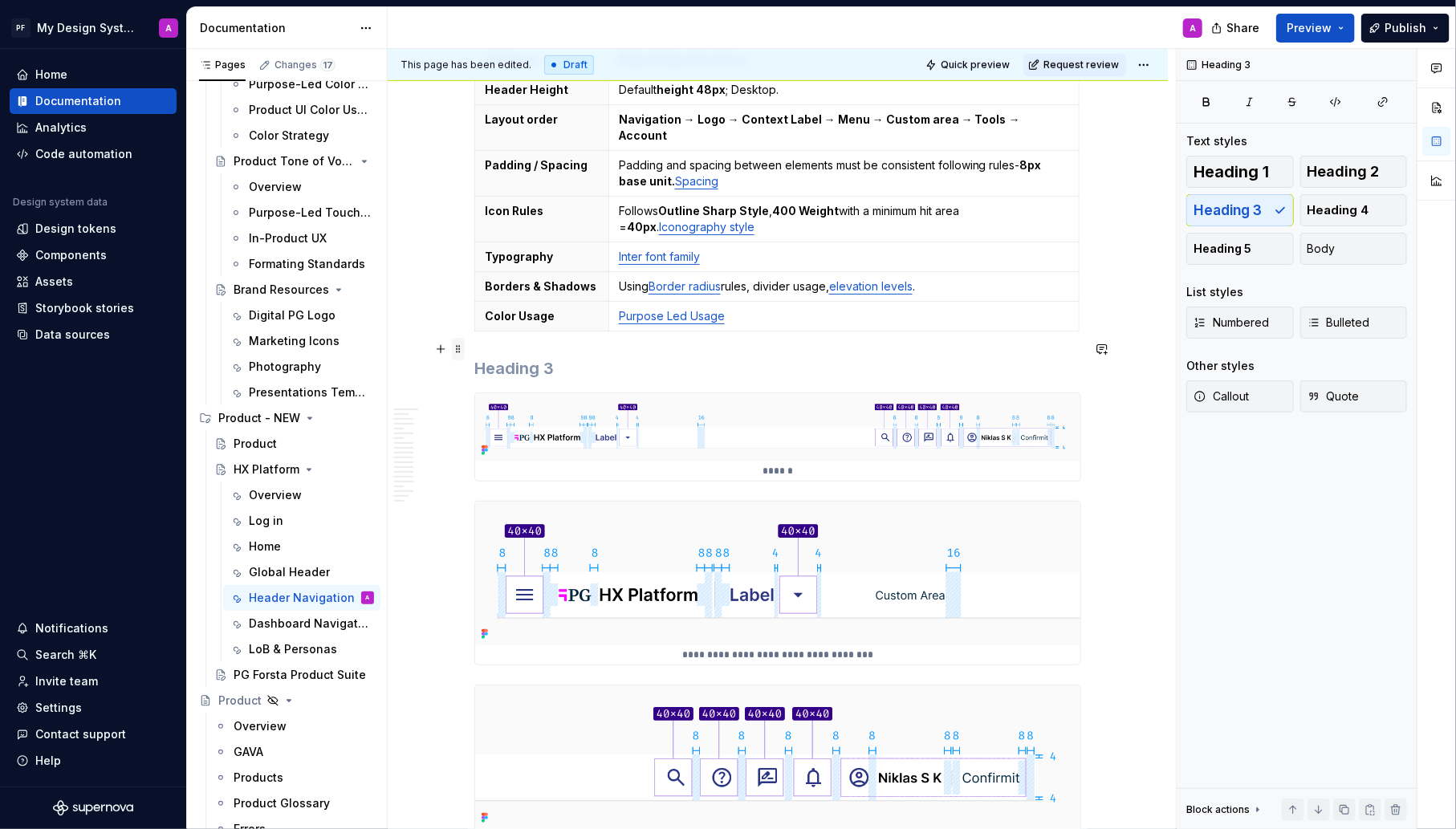
click at [464, 348] on span at bounding box center [458, 349] width 13 height 22
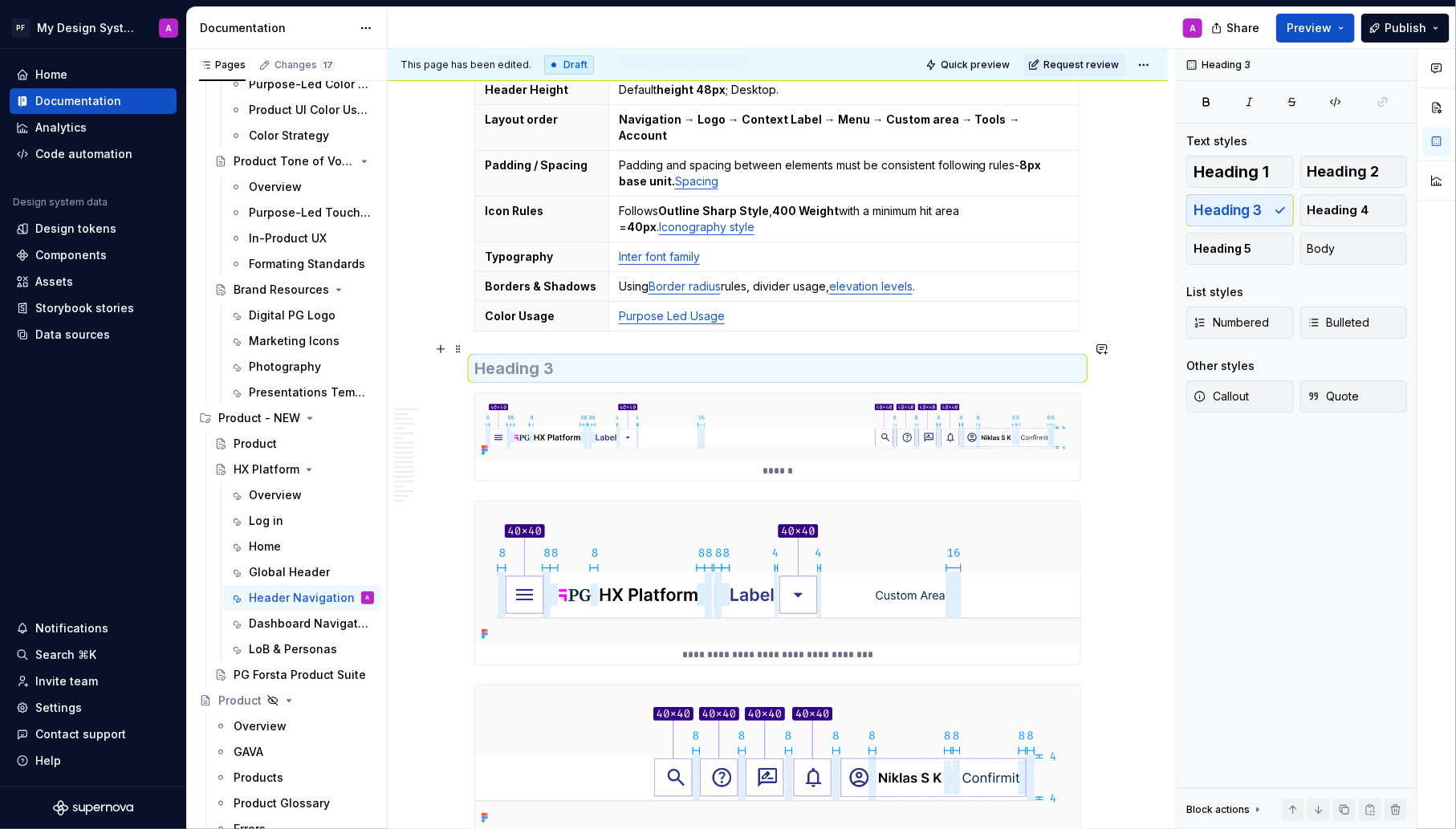
click at [671, 357] on h3 at bounding box center [778, 368] width 607 height 22
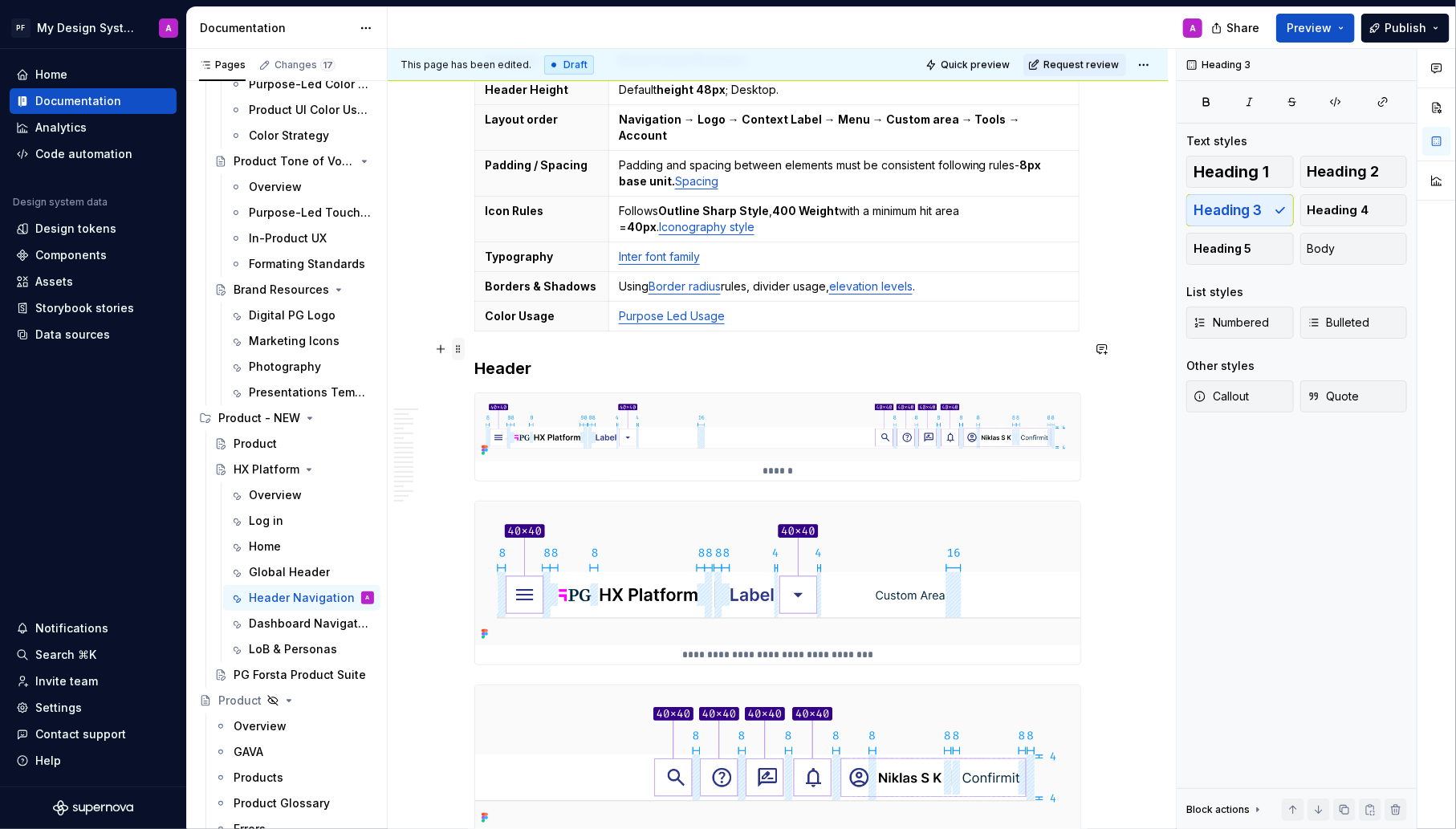
click at [464, 350] on span at bounding box center [458, 349] width 13 height 22
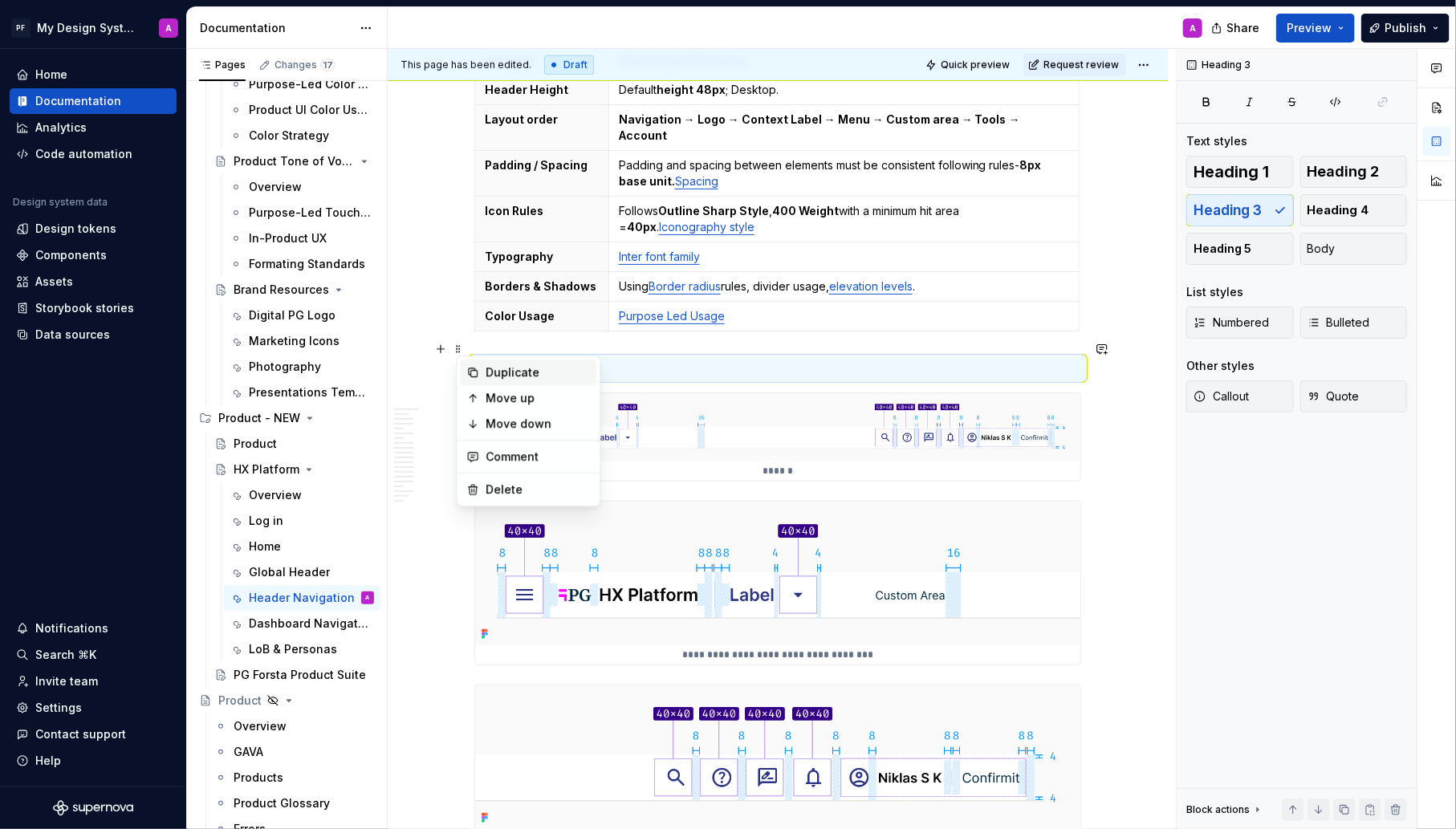
click at [483, 372] on div "Duplicate" at bounding box center [528, 372] width 136 height 26
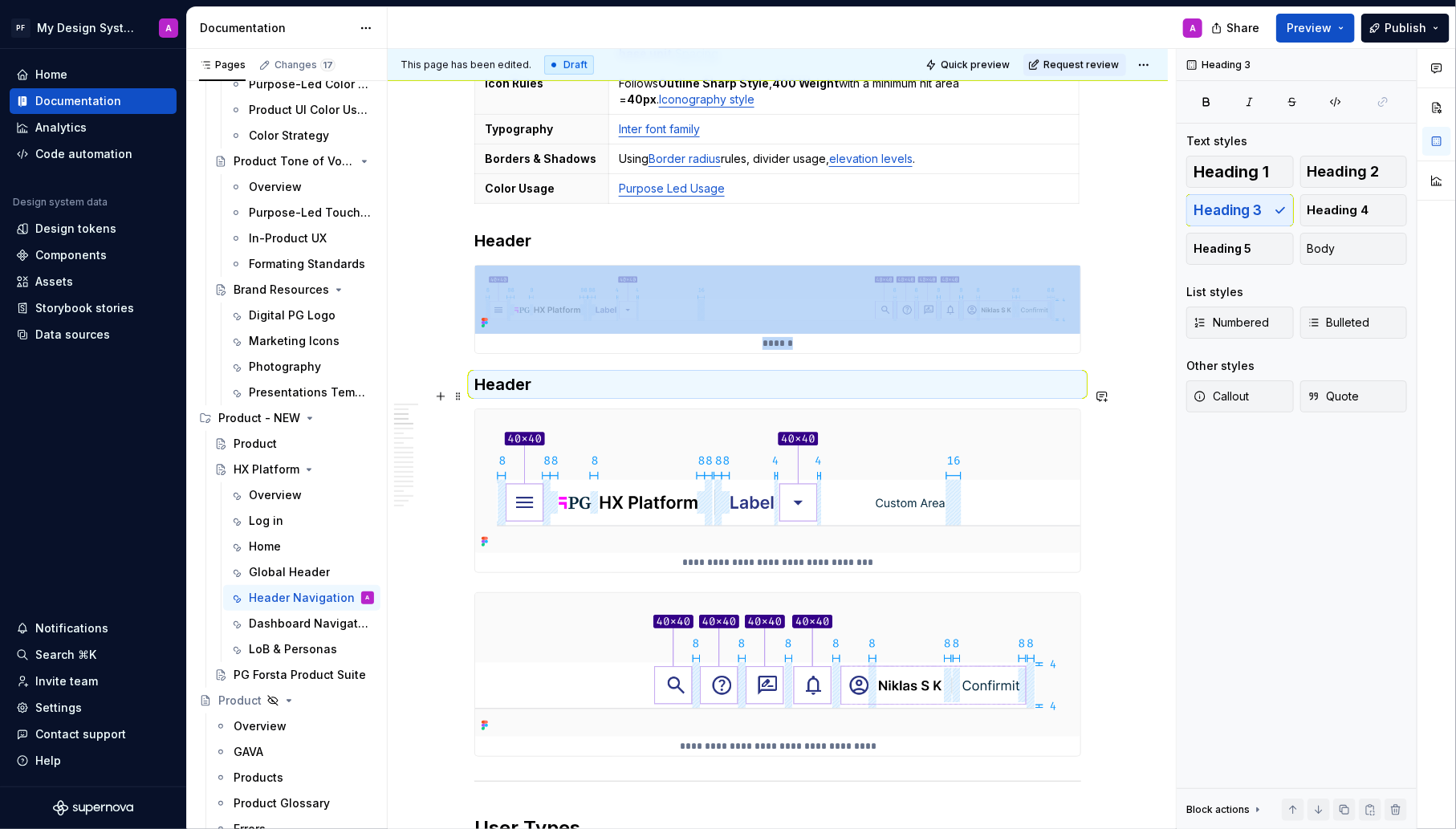
scroll to position [644, 0]
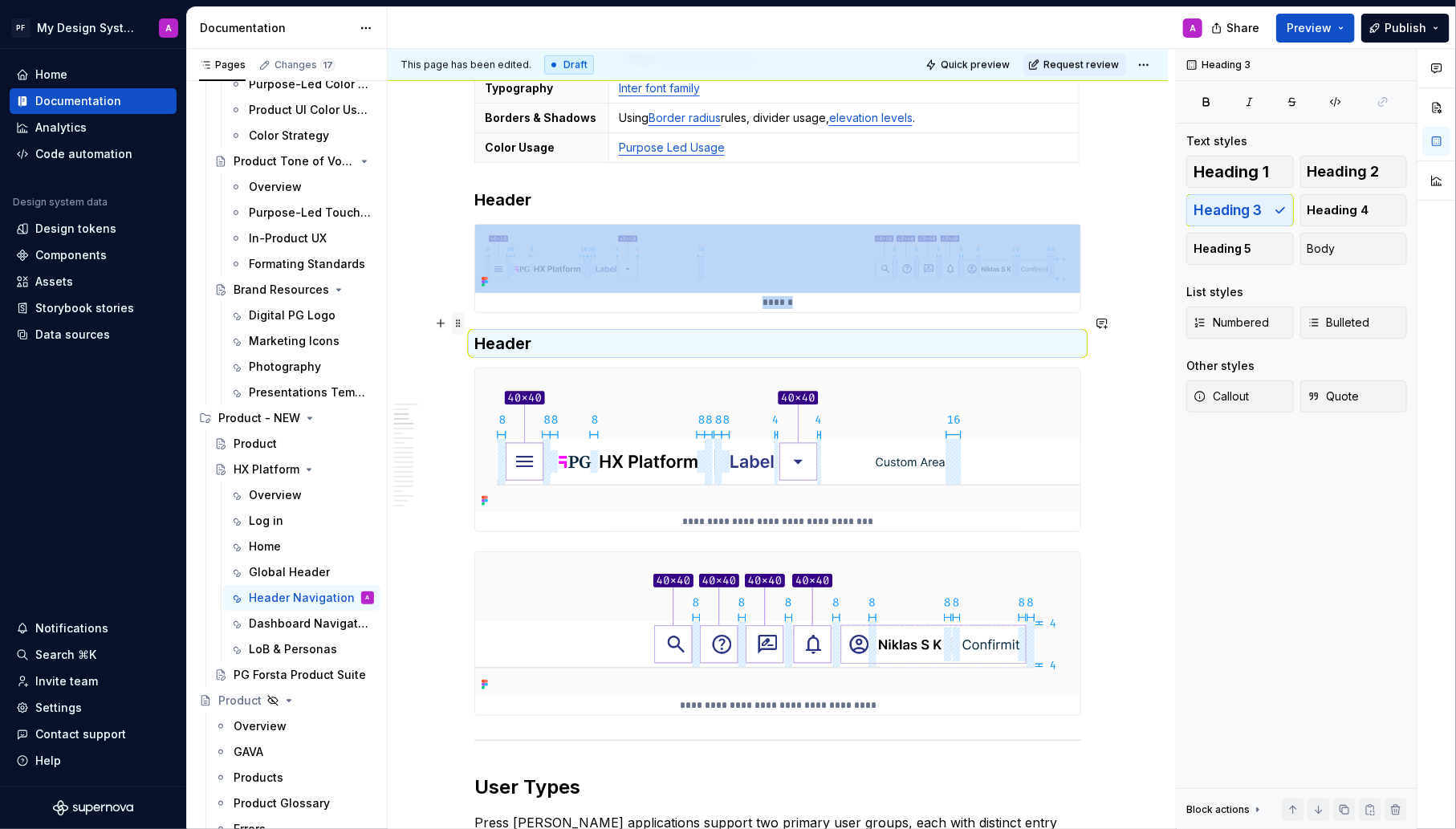
click at [461, 321] on span at bounding box center [458, 324] width 13 height 22
click at [571, 332] on h3 "Header" at bounding box center [778, 343] width 607 height 22
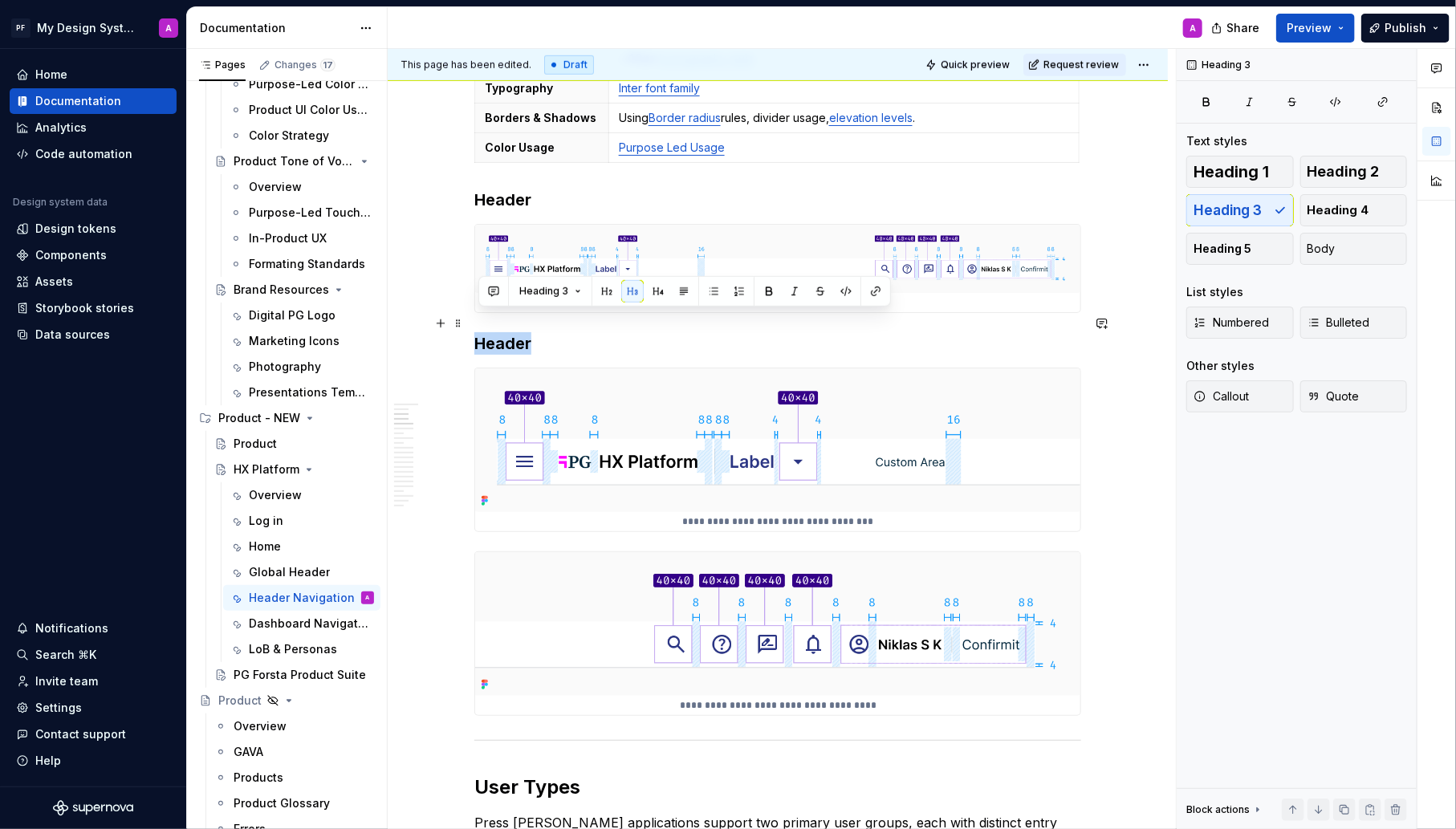
drag, startPoint x: 556, startPoint y: 319, endPoint x: 475, endPoint y: 318, distance: 81.0
click at [652, 289] on button "button" at bounding box center [658, 291] width 22 height 22
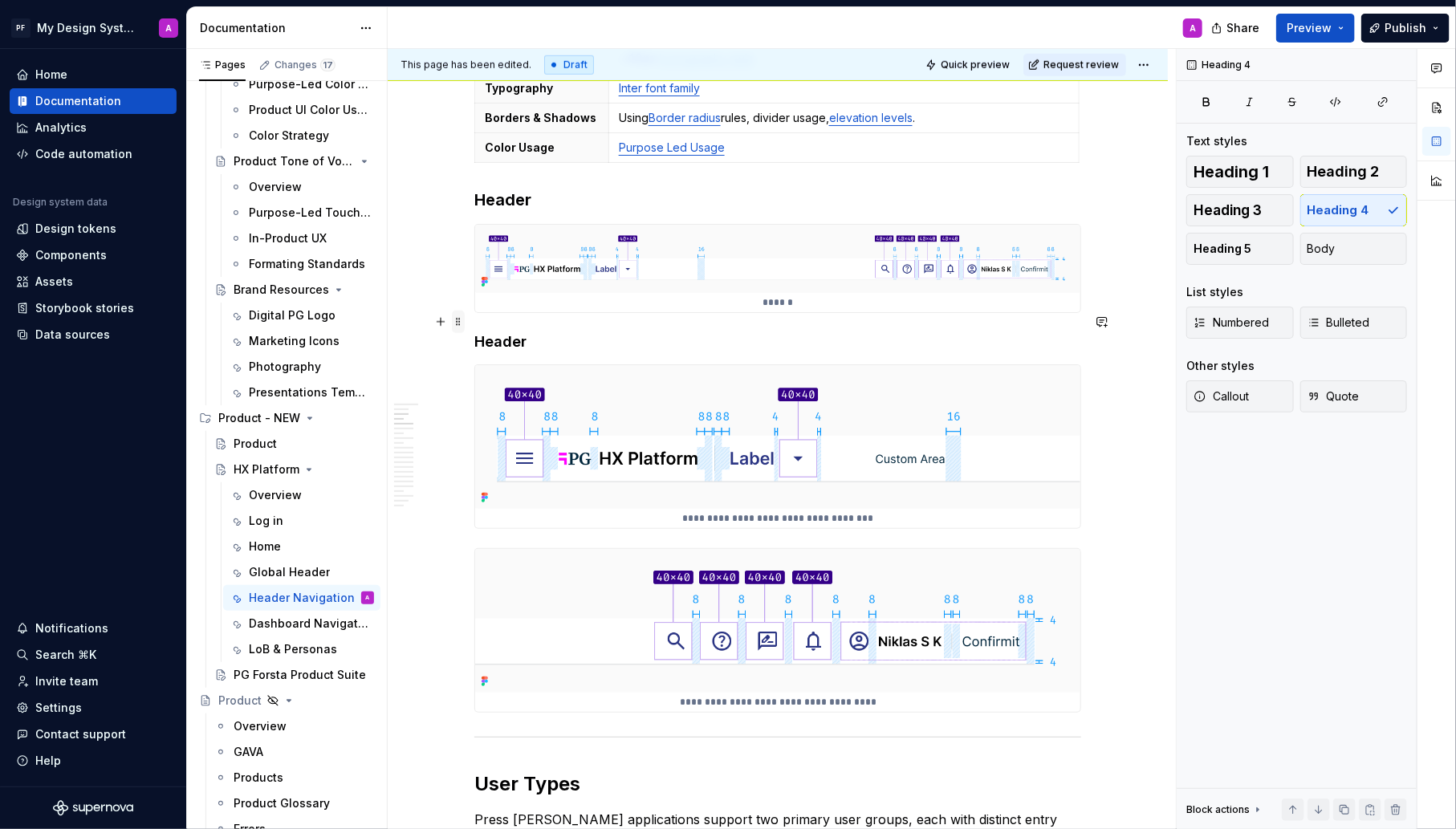
click at [463, 326] on span at bounding box center [458, 322] width 13 height 22
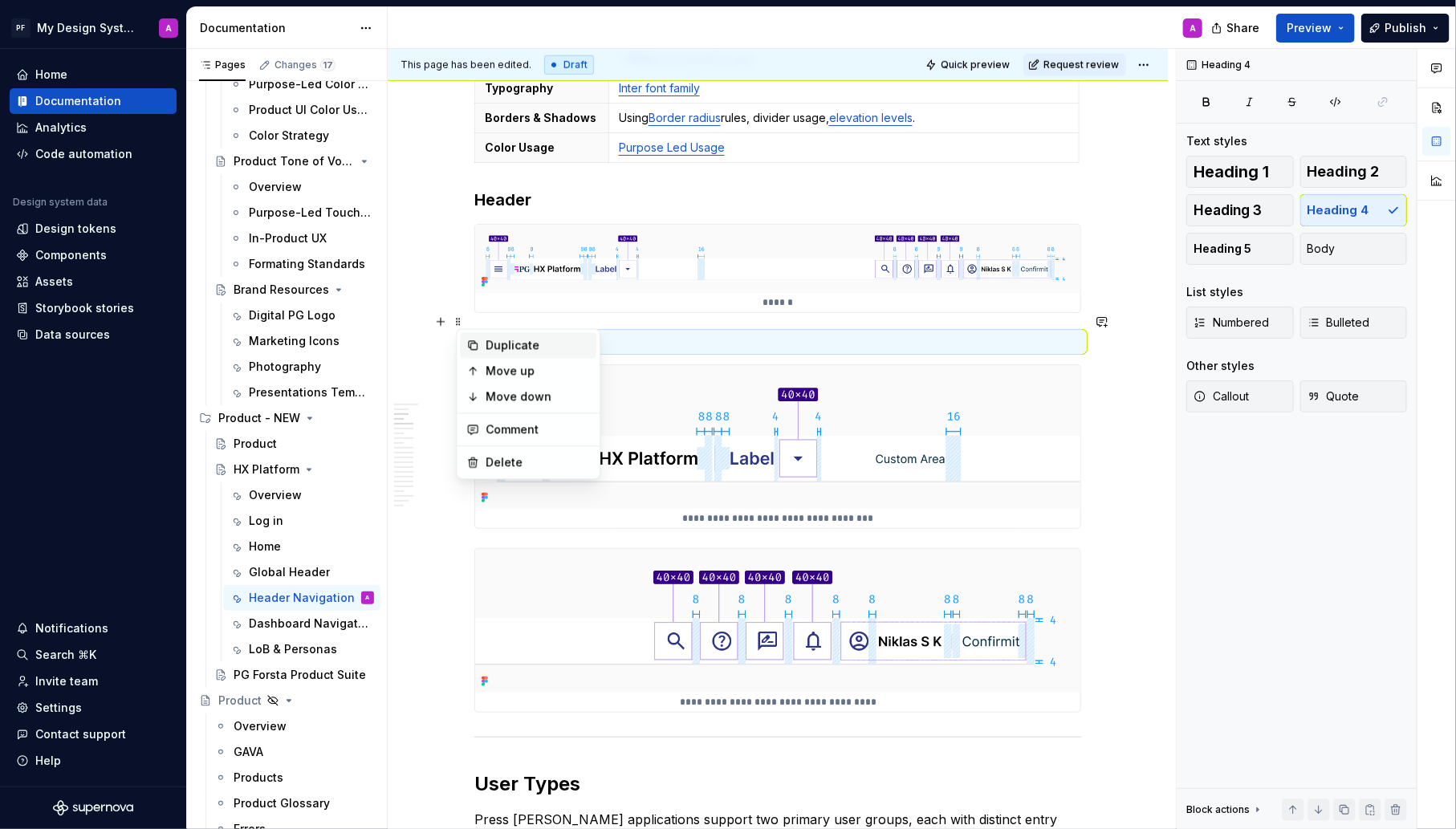
click at [477, 344] on icon at bounding box center [472, 345] width 13 height 13
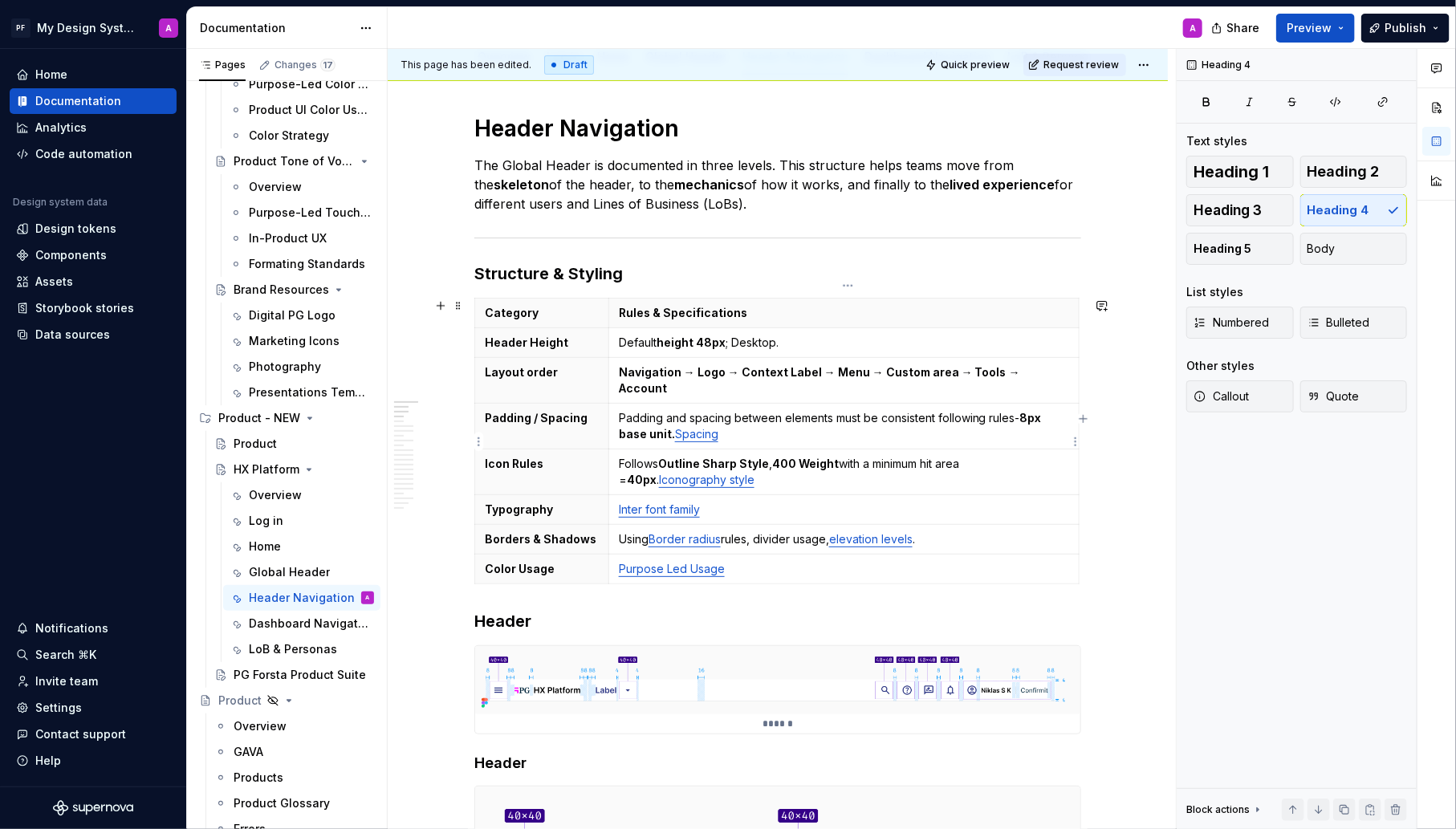
scroll to position [233, 0]
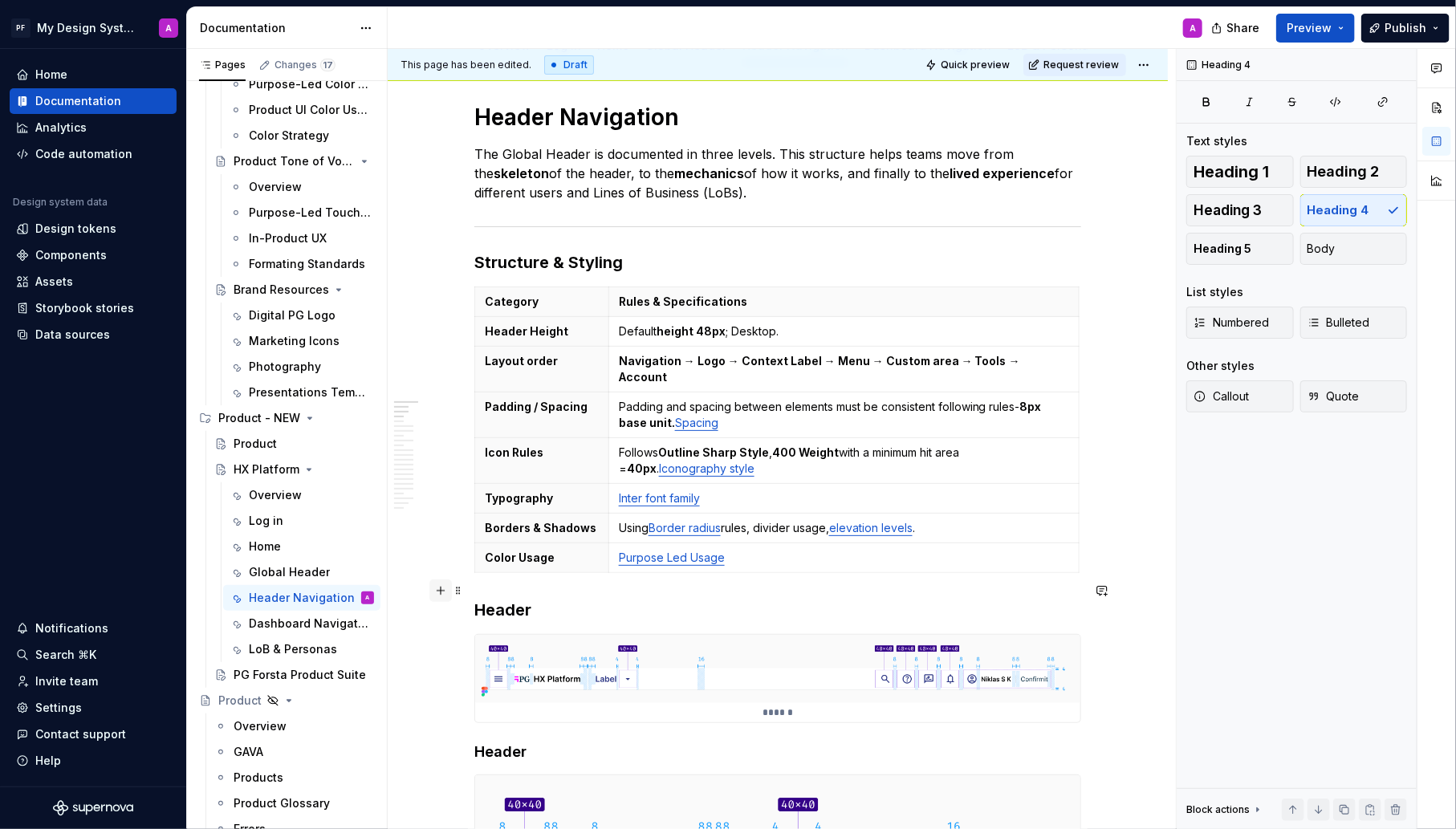
click at [443, 588] on button "button" at bounding box center [440, 590] width 22 height 22
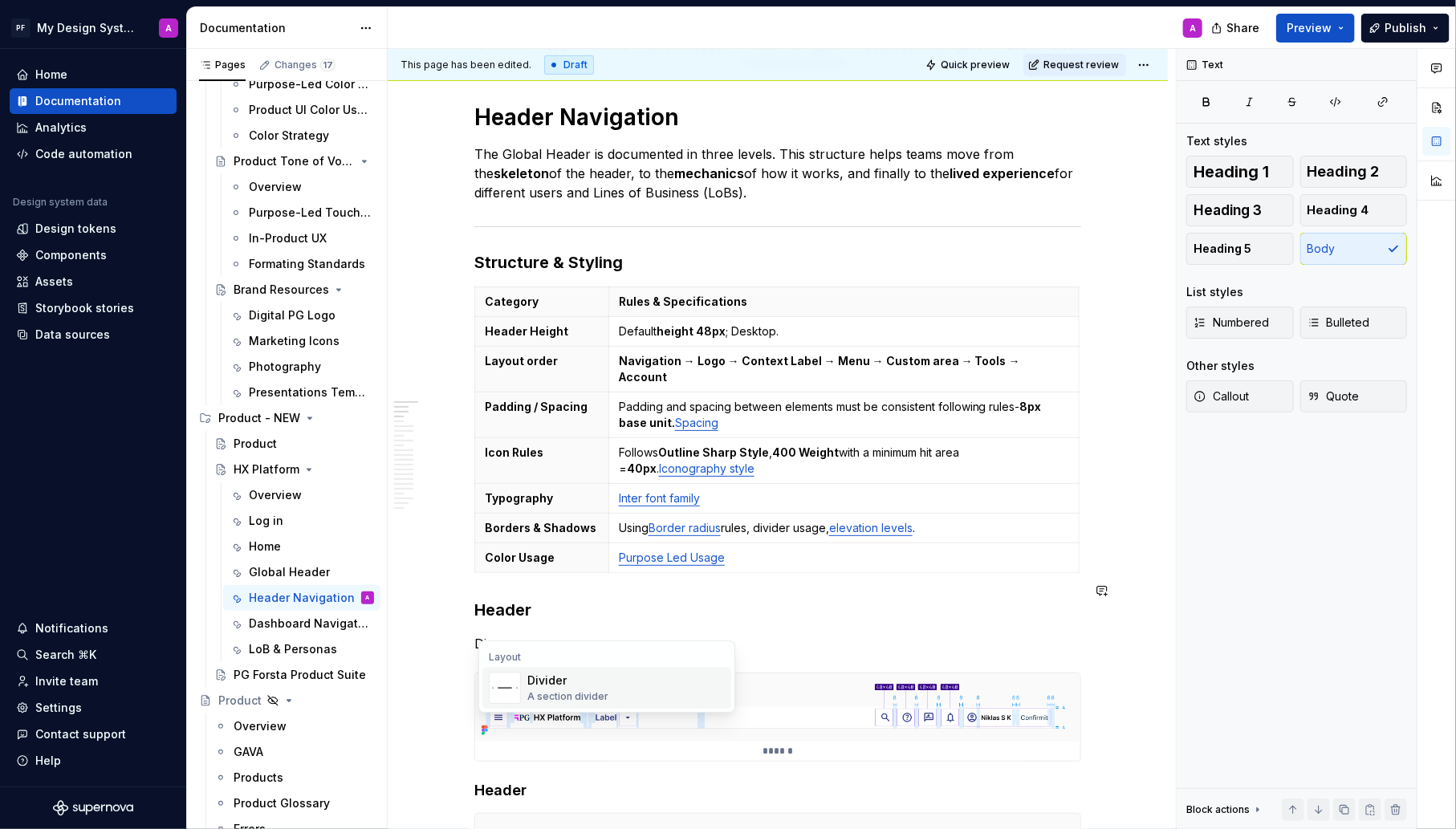
click at [500, 686] on img "Suggestions" at bounding box center [505, 687] width 31 height 32
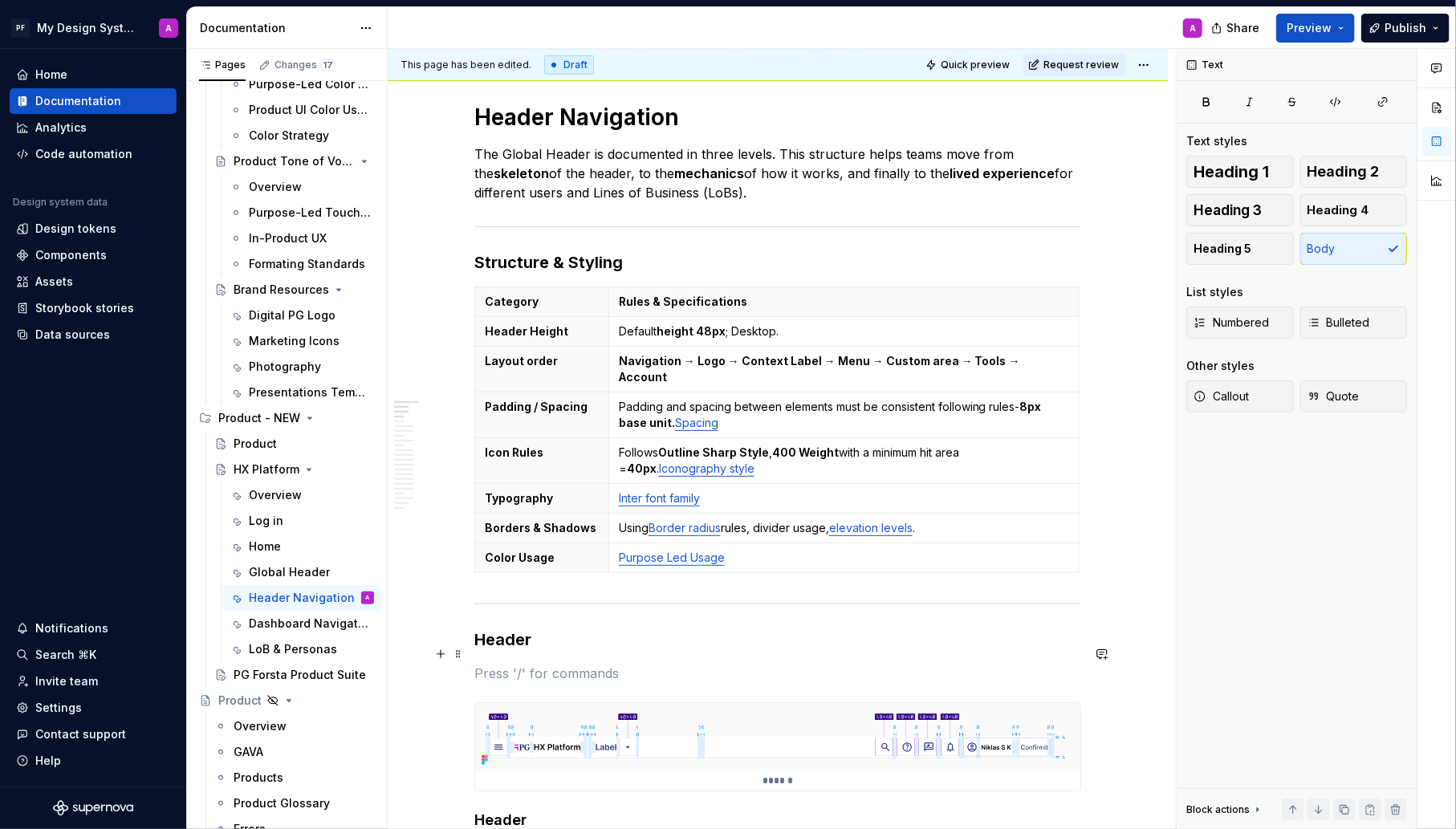
click at [497, 663] on p at bounding box center [778, 673] width 607 height 19
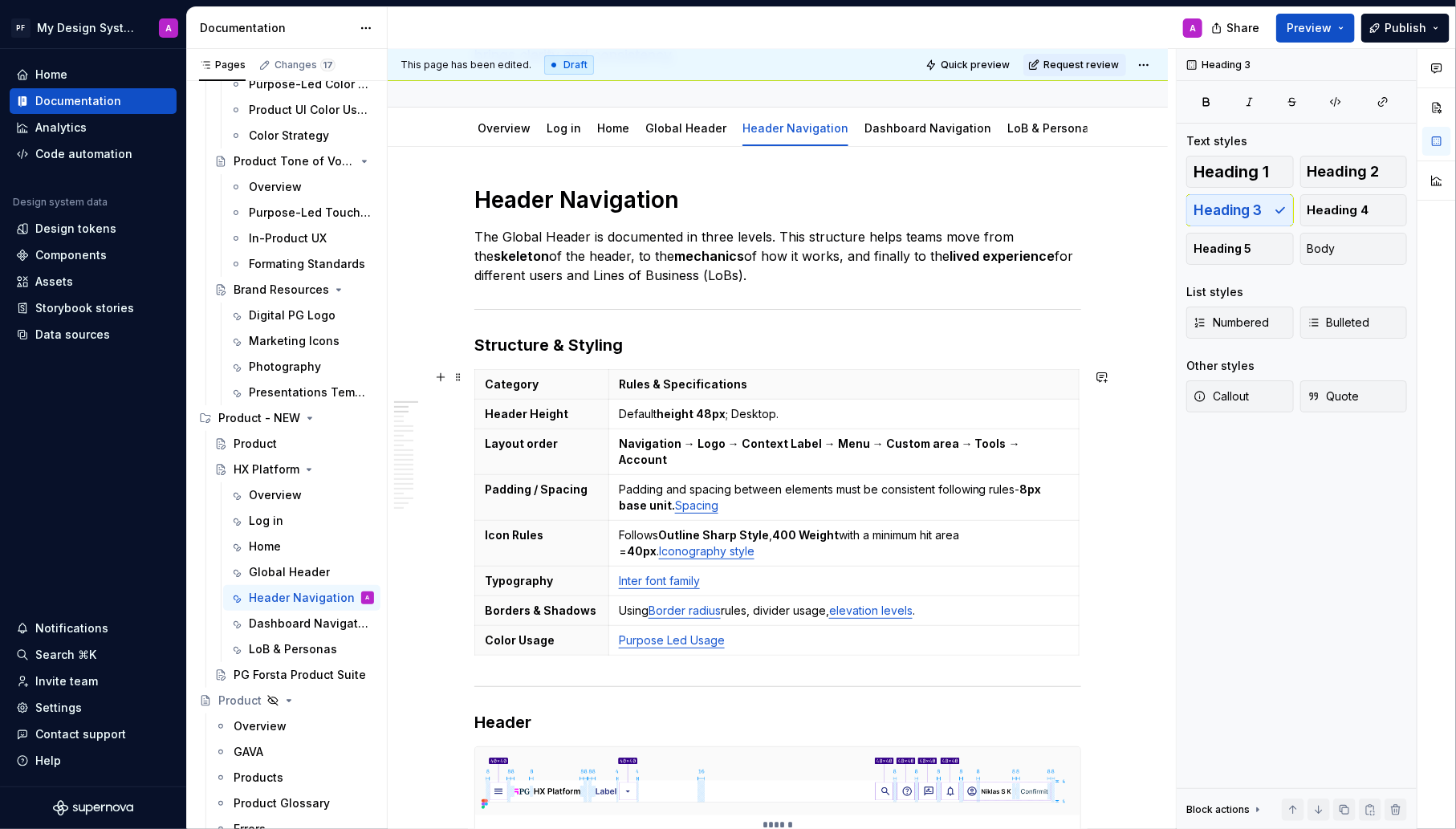
scroll to position [148, 0]
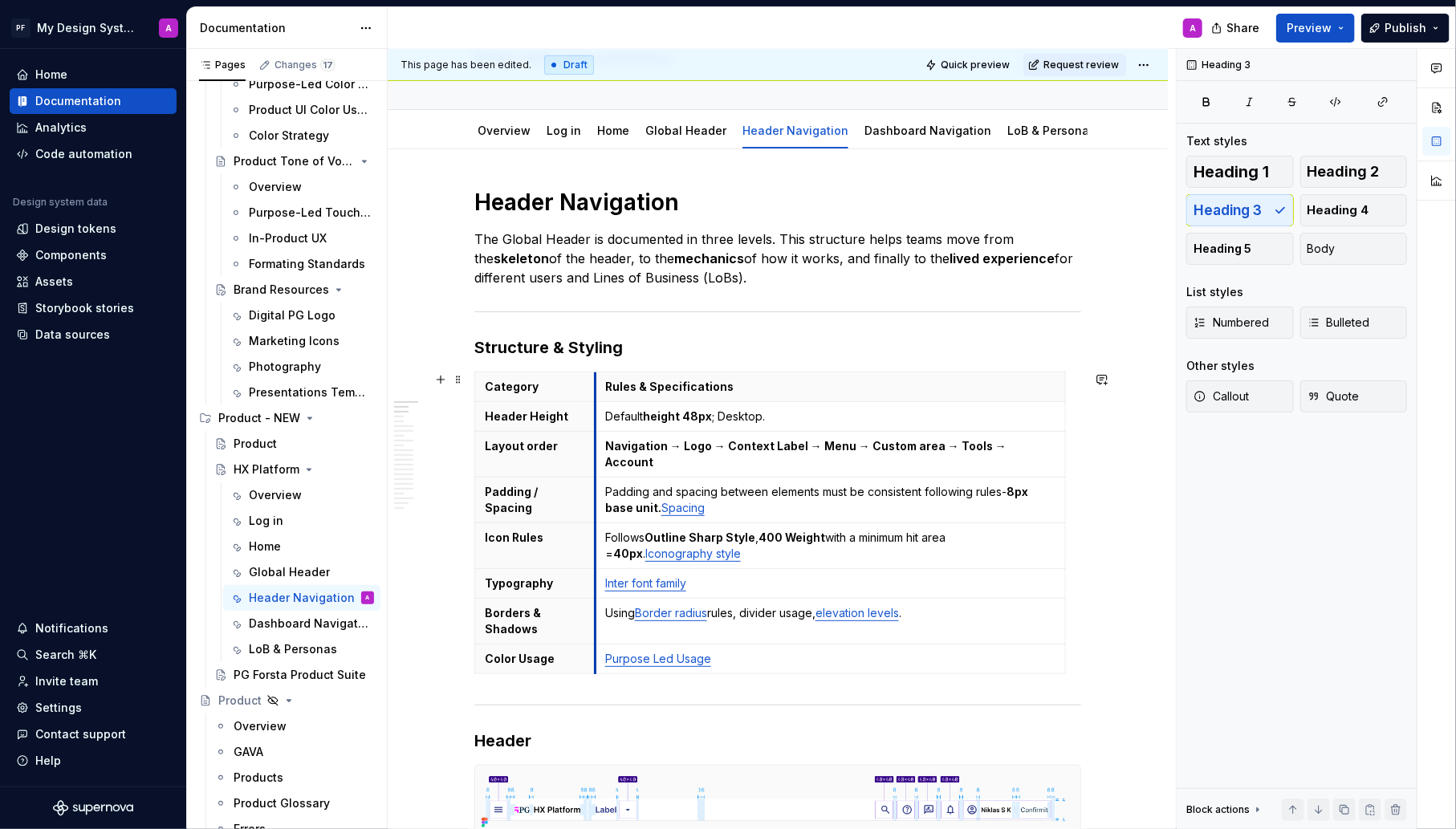
drag, startPoint x: 610, startPoint y: 377, endPoint x: 597, endPoint y: 380, distance: 13.3
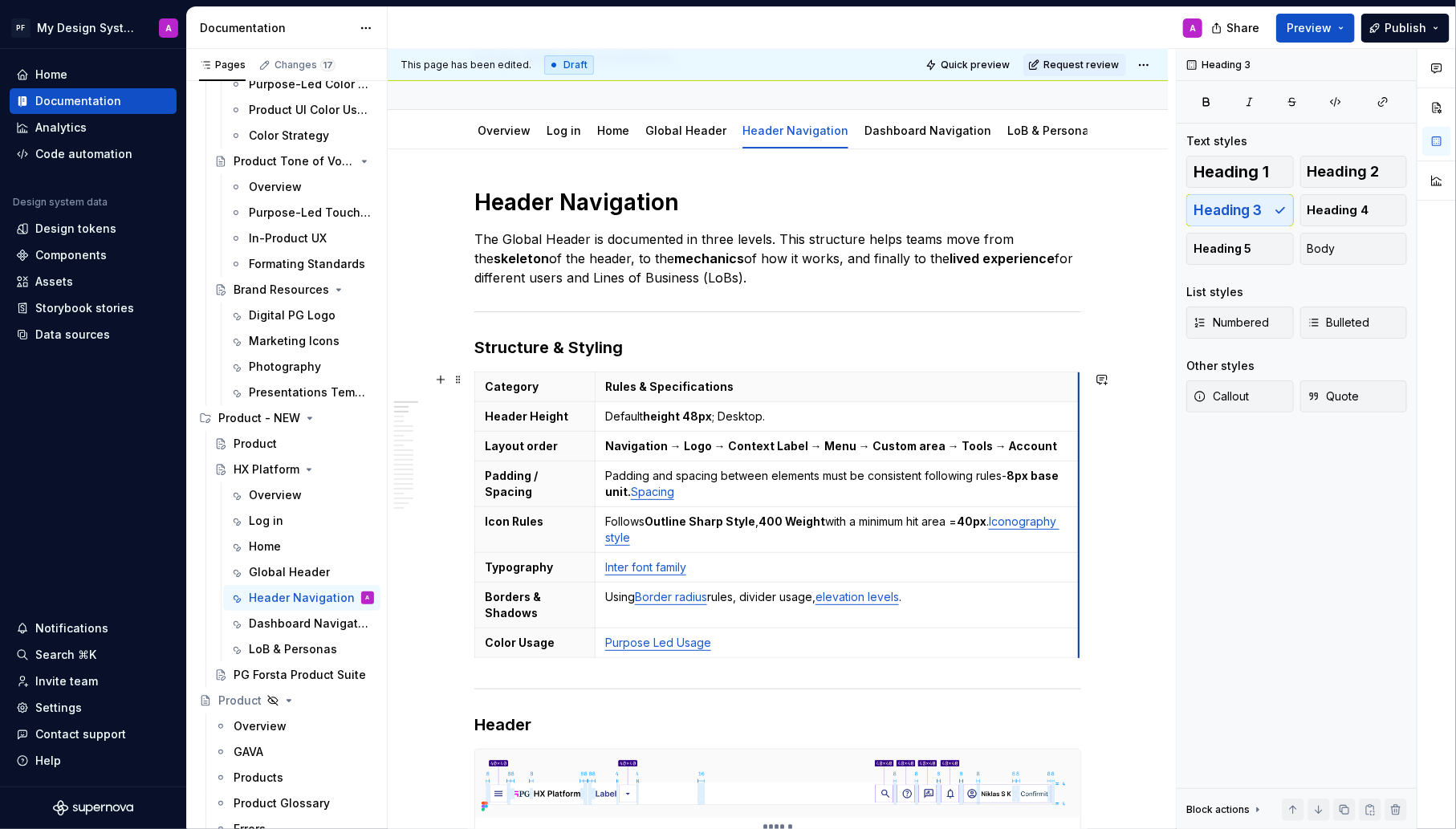
drag, startPoint x: 1068, startPoint y: 390, endPoint x: 1082, endPoint y: 390, distance: 14.0
click at [1142, 457] on div "This page has been edited. Draft Quick preview Request review HX Platform Think…" at bounding box center [782, 439] width 788 height 781
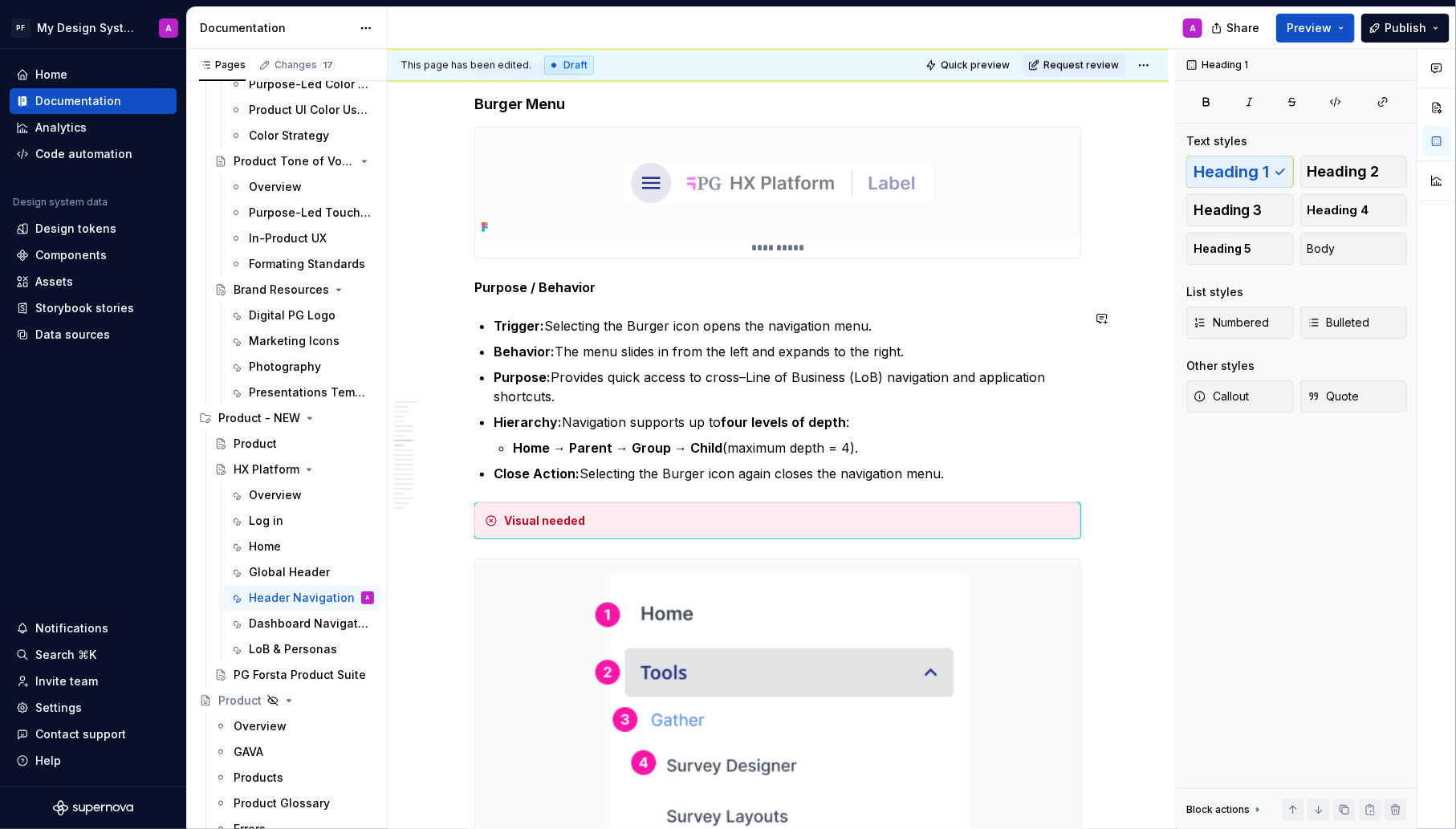
scroll to position [2402, 0]
click at [1301, 32] on span "Preview" at bounding box center [1309, 27] width 45 height 16
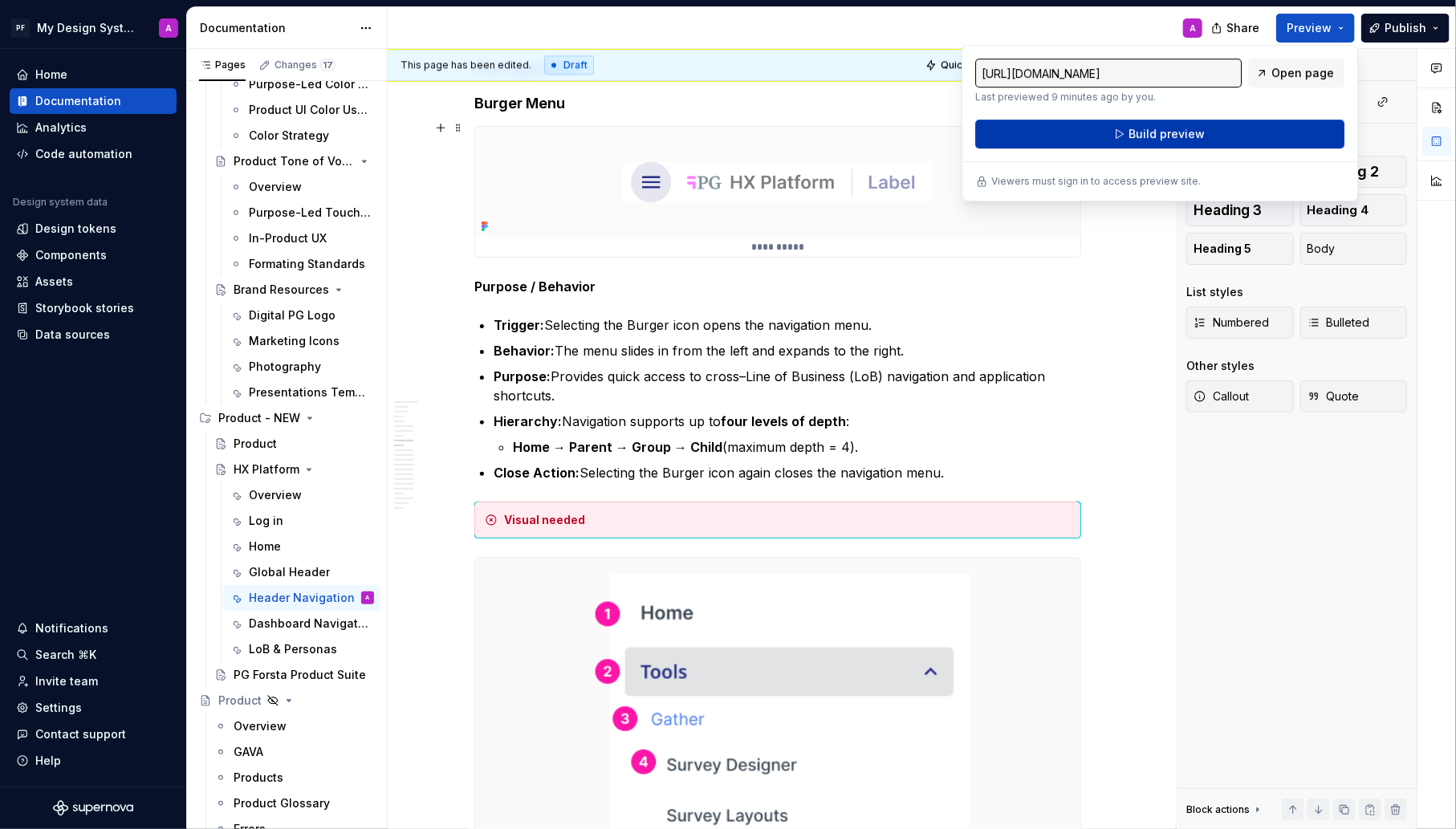
click at [1145, 133] on span "Build preview" at bounding box center [1167, 134] width 76 height 16
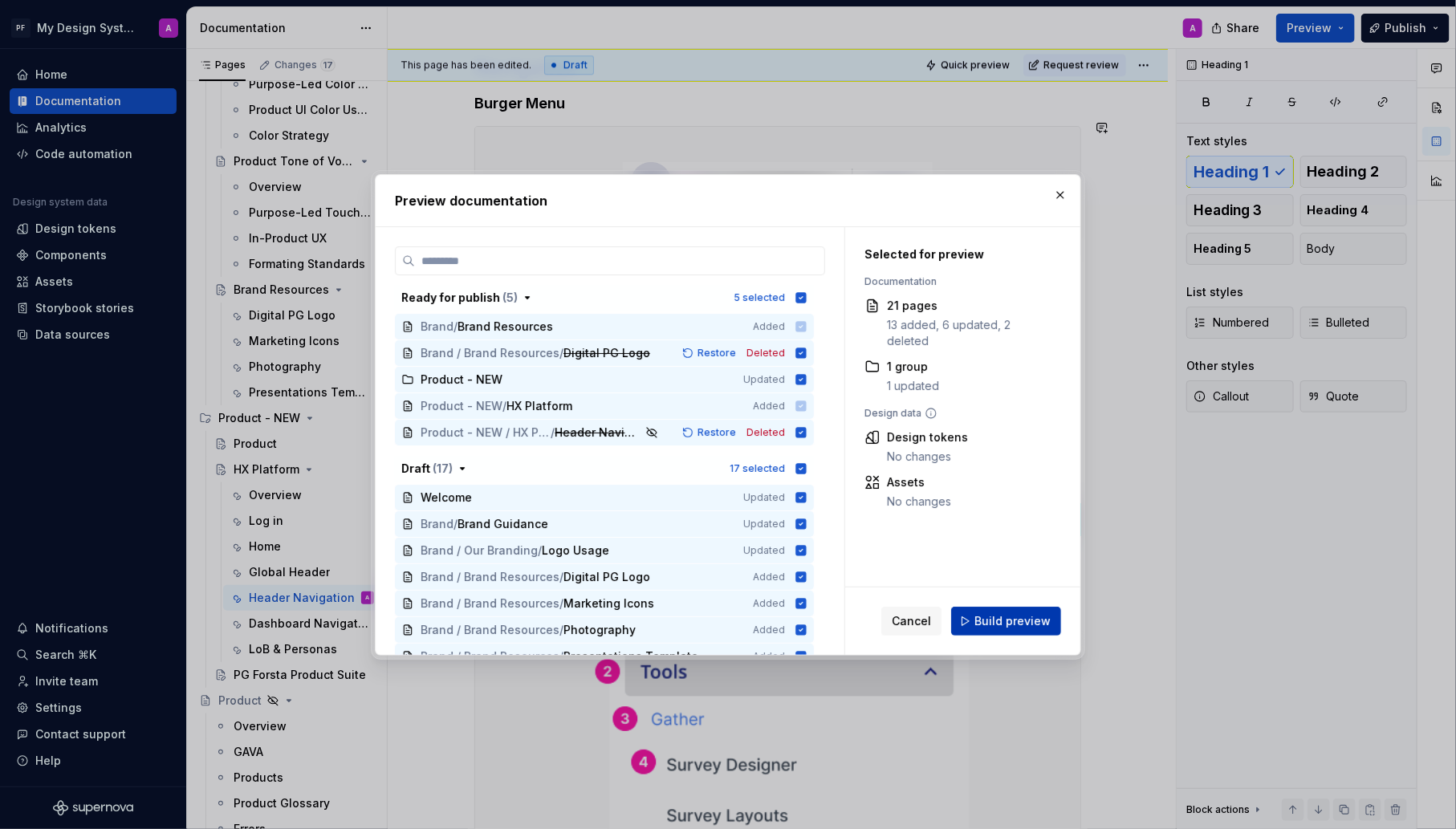
click at [1031, 624] on span "Build preview" at bounding box center [1012, 620] width 76 height 16
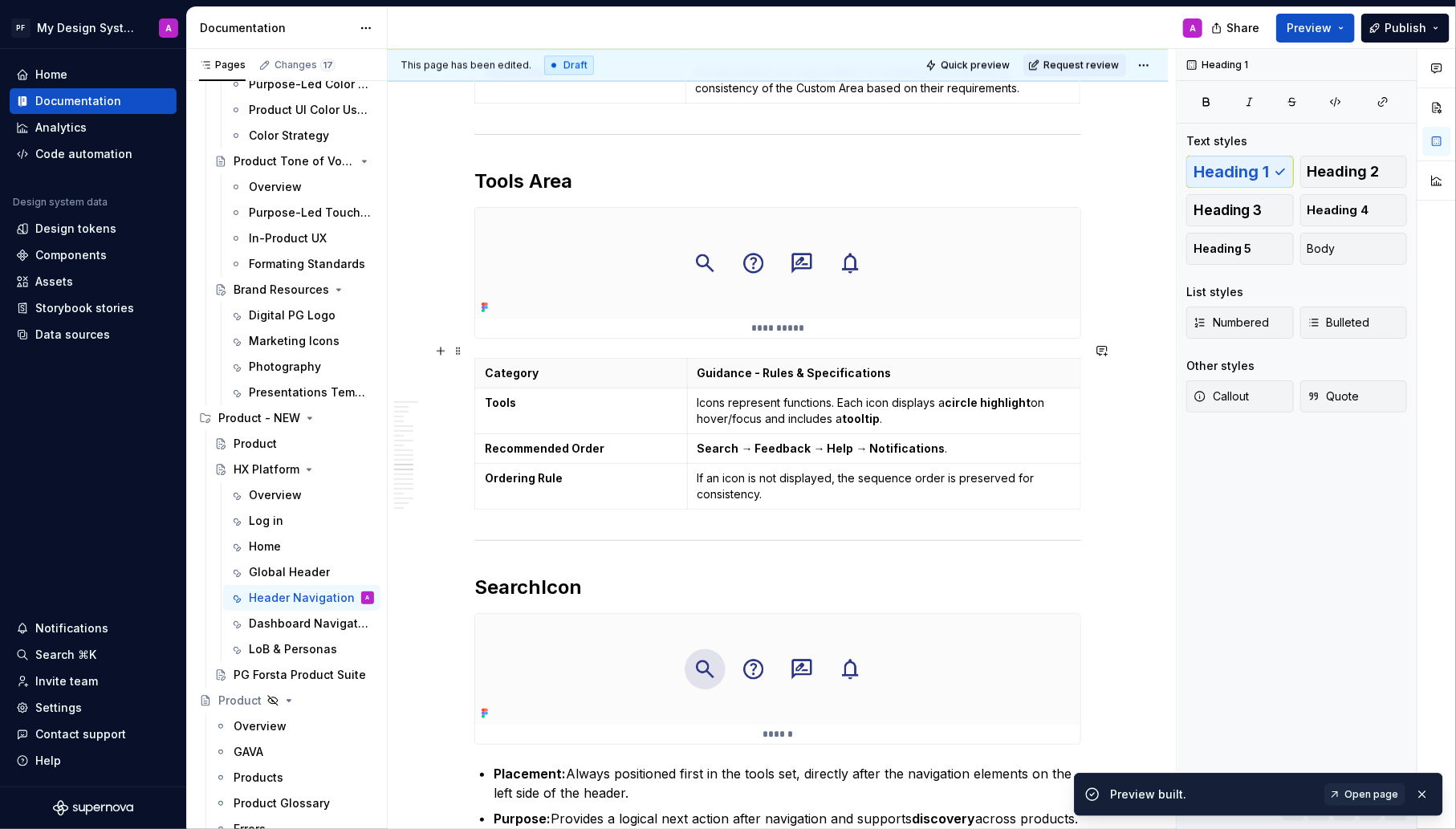
scroll to position [5435, 0]
click at [1387, 796] on span "Open page" at bounding box center [1371, 794] width 54 height 13
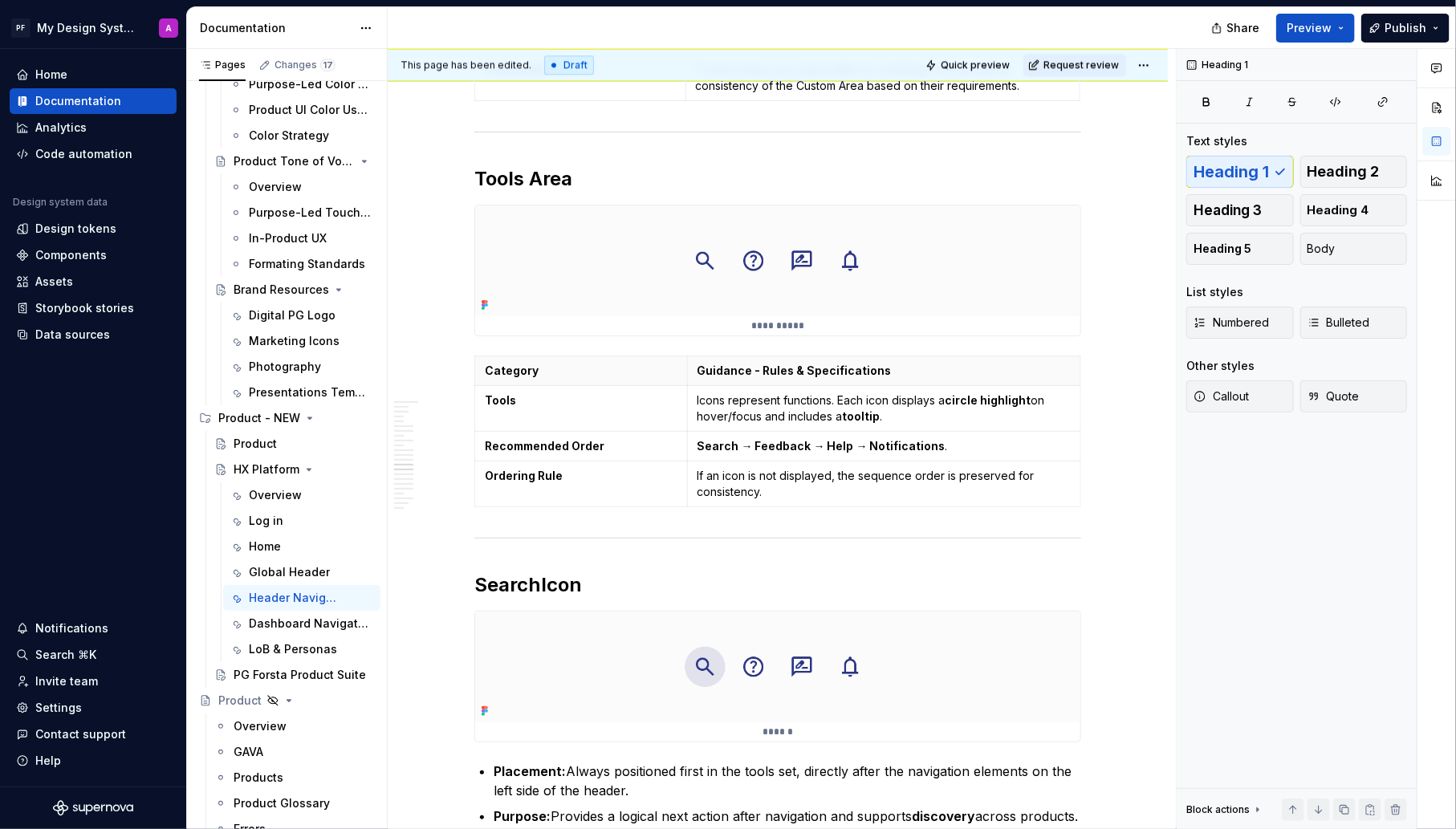
type textarea "*"
